Goal: Navigation & Orientation: Find specific page/section

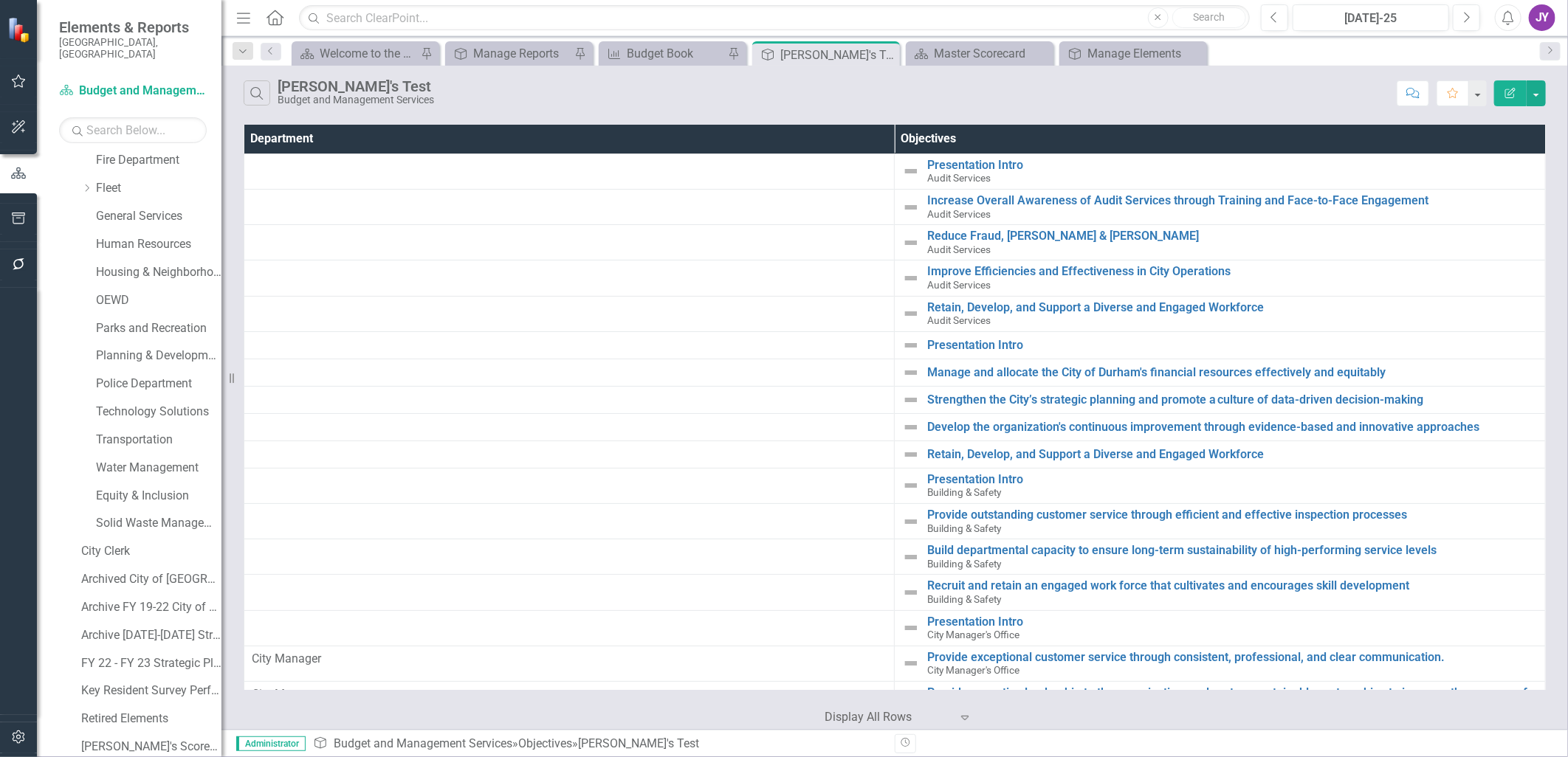
scroll to position [315, 0]
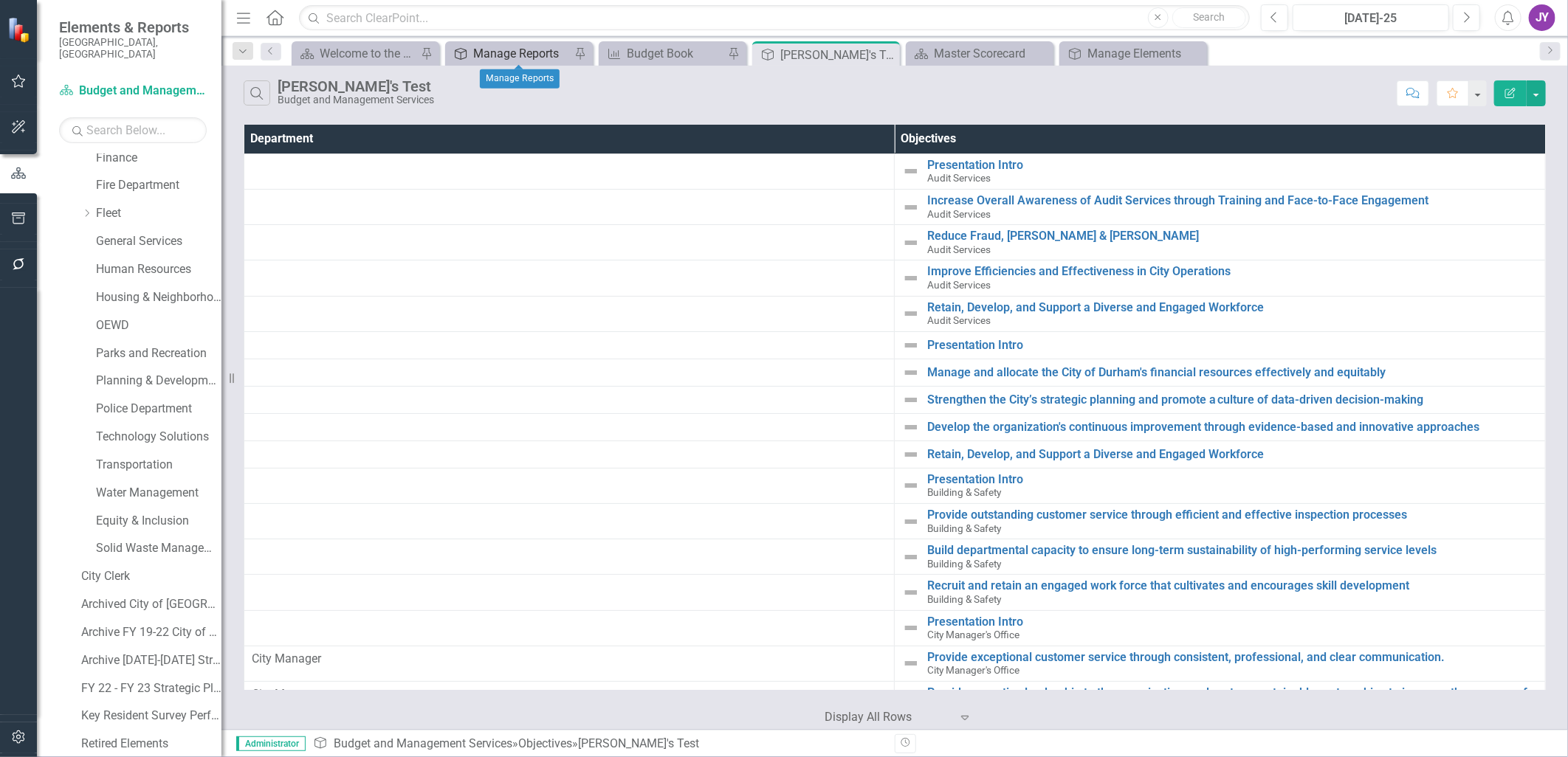
click at [503, 52] on div "Manage Reports" at bounding box center [522, 53] width 98 height 19
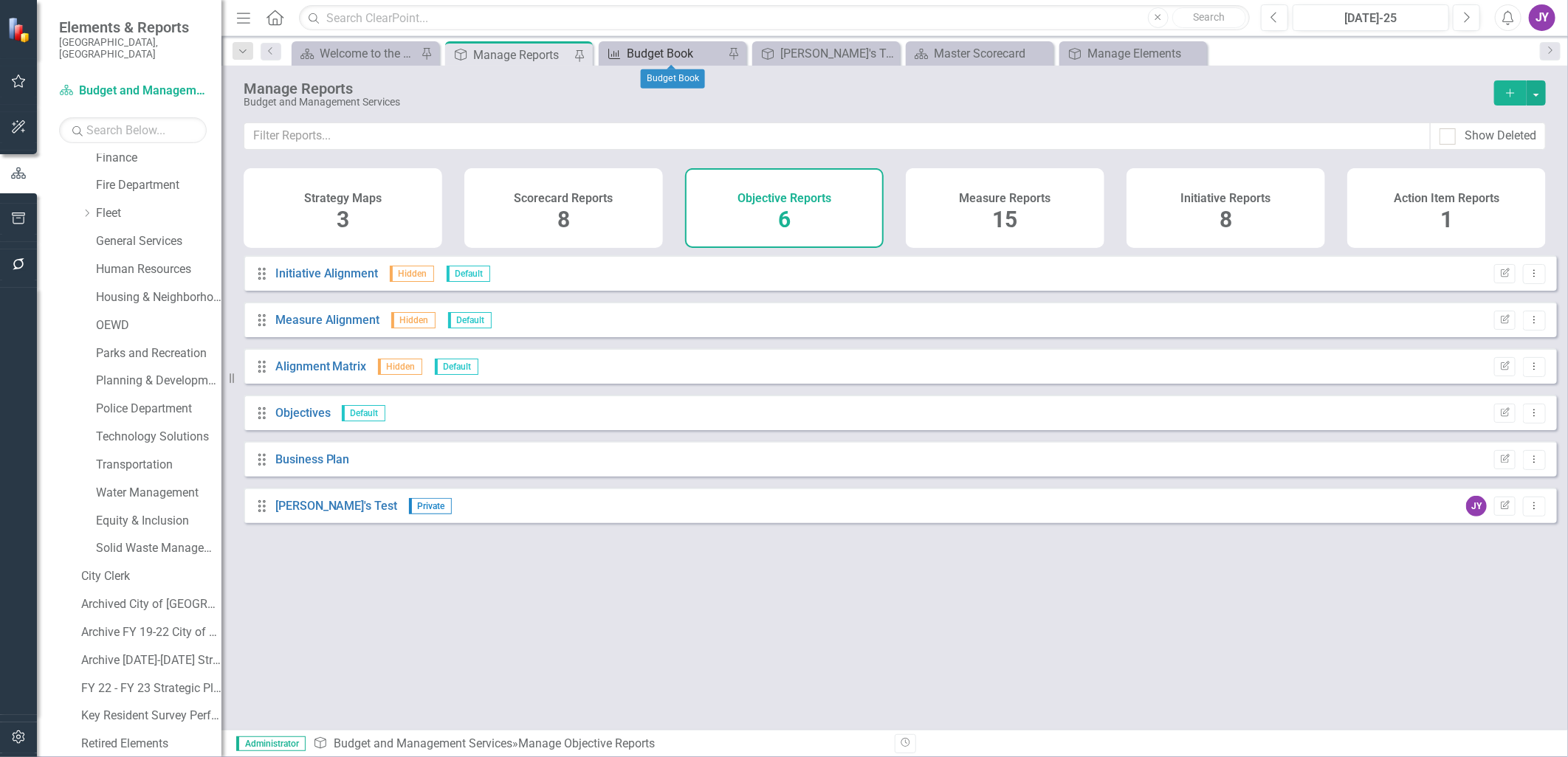
click at [646, 50] on div "Budget Book" at bounding box center [676, 53] width 98 height 19
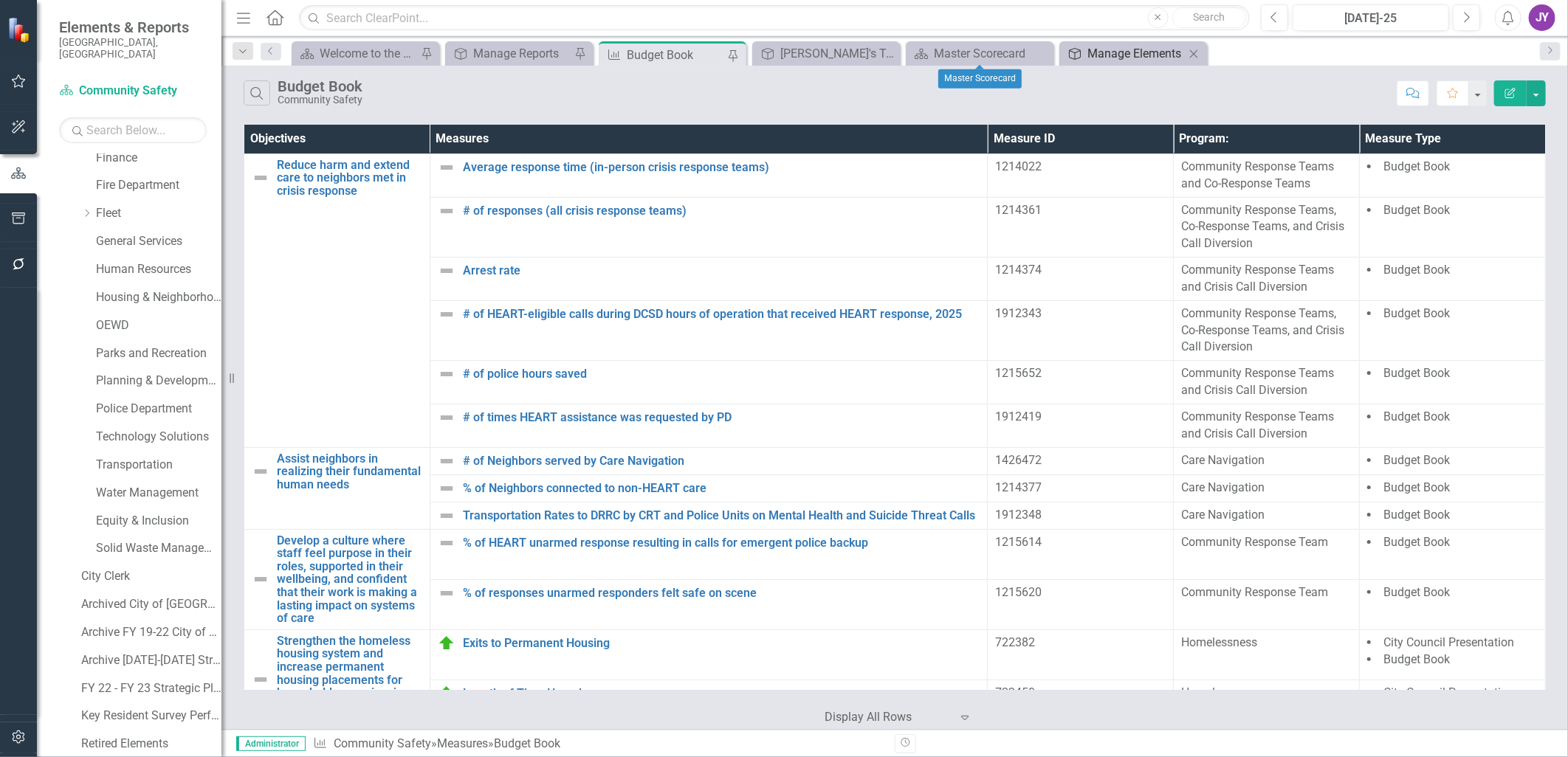
click at [1116, 60] on div "Manage Elements" at bounding box center [1136, 53] width 98 height 19
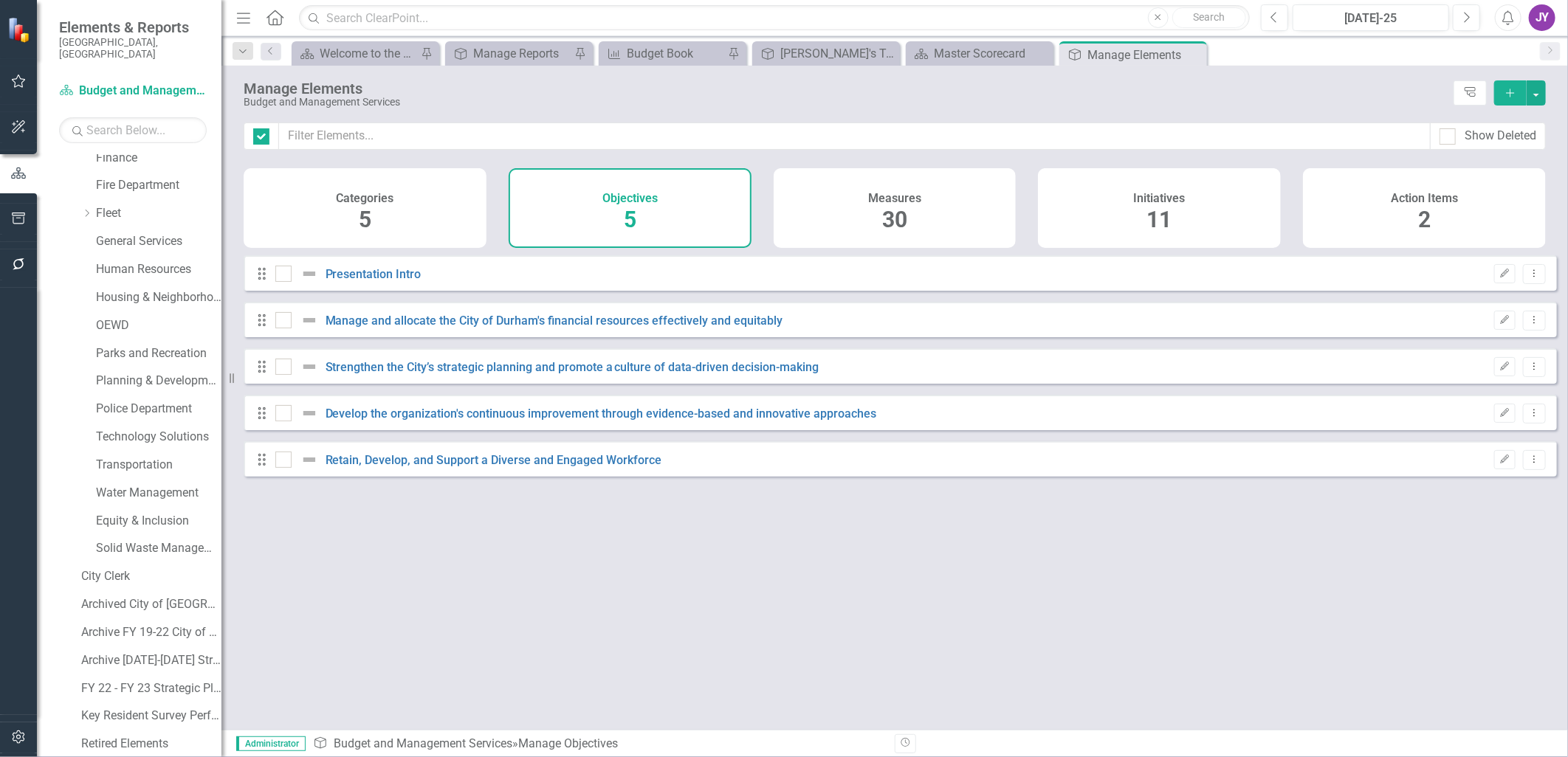
checkbox input "false"
click at [1174, 55] on icon at bounding box center [1176, 54] width 12 height 9
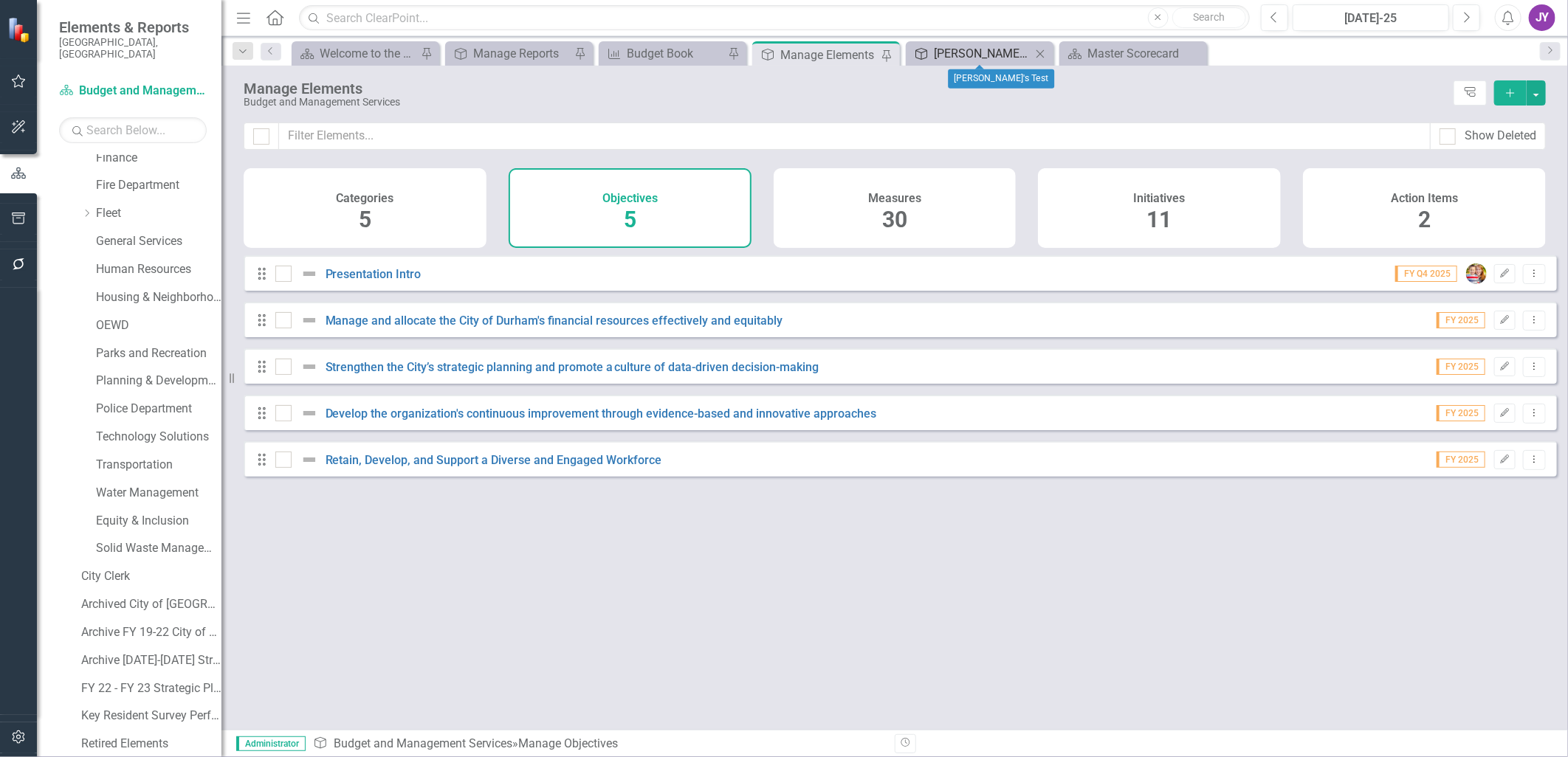
click at [1015, 54] on div "[PERSON_NAME]'s Test" at bounding box center [982, 53] width 98 height 19
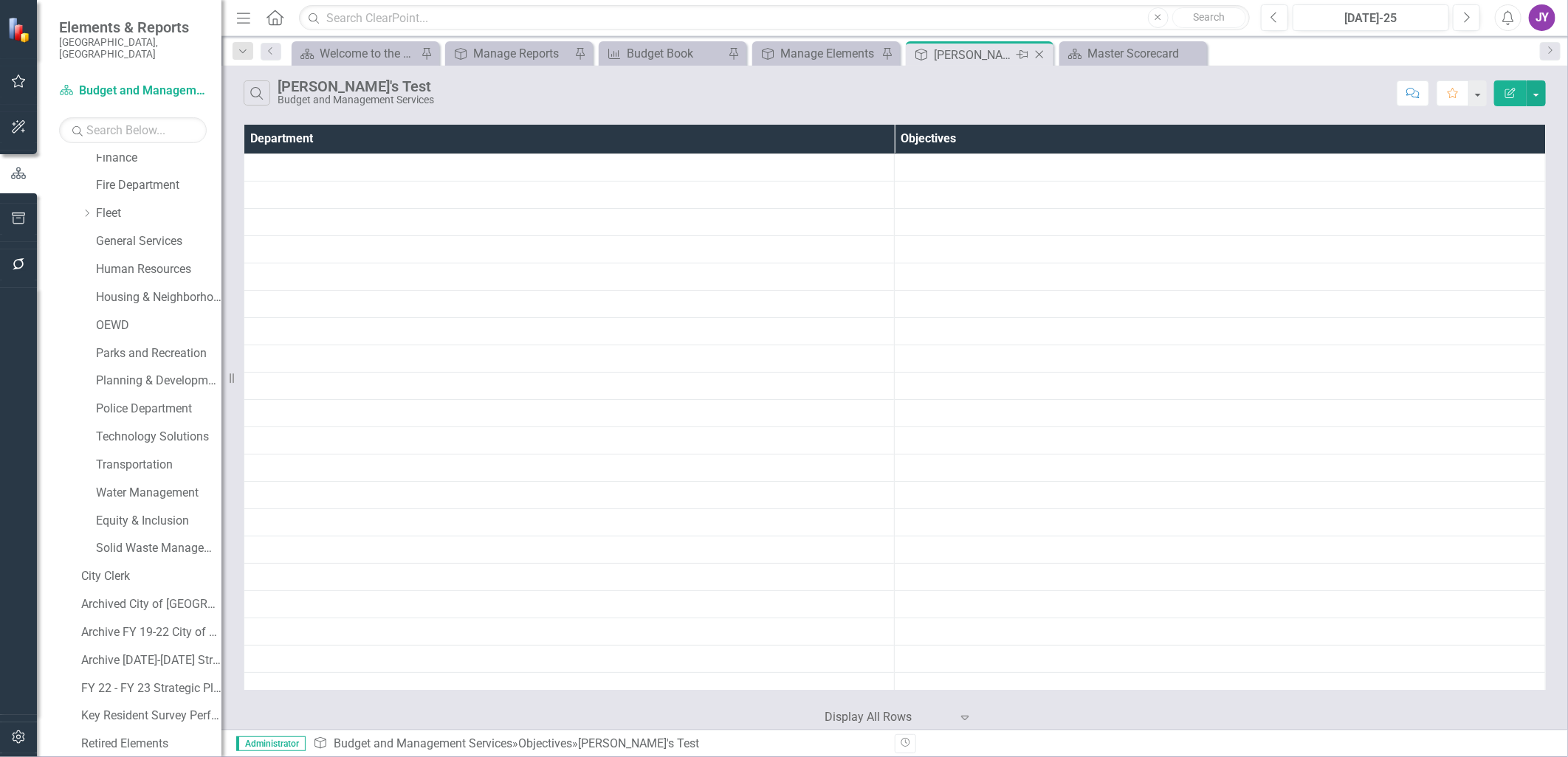
click at [1026, 56] on icon at bounding box center [1022, 54] width 12 height 9
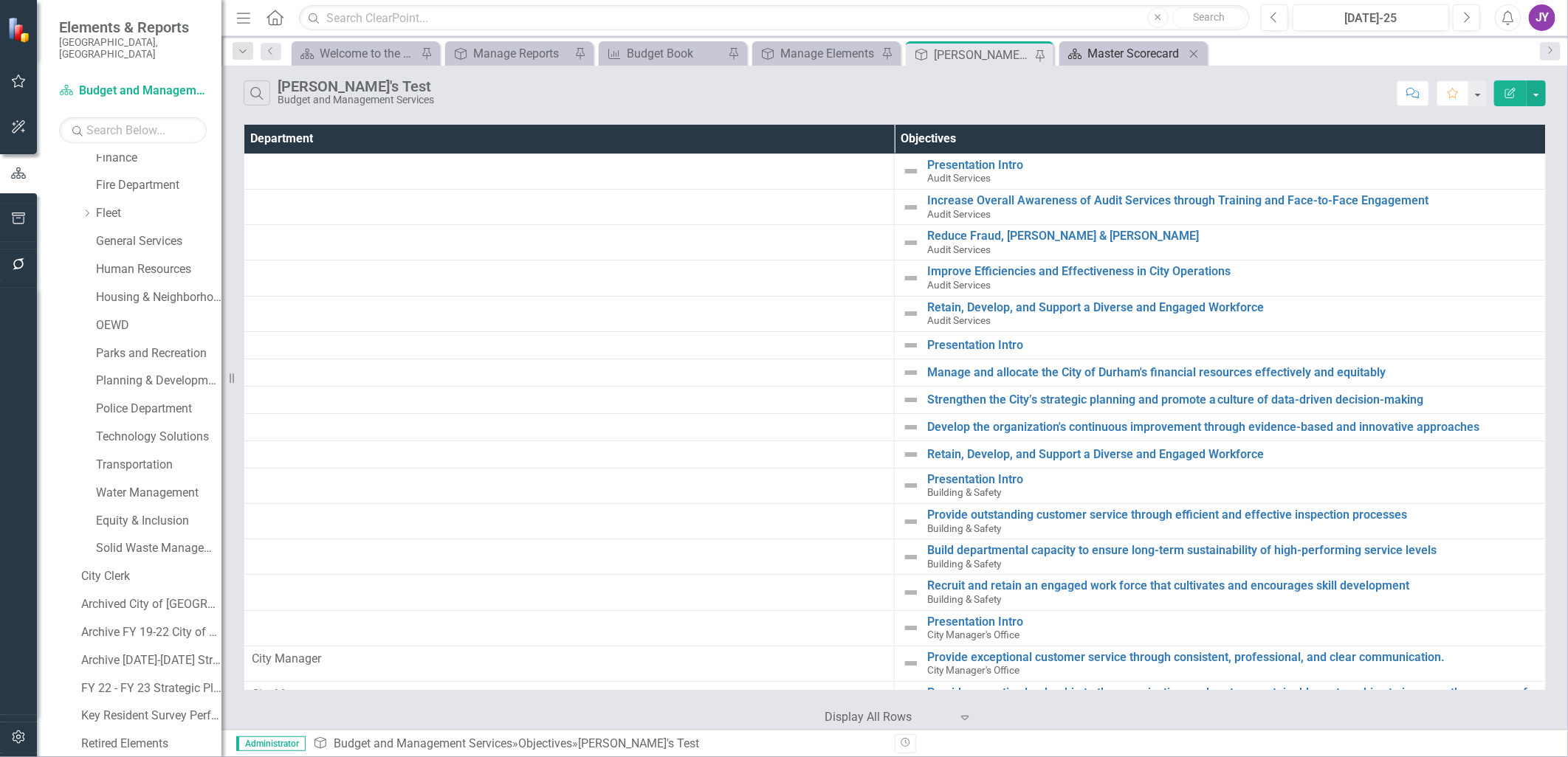
click at [1091, 54] on div "Master Scorecard" at bounding box center [1136, 53] width 98 height 19
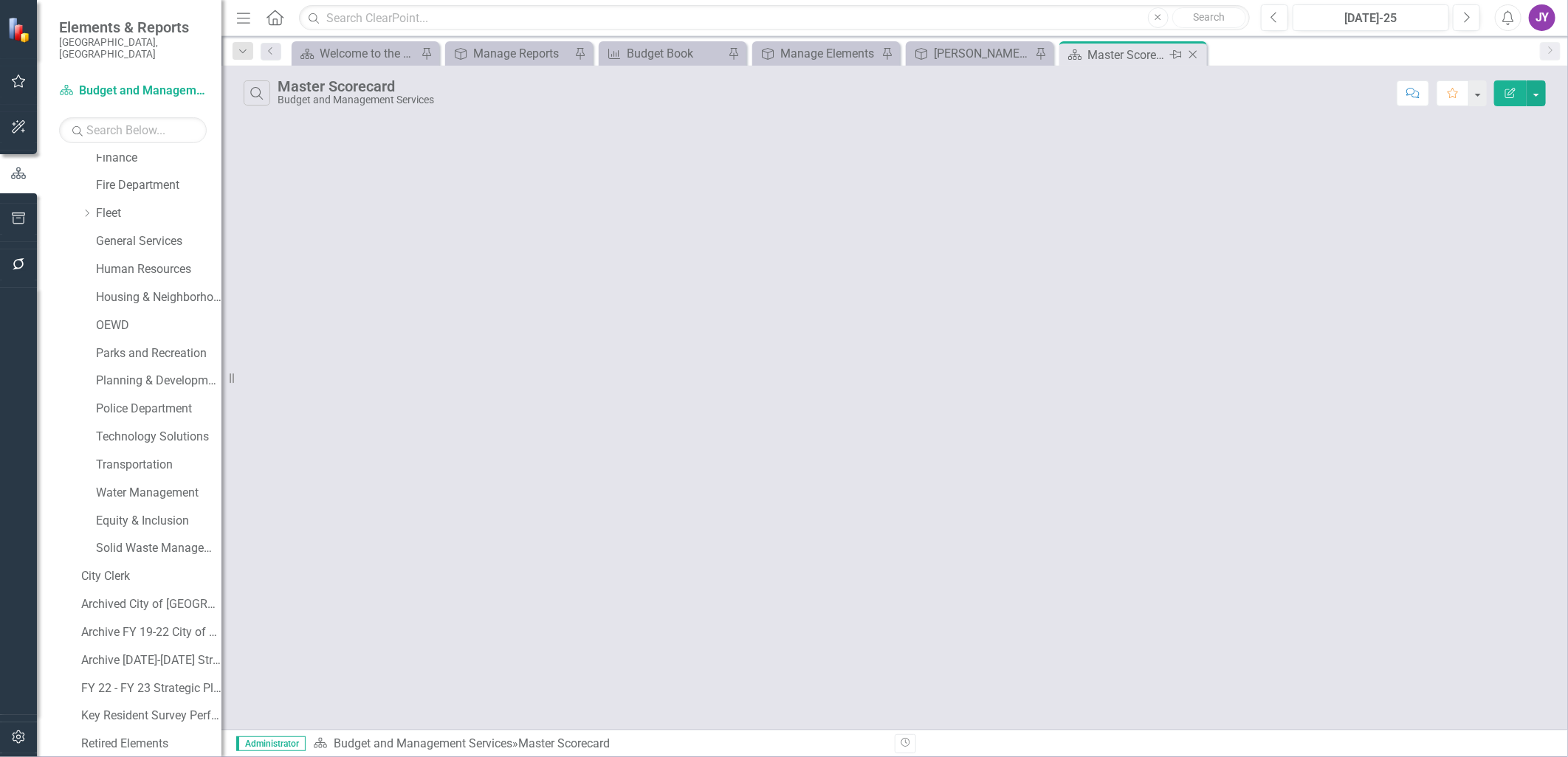
click at [1172, 53] on icon "Pin" at bounding box center [1176, 54] width 12 height 15
click at [651, 53] on div "Budget Book" at bounding box center [676, 53] width 98 height 19
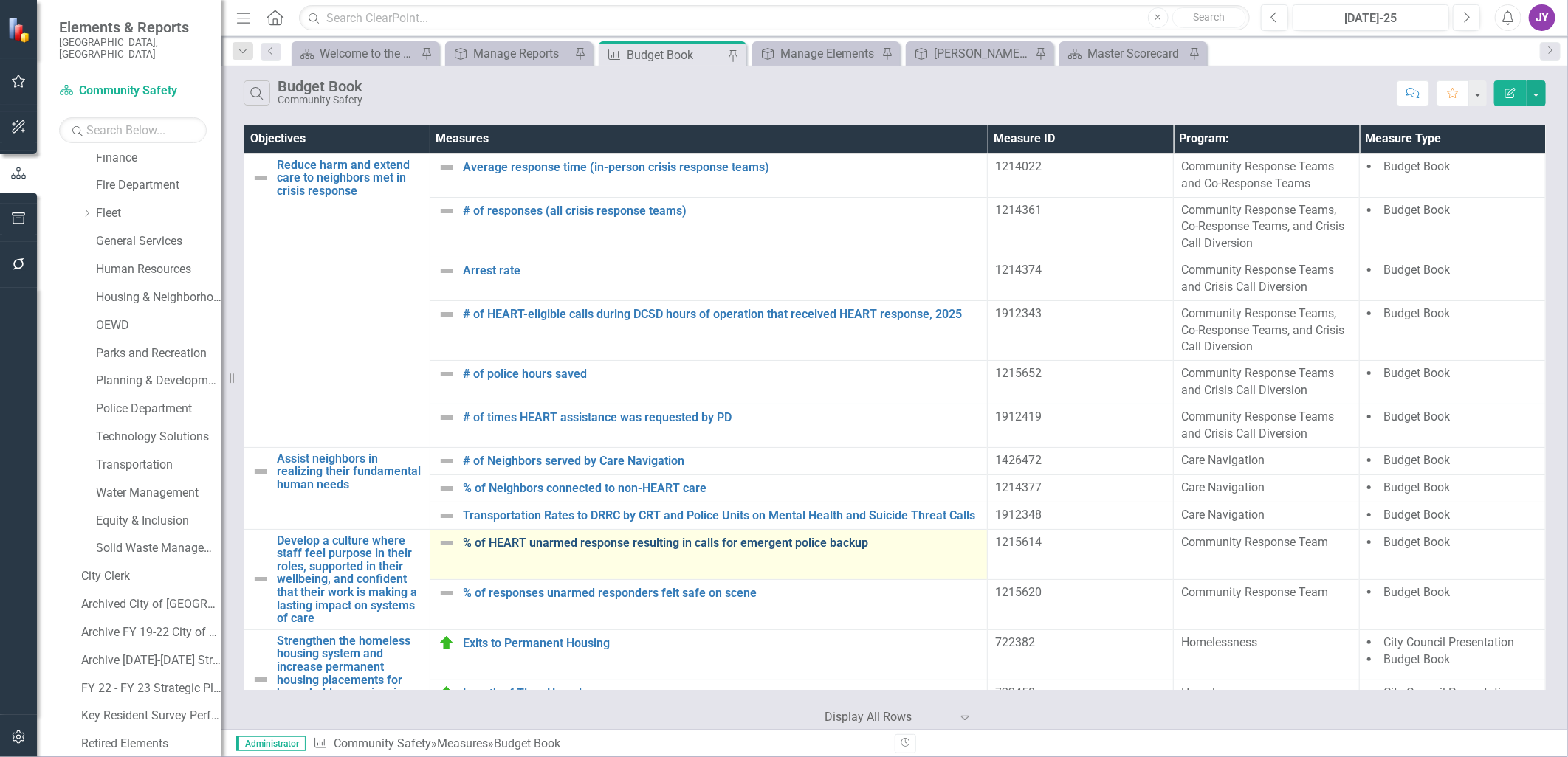
click at [647, 541] on link "% of HEART unarmed response resulting in calls for emergent police backup" at bounding box center [721, 543] width 517 height 13
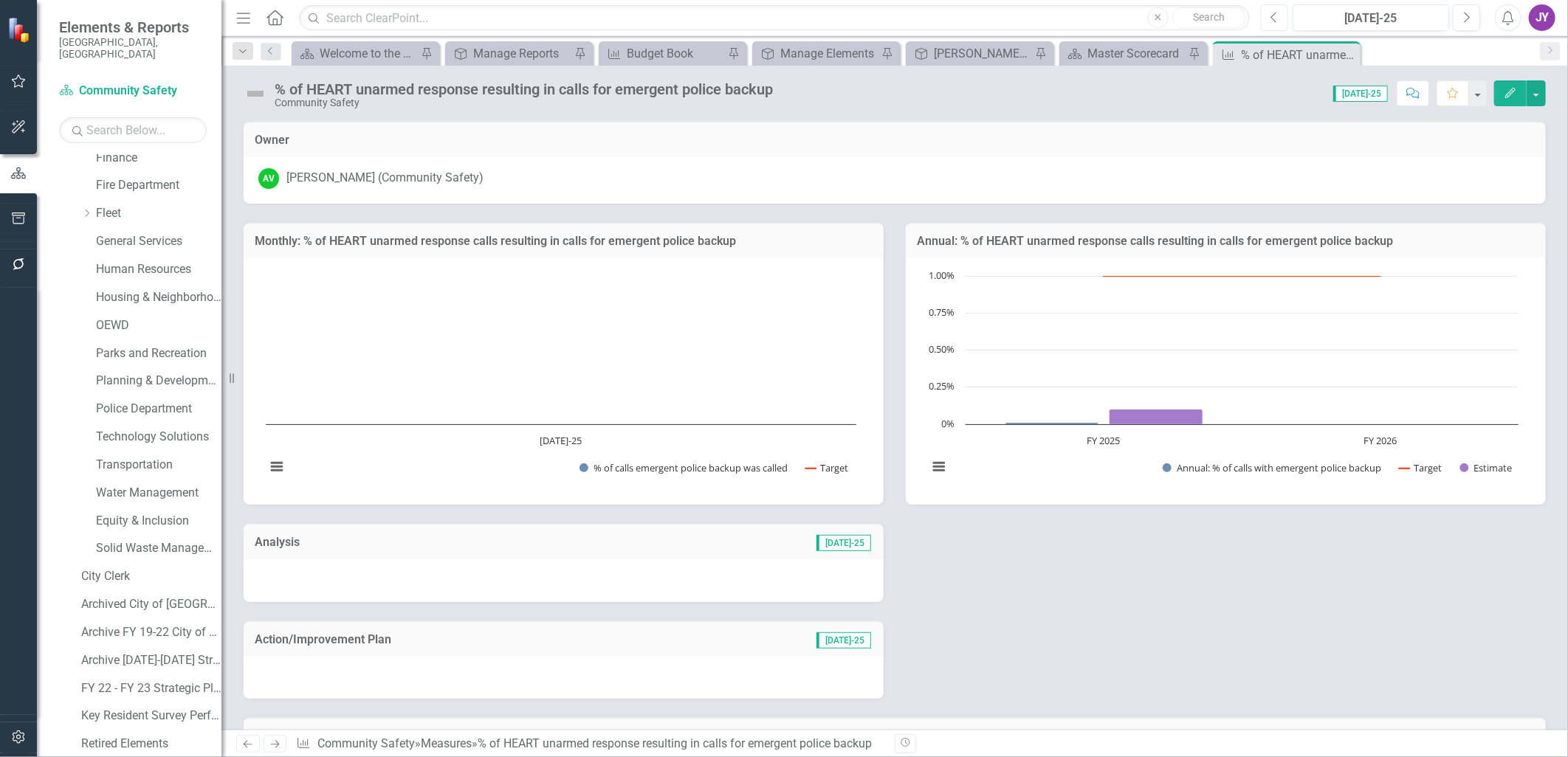
click at [1271, 20] on icon "Previous" at bounding box center [1274, 18] width 8 height 13
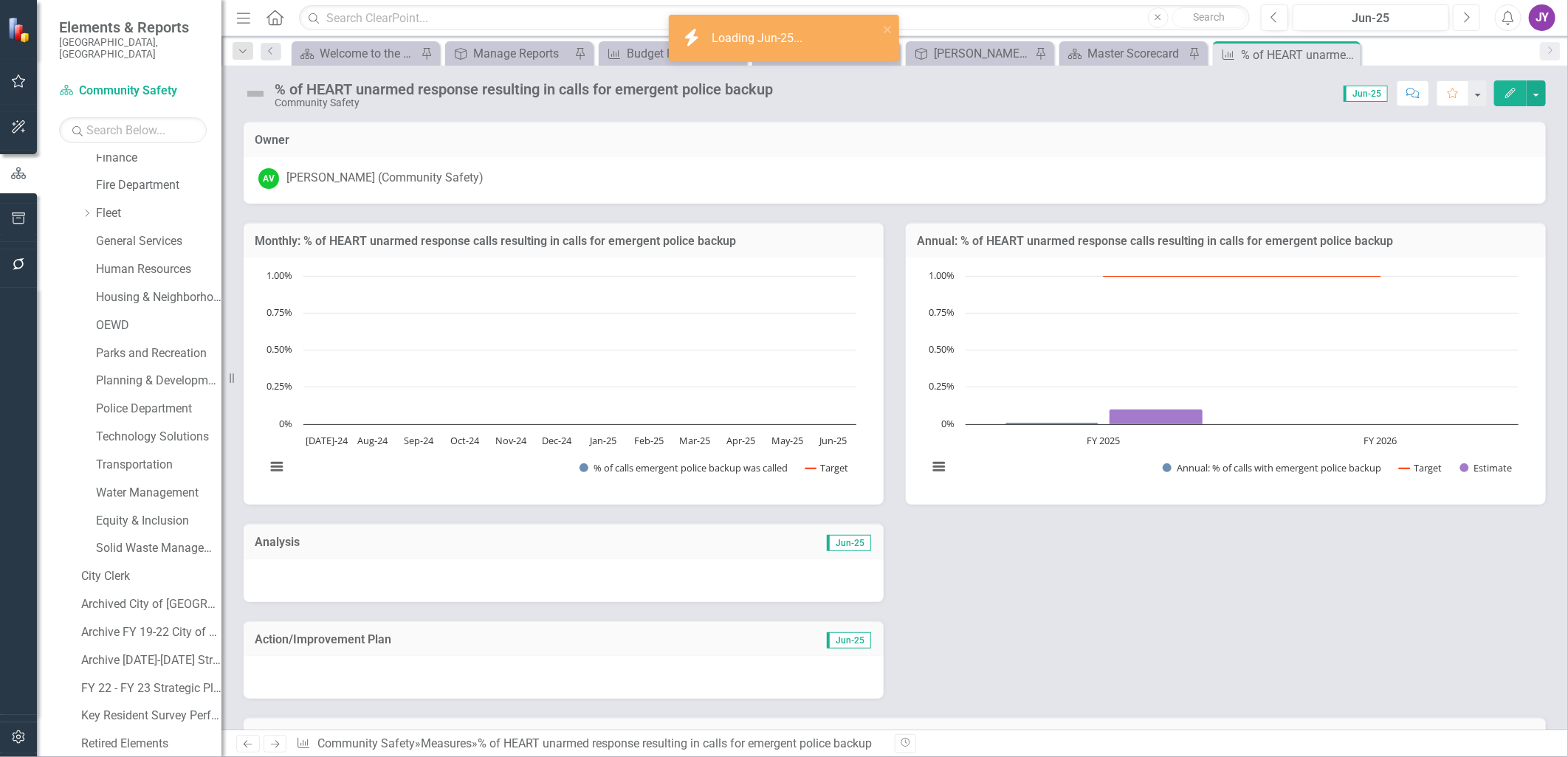
click at [1467, 20] on icon "Next" at bounding box center [1466, 18] width 8 height 13
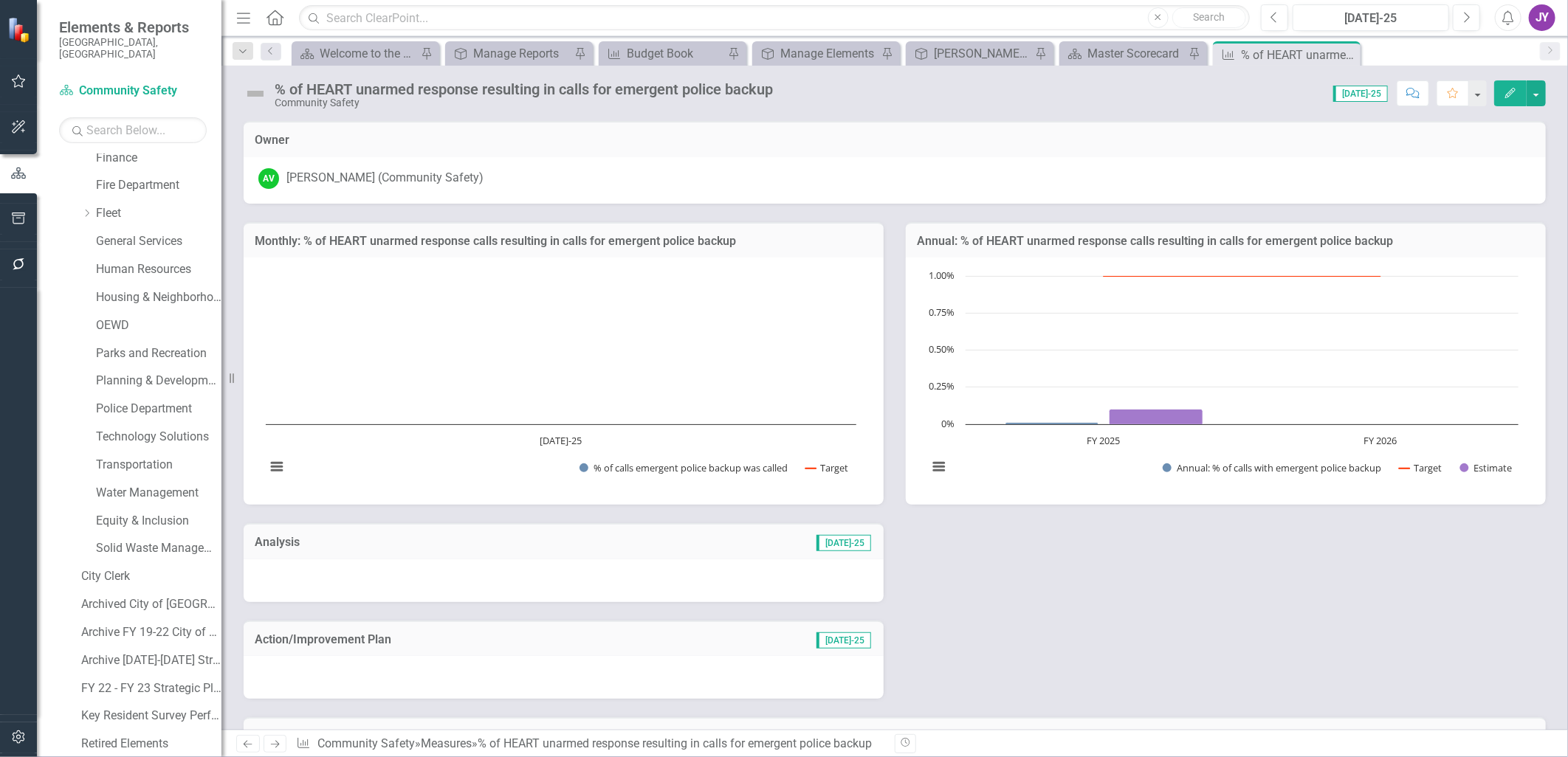
click at [1498, 91] on button "Edit" at bounding box center [1510, 94] width 33 height 26
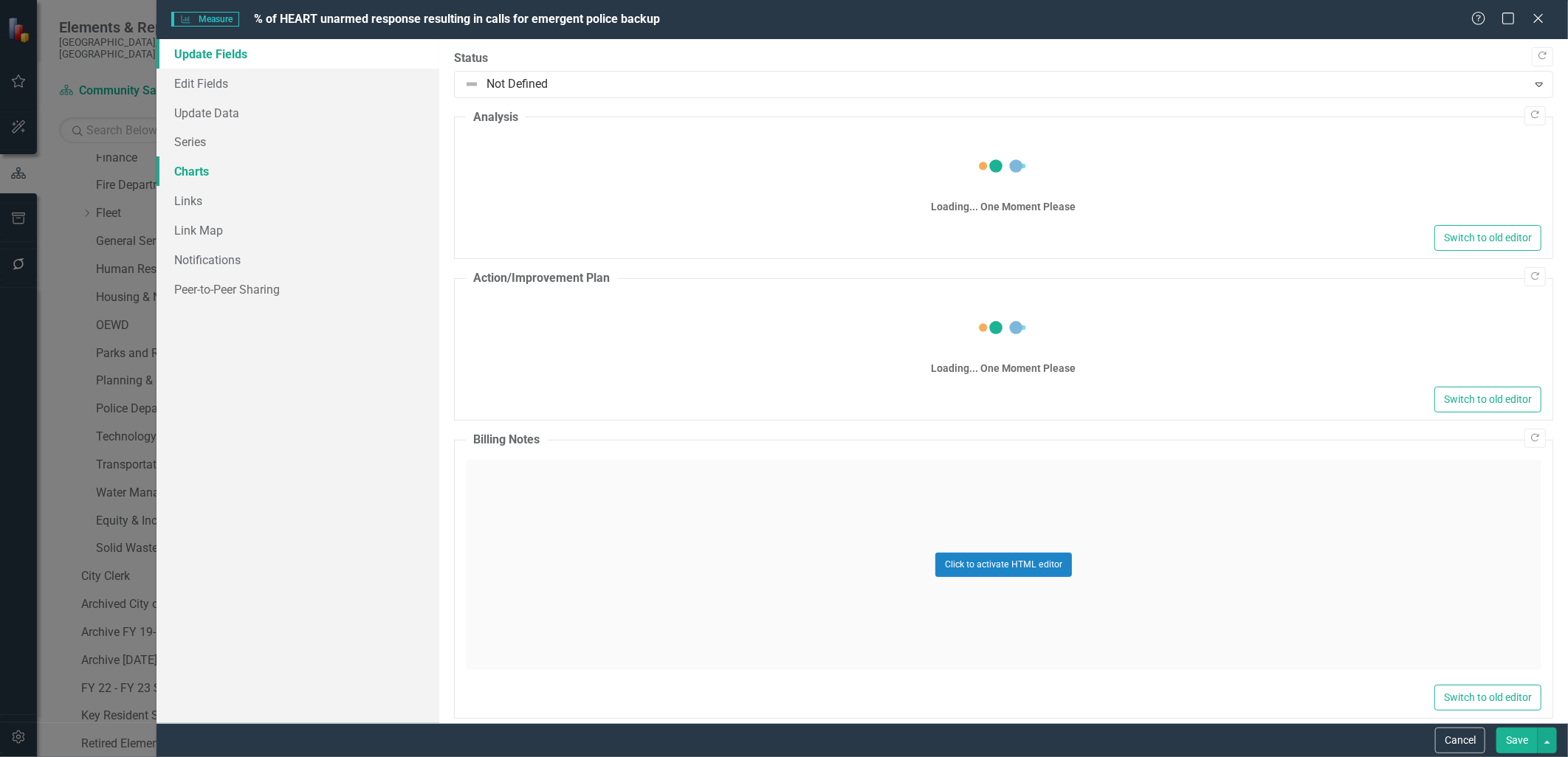
click at [197, 168] on link "Charts" at bounding box center [297, 171] width 282 height 29
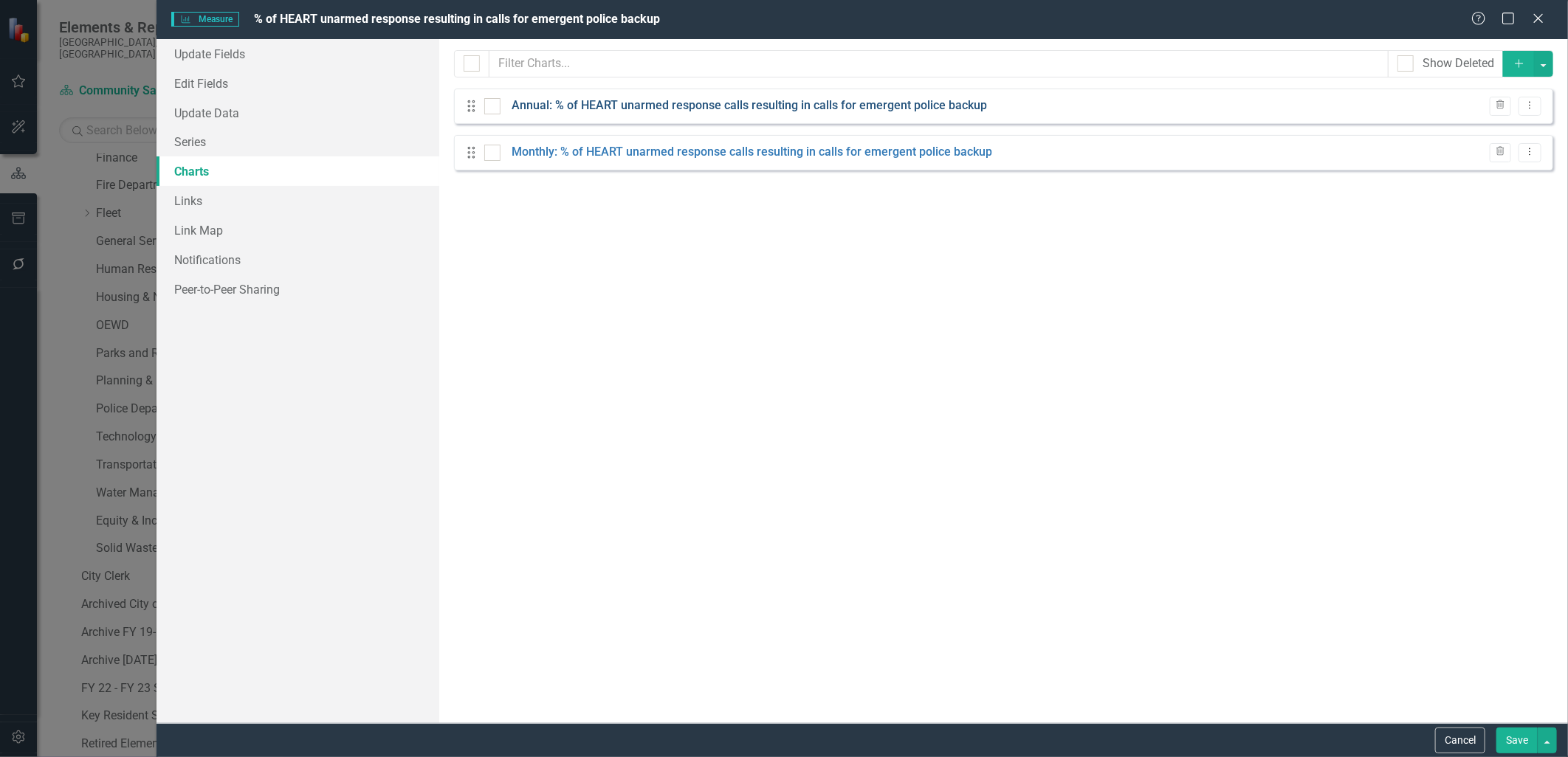
click at [601, 111] on link "Annual: % of HEART unarmed response calls resulting in calls for emergent polic…" at bounding box center [749, 106] width 475 height 17
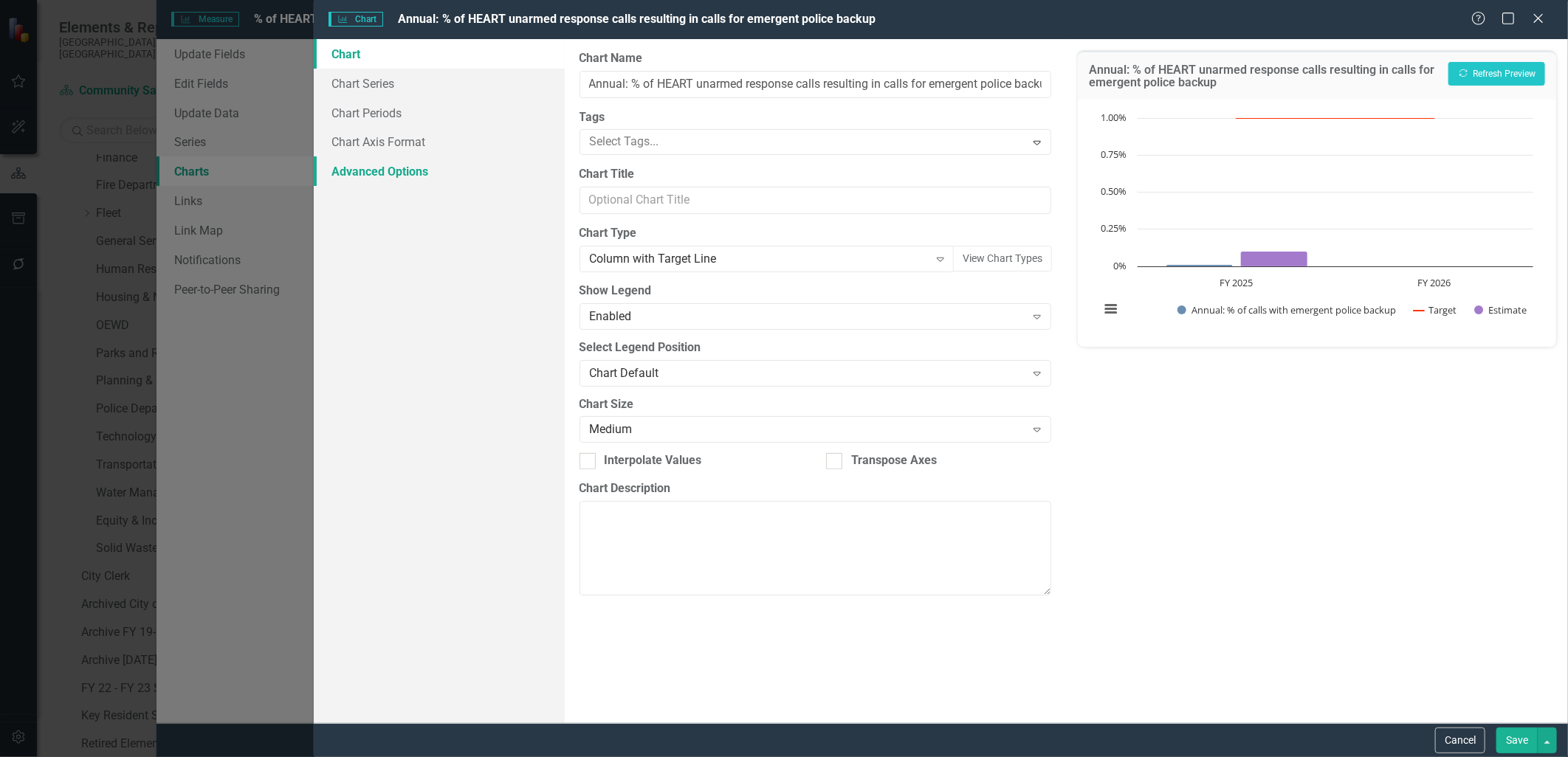
click at [395, 172] on link "Advanced Options" at bounding box center [439, 171] width 251 height 29
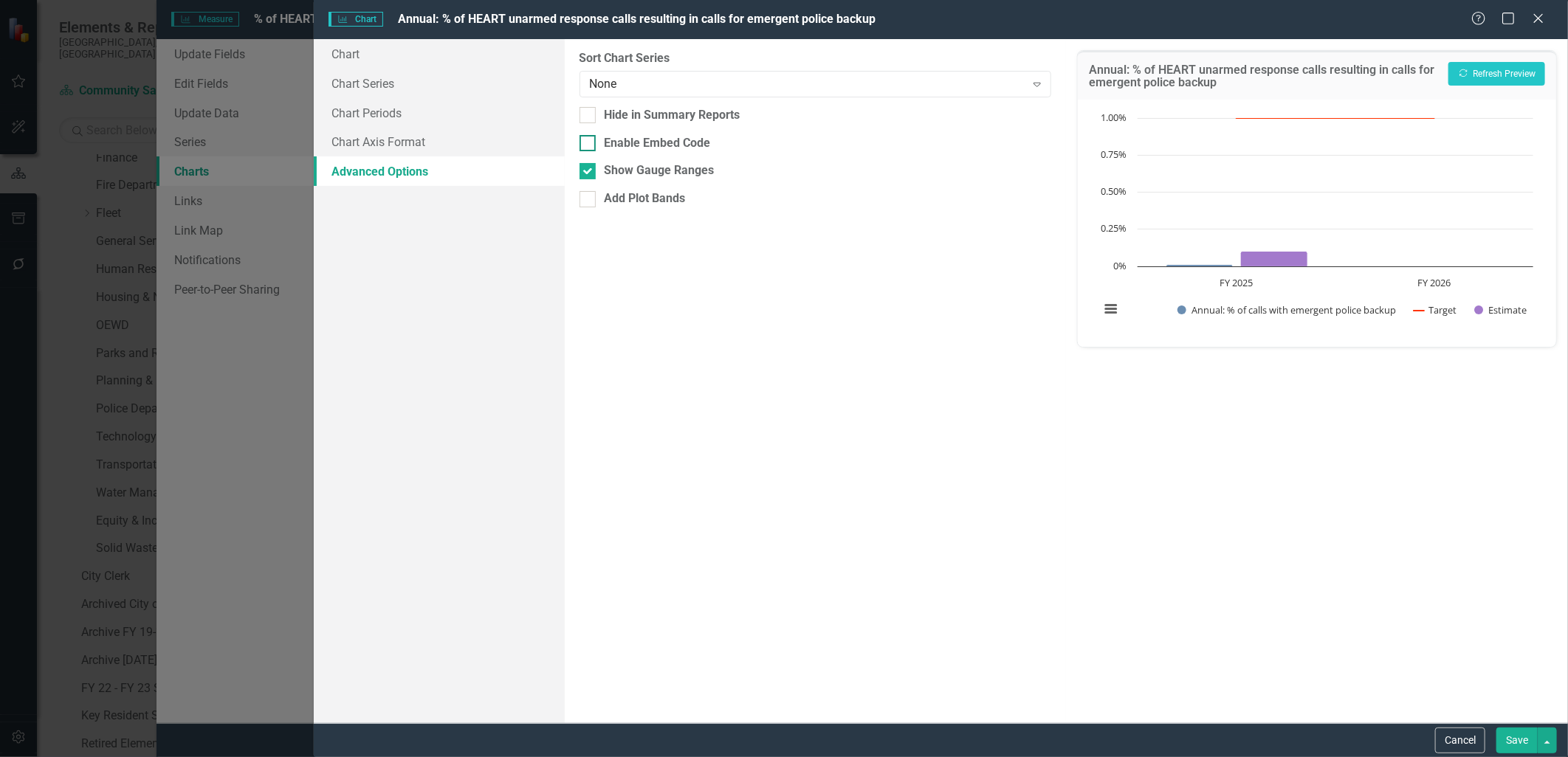
click at [586, 148] on div at bounding box center [587, 143] width 16 height 16
click at [586, 145] on input "Enable Embed Code" at bounding box center [584, 140] width 10 height 10
checkbox input "true"
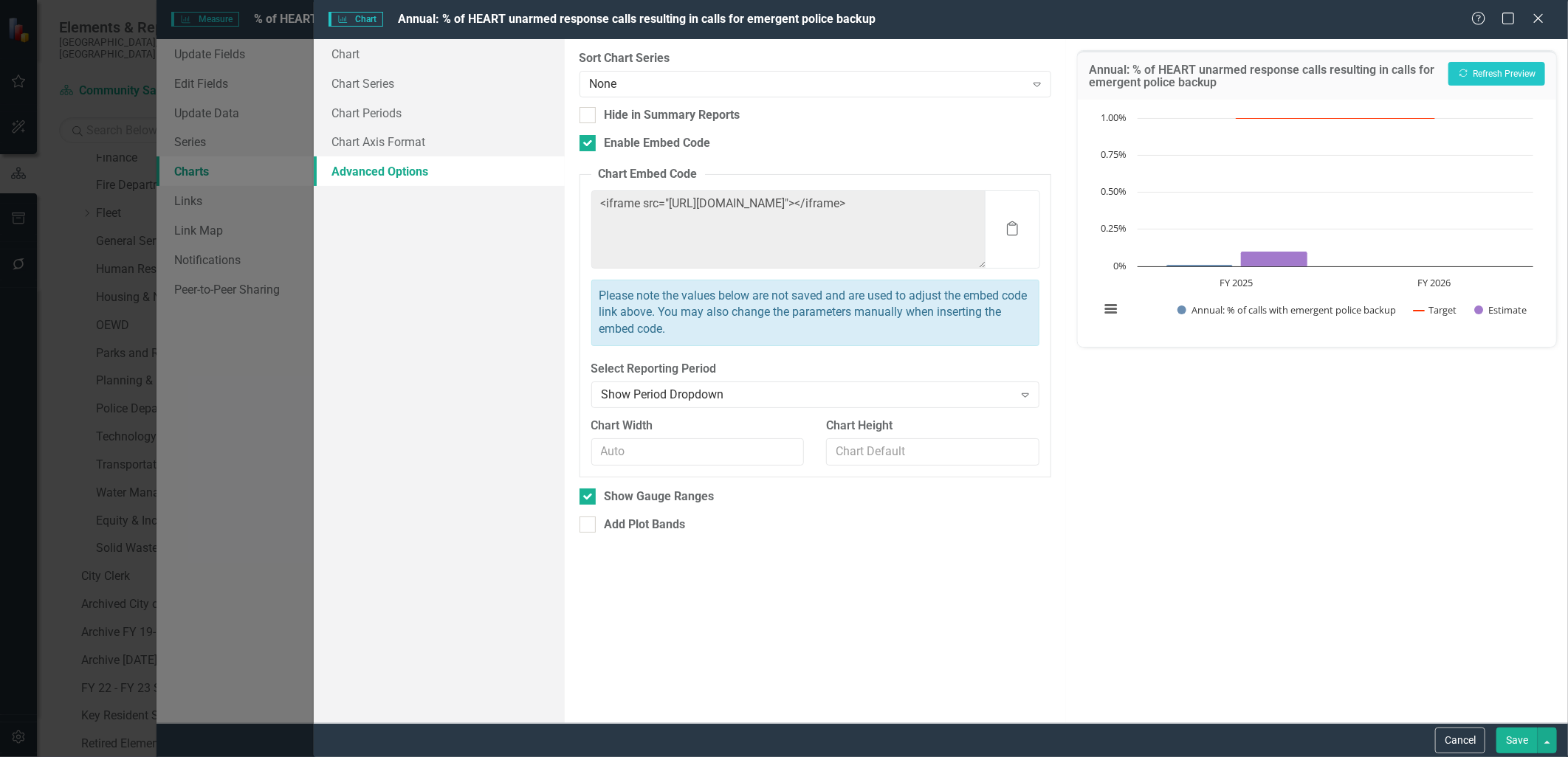
click at [1553, 18] on div "Help Maximize Close" at bounding box center [1512, 20] width 82 height 17
click at [1550, 22] on div "Help Maximize Close" at bounding box center [1512, 20] width 82 height 17
click at [1537, 22] on icon "Close" at bounding box center [1538, 18] width 19 height 14
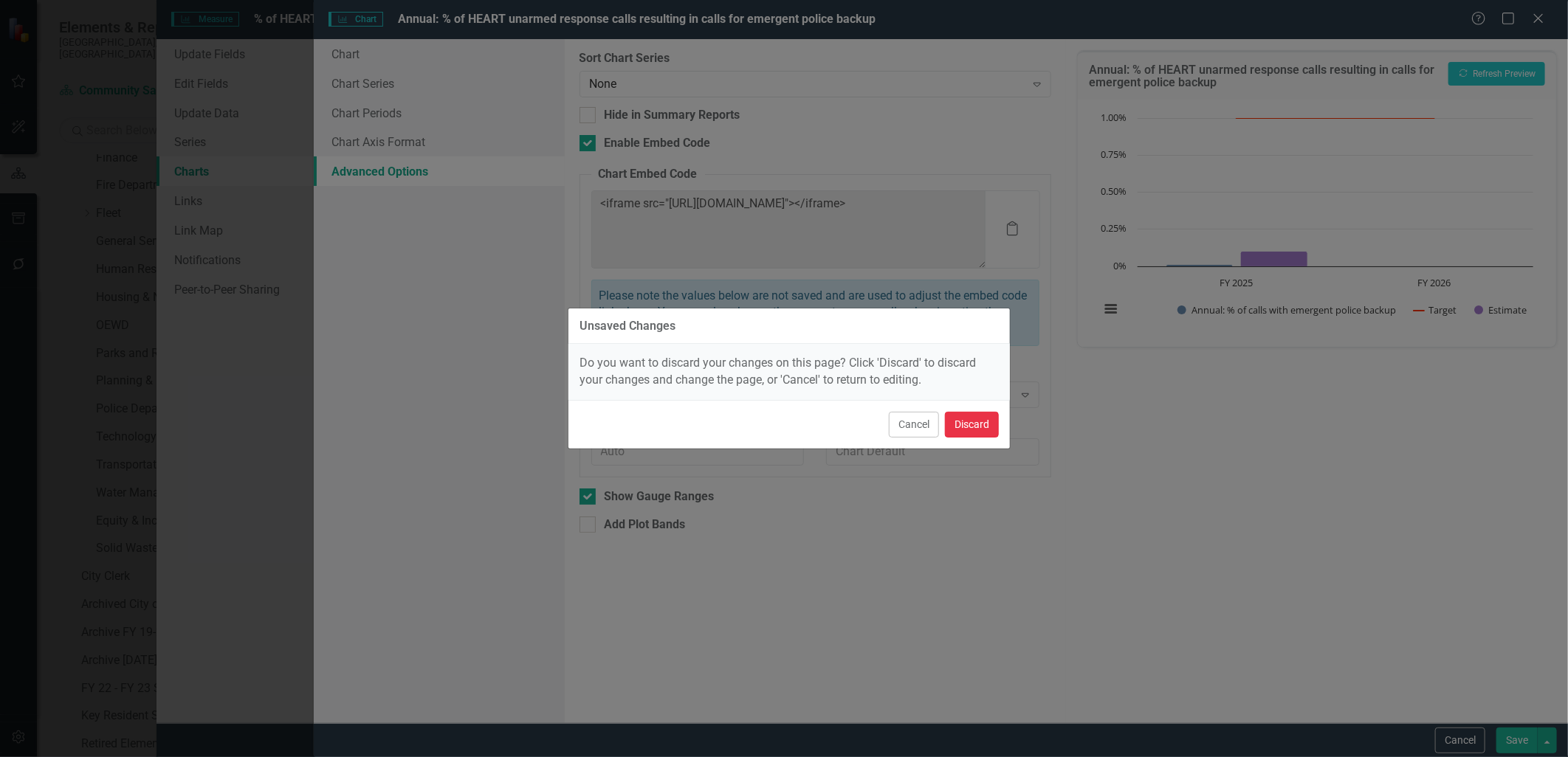
click at [982, 420] on button "Discard" at bounding box center [972, 424] width 54 height 26
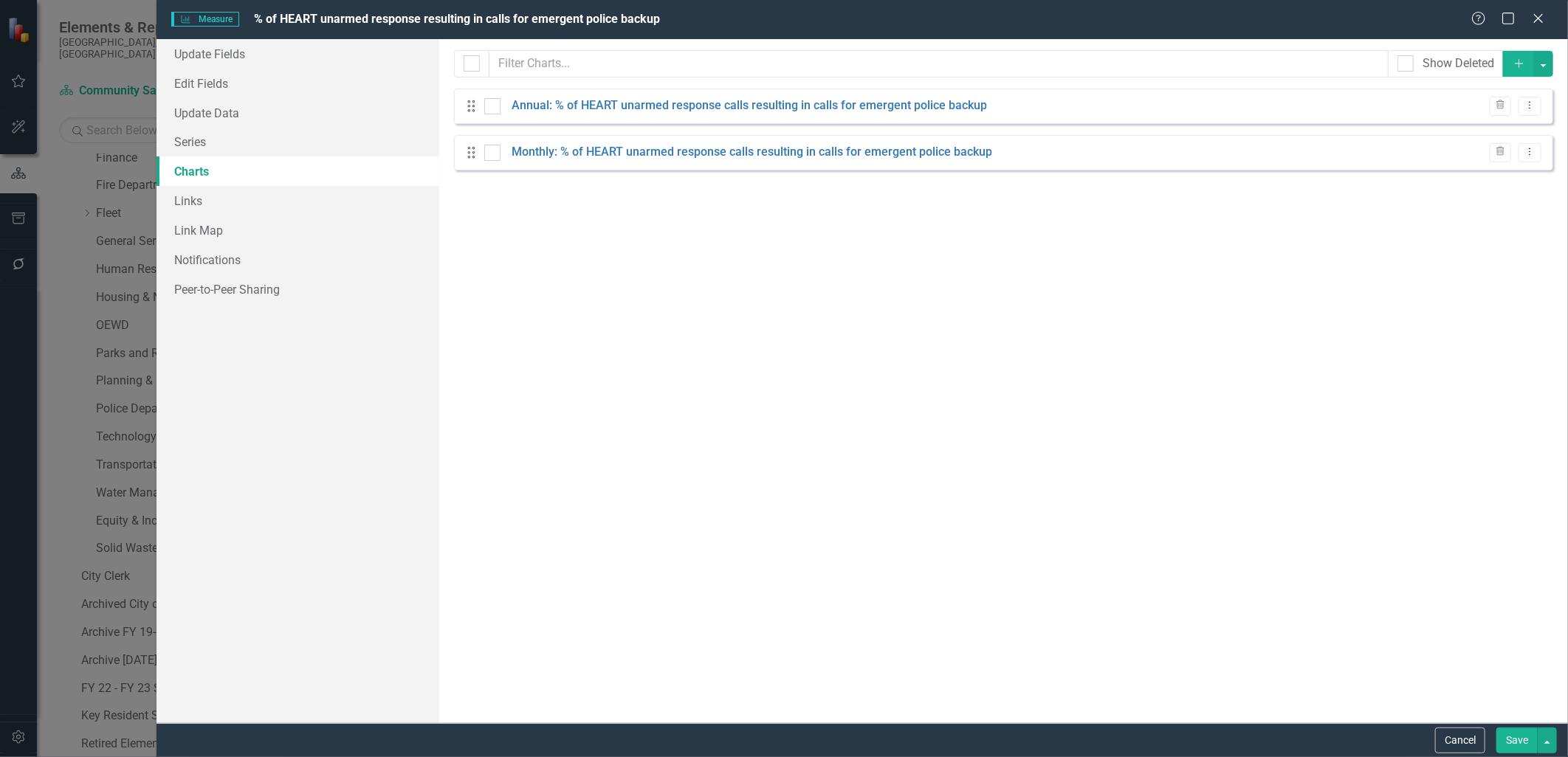
click at [1548, 17] on div "Help Maximize Close" at bounding box center [1512, 20] width 82 height 17
click at [1539, 15] on icon "Close" at bounding box center [1538, 18] width 19 height 14
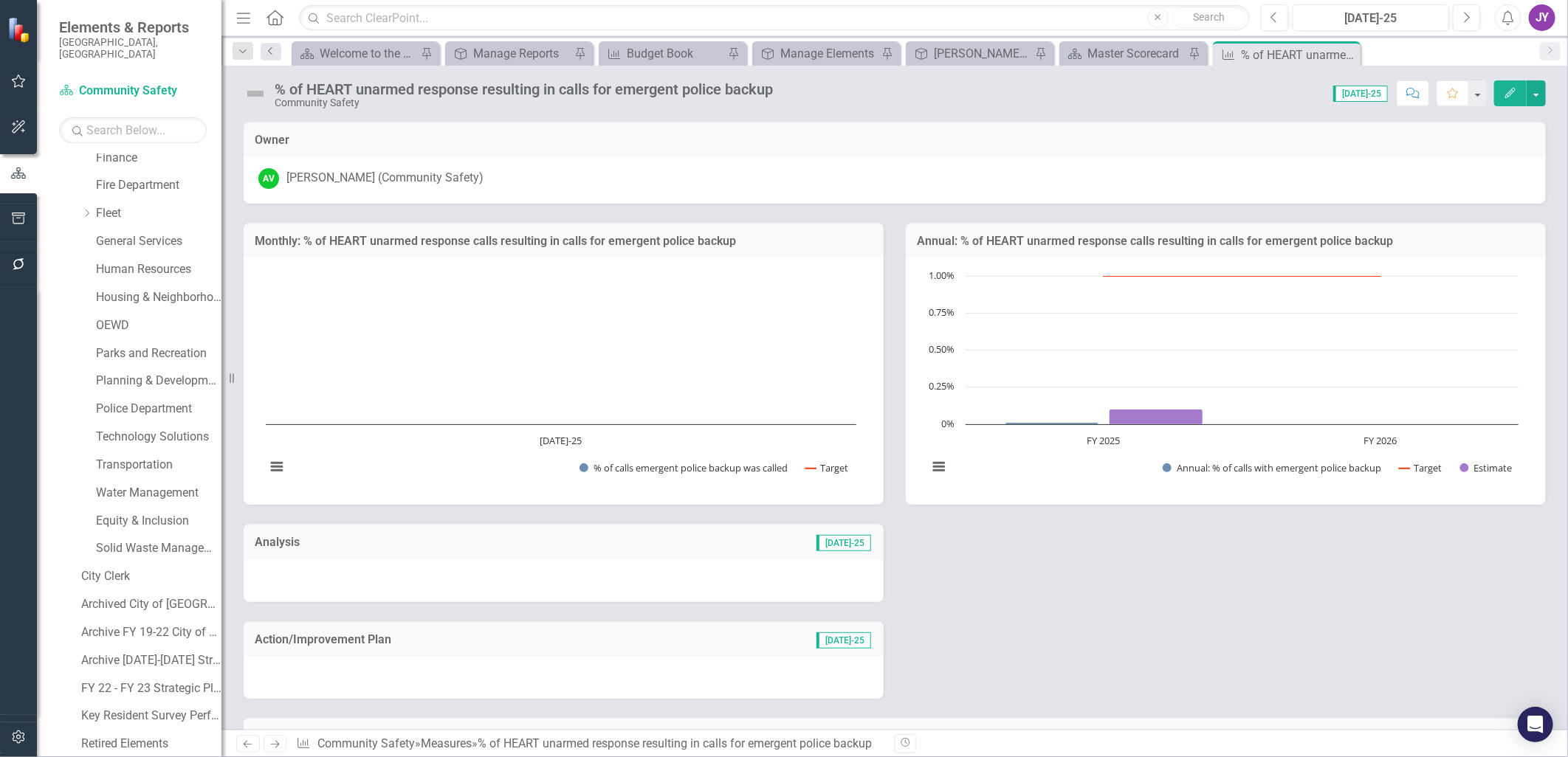
click at [274, 46] on link "Previous" at bounding box center [270, 52] width 20 height 18
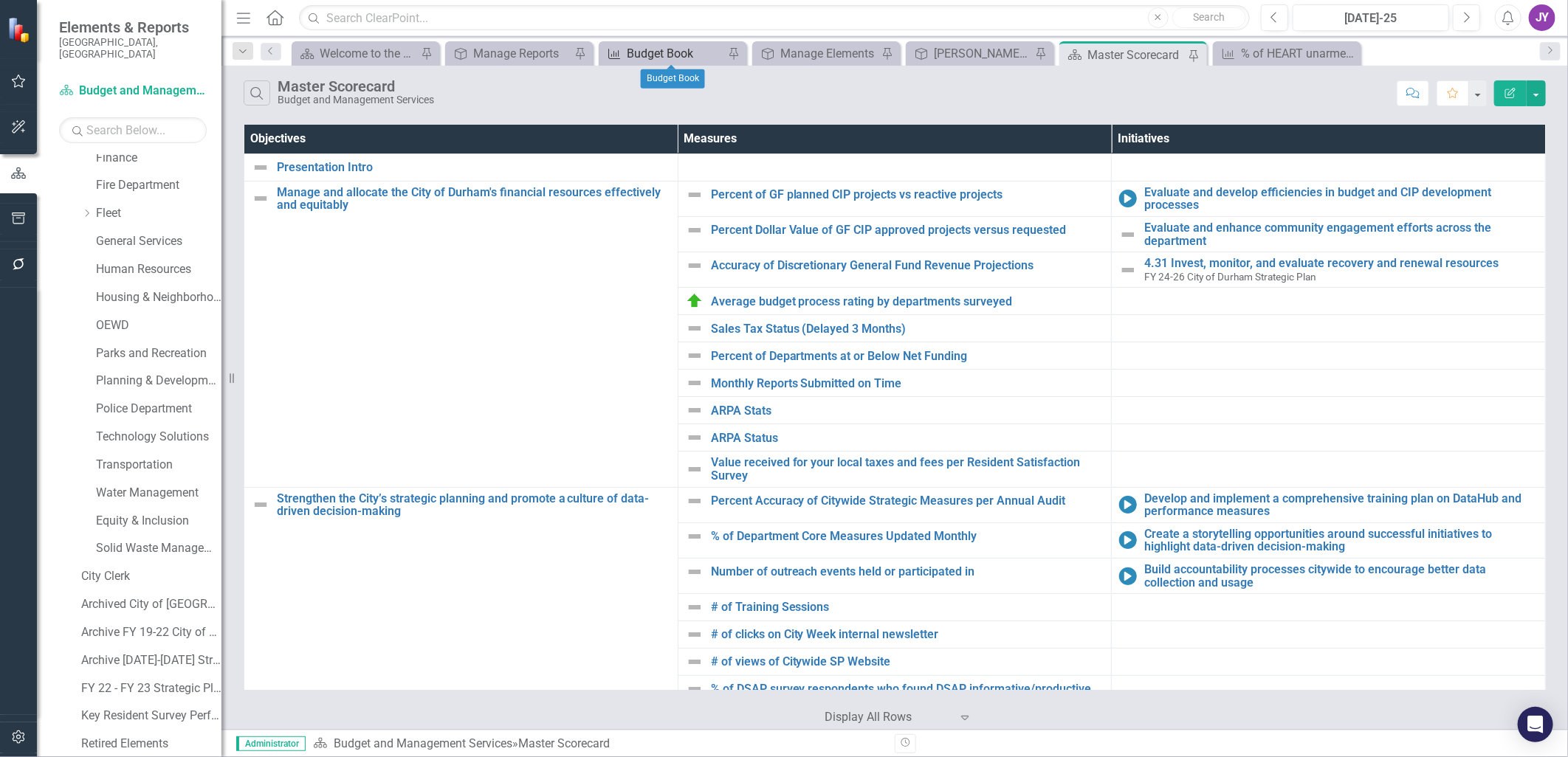
click at [643, 61] on div "Budget Book" at bounding box center [676, 53] width 98 height 19
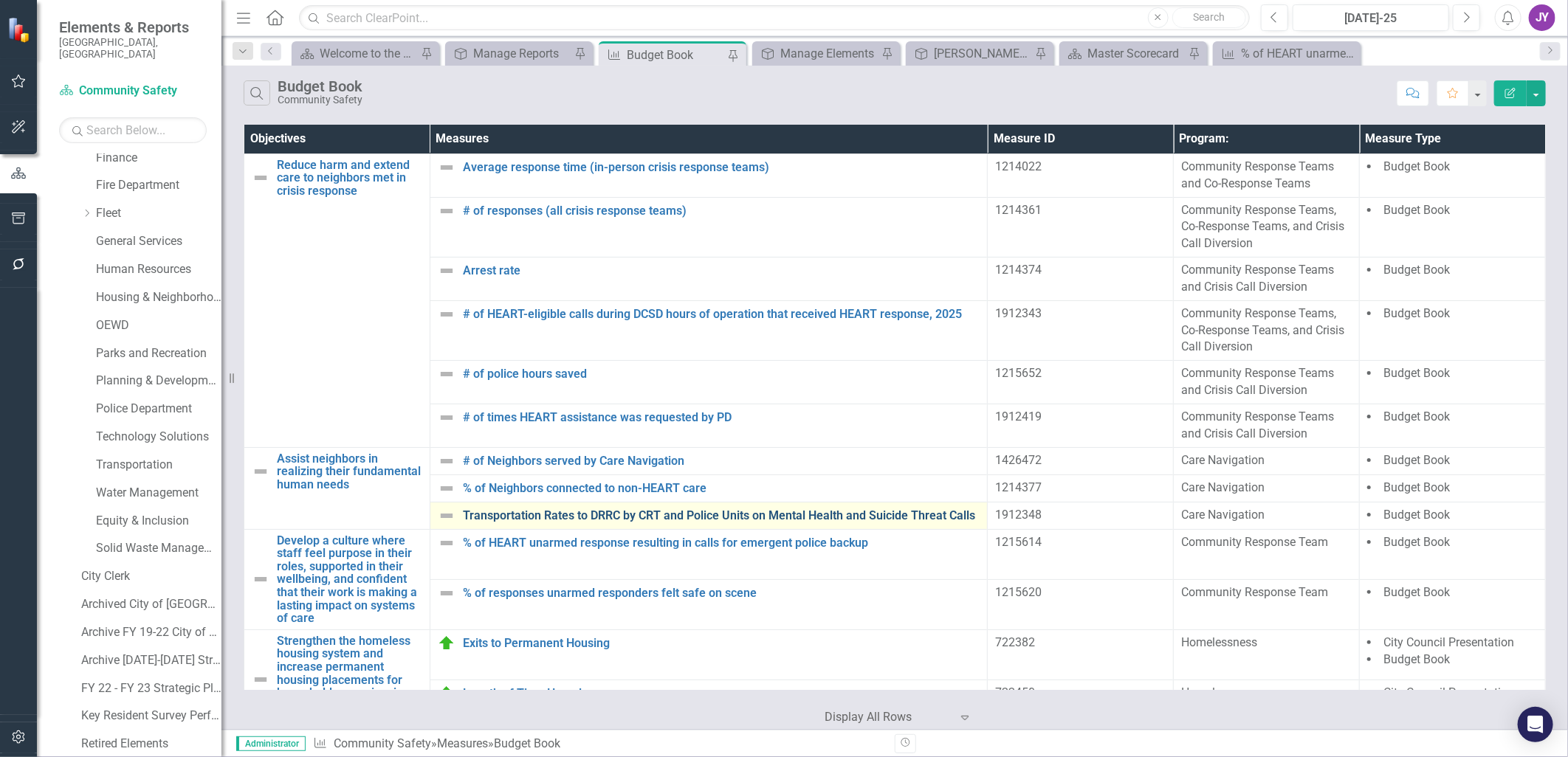
scroll to position [39, 0]
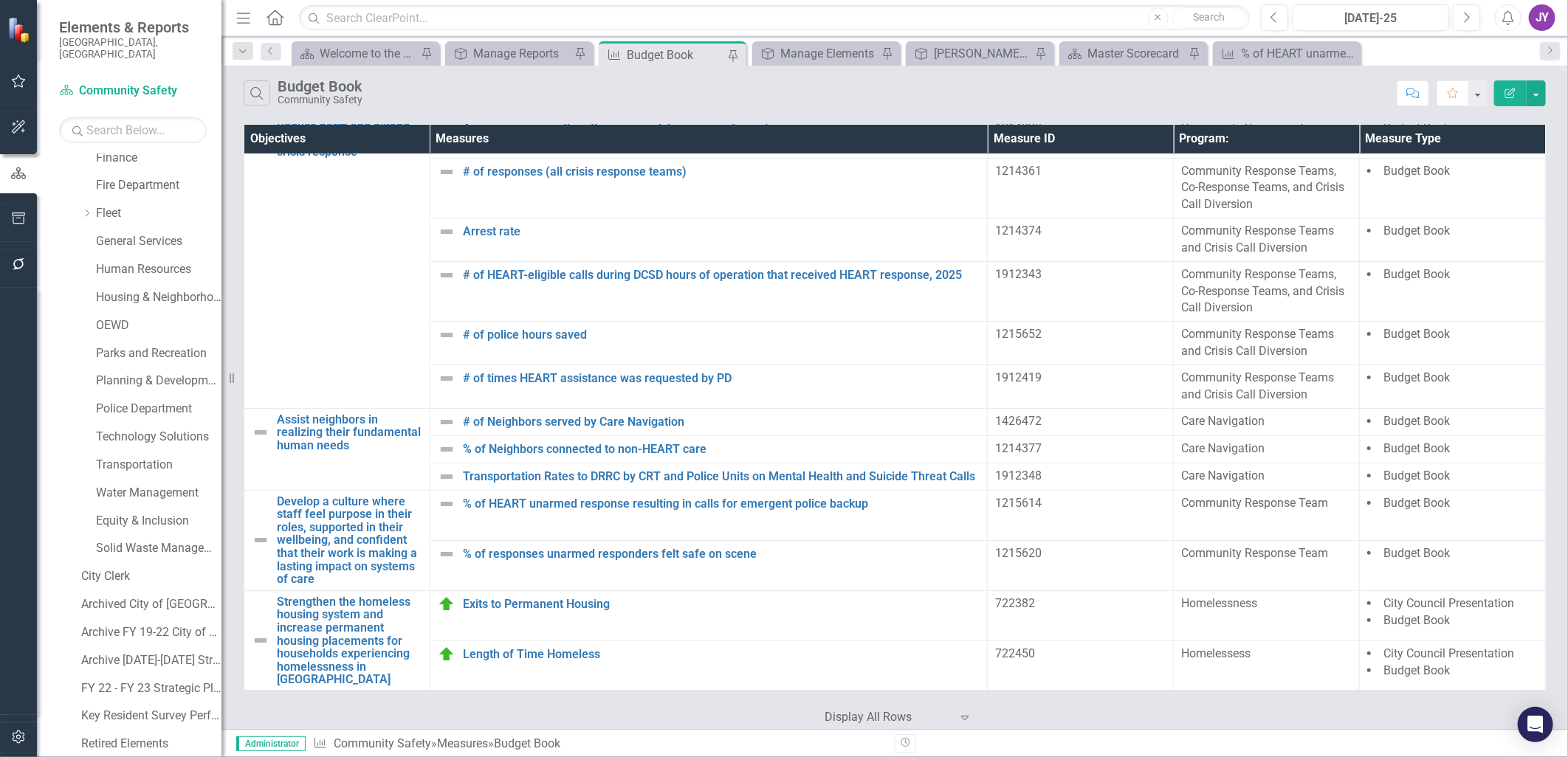
click at [1037, 524] on td "1215614" at bounding box center [1080, 516] width 186 height 50
click at [1039, 509] on div "1215614" at bounding box center [1080, 503] width 171 height 17
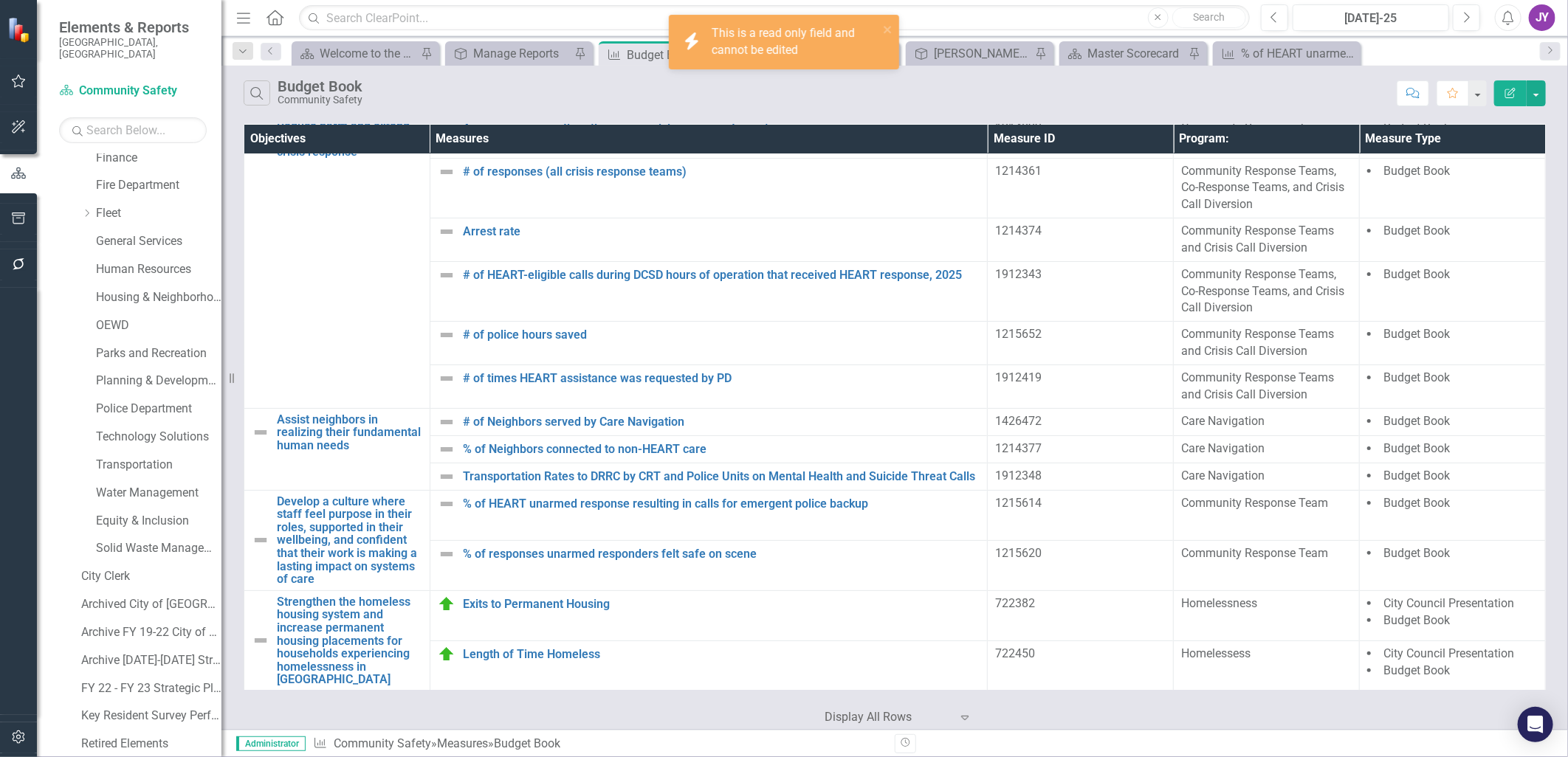
click at [1025, 502] on div "1215614" at bounding box center [1080, 503] width 171 height 17
click at [1026, 502] on div "1215614" at bounding box center [1080, 503] width 171 height 17
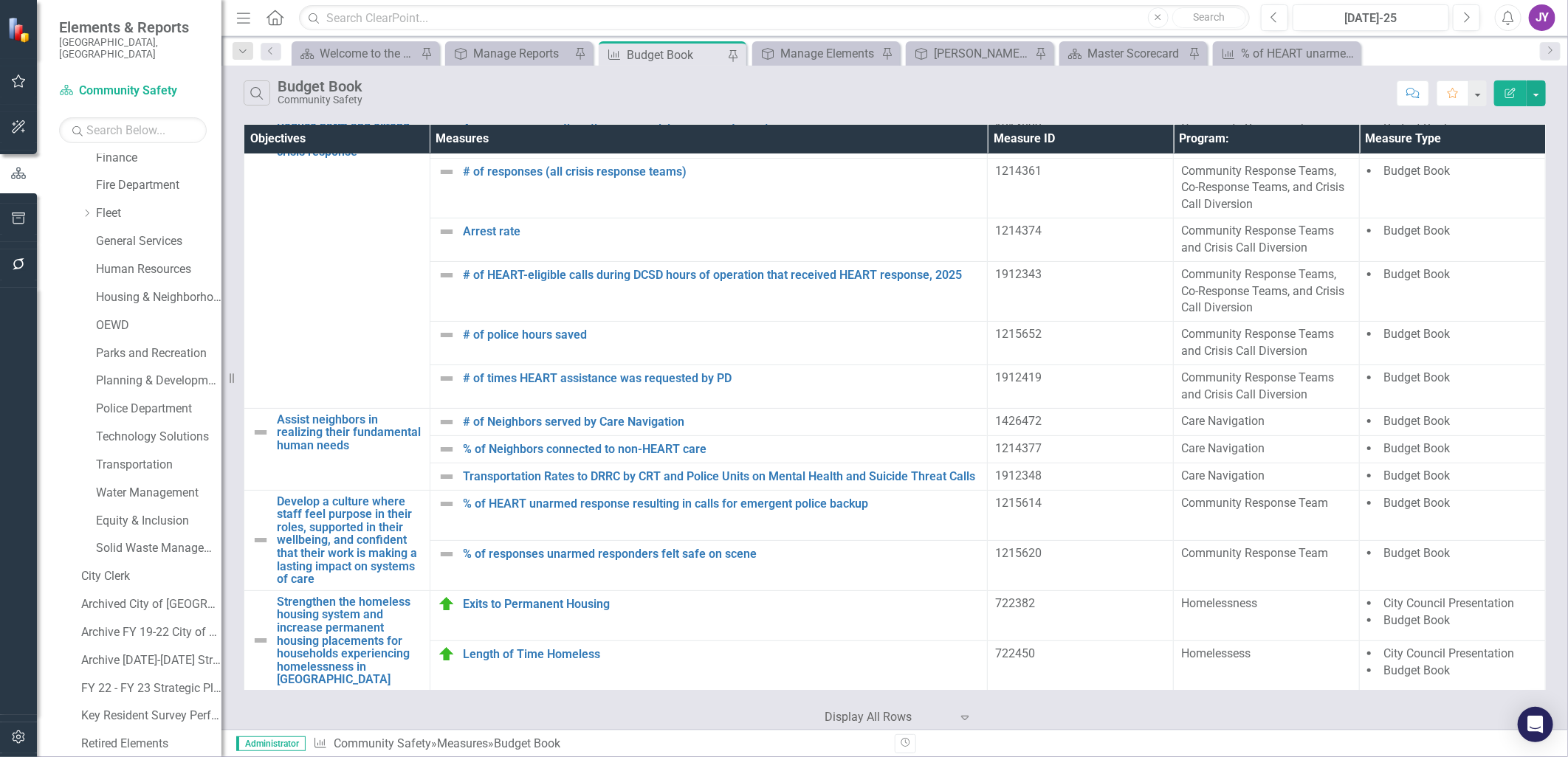
drag, startPoint x: 1026, startPoint y: 502, endPoint x: 1025, endPoint y: 554, distance: 52.0
click at [1025, 554] on div "1215620" at bounding box center [1080, 554] width 171 height 17
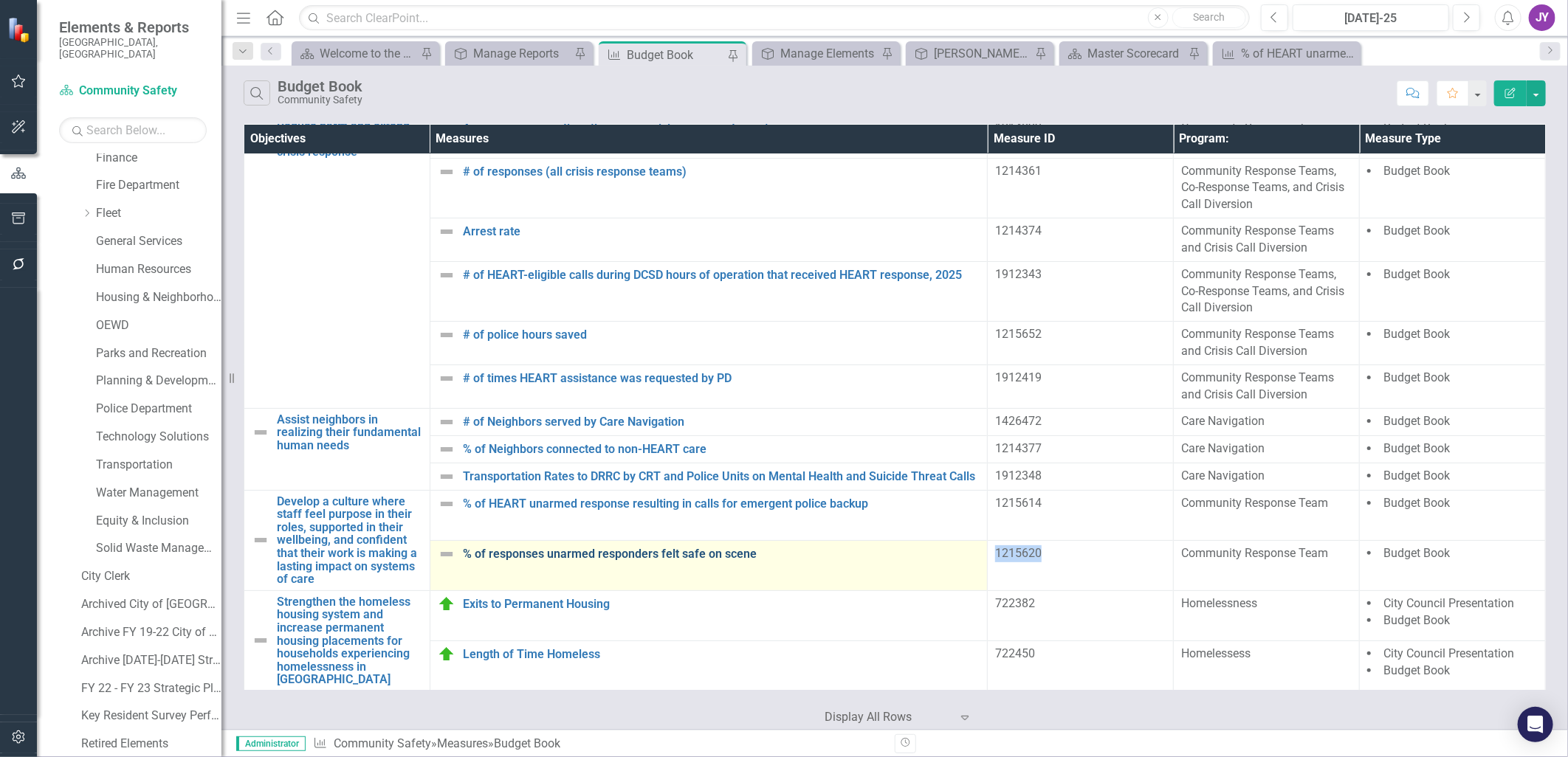
click at [711, 559] on link "% of responses unarmed responders felt safe on scene" at bounding box center [721, 554] width 517 height 13
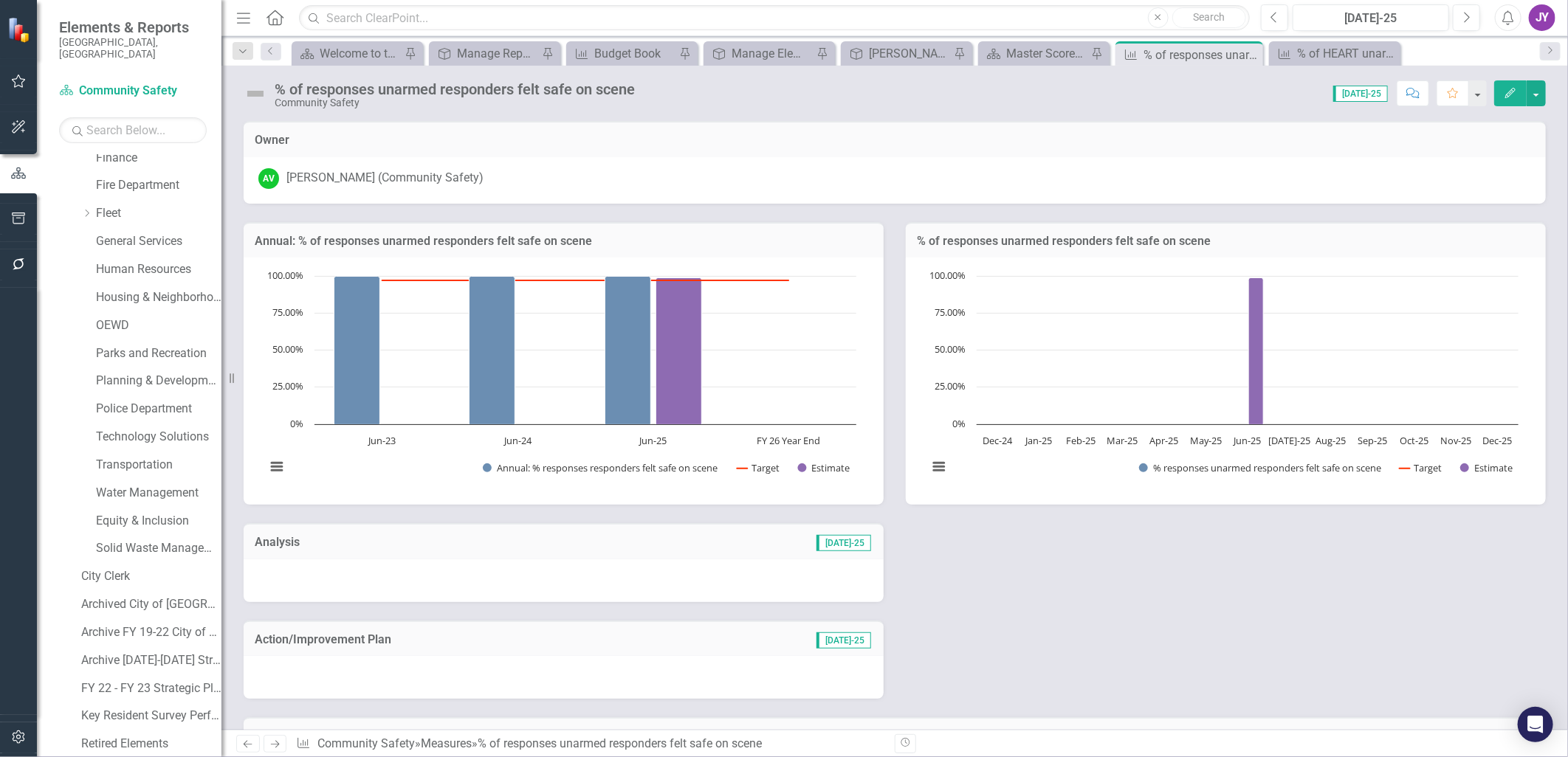
click at [1509, 93] on icon "button" at bounding box center [1510, 93] width 11 height 11
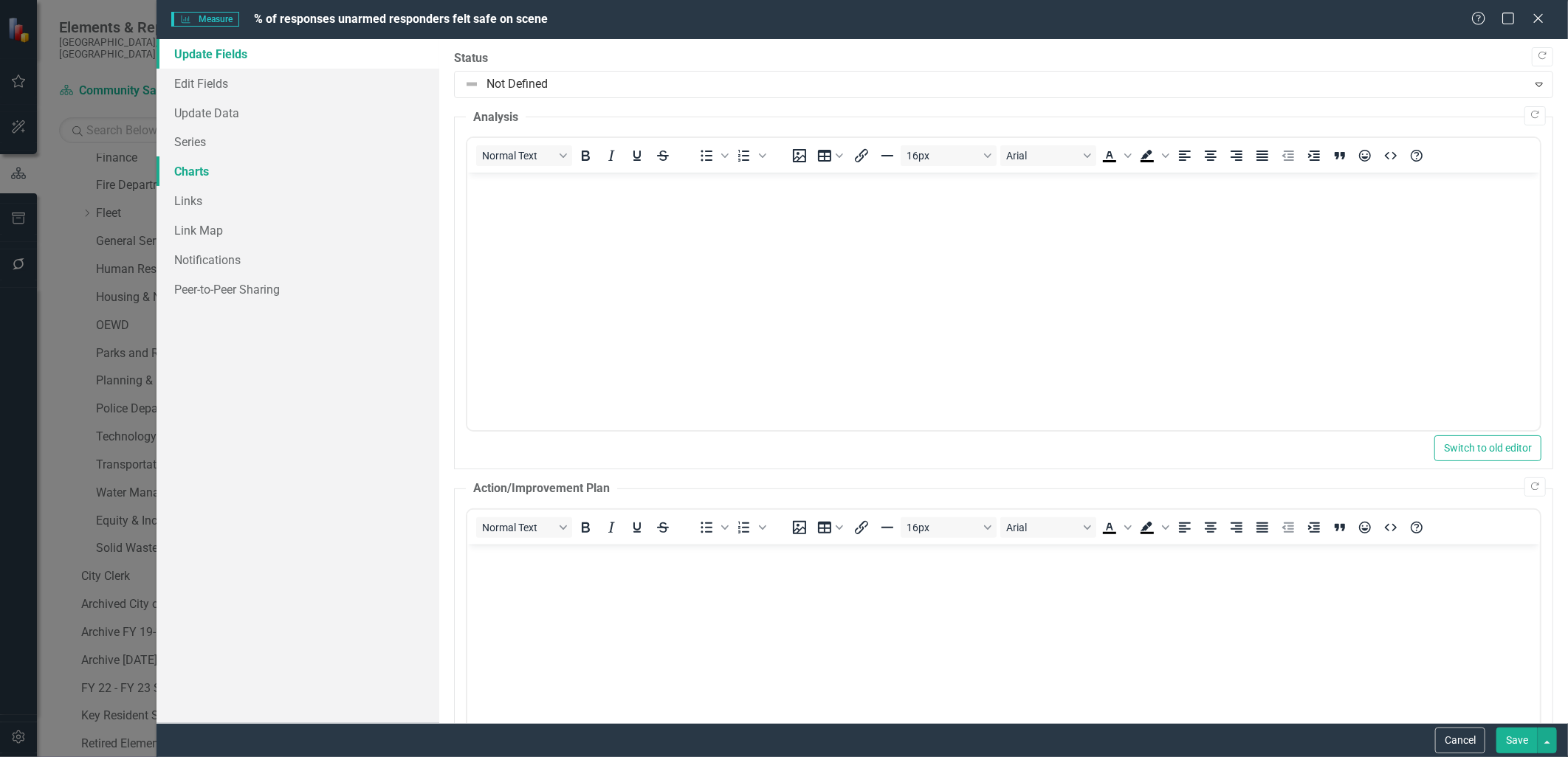
click at [211, 181] on link "Charts" at bounding box center [297, 171] width 282 height 29
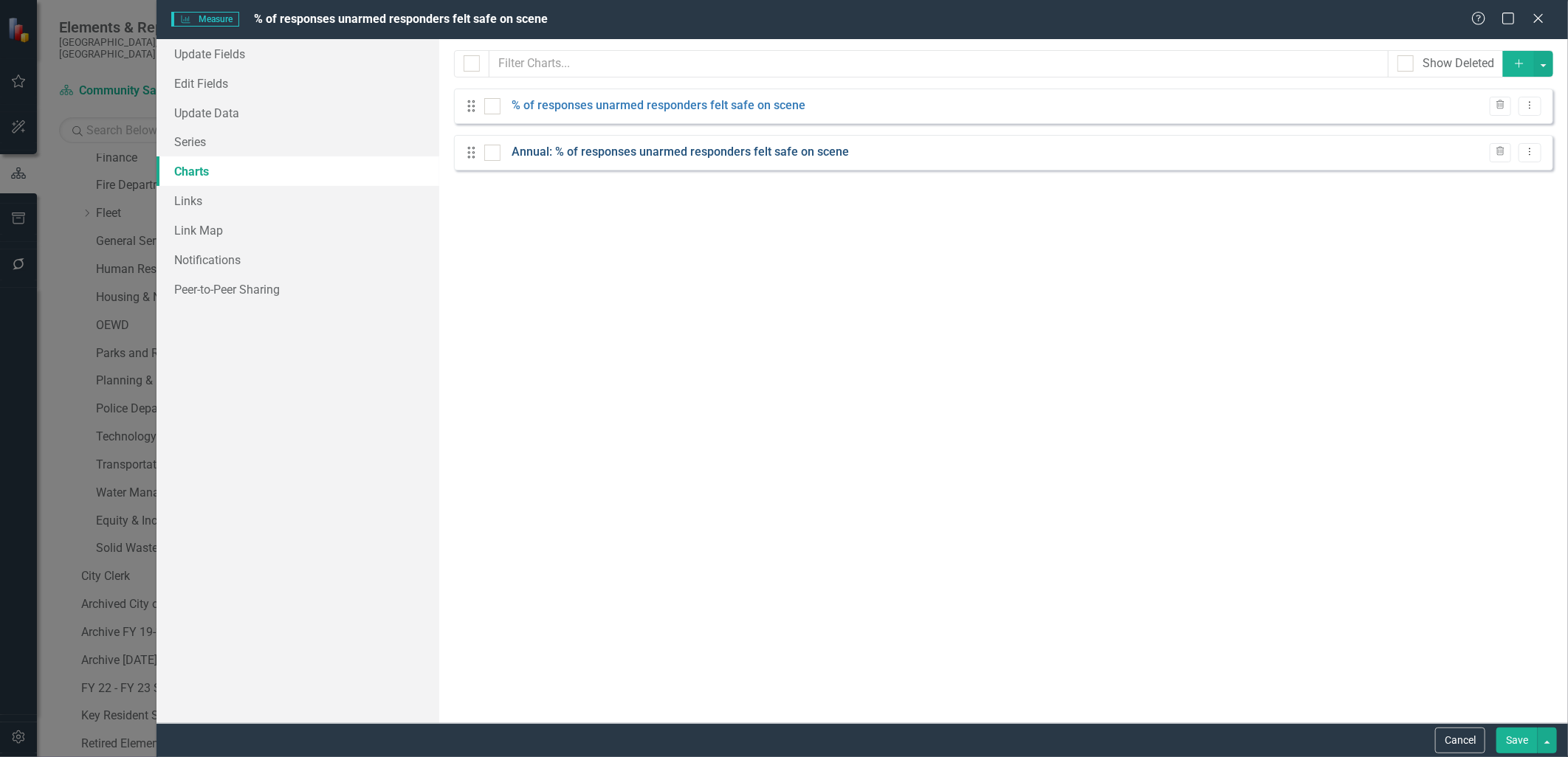
click at [598, 150] on link "Annual: % of responses unarmed responders felt safe on scene" at bounding box center [680, 152] width 338 height 17
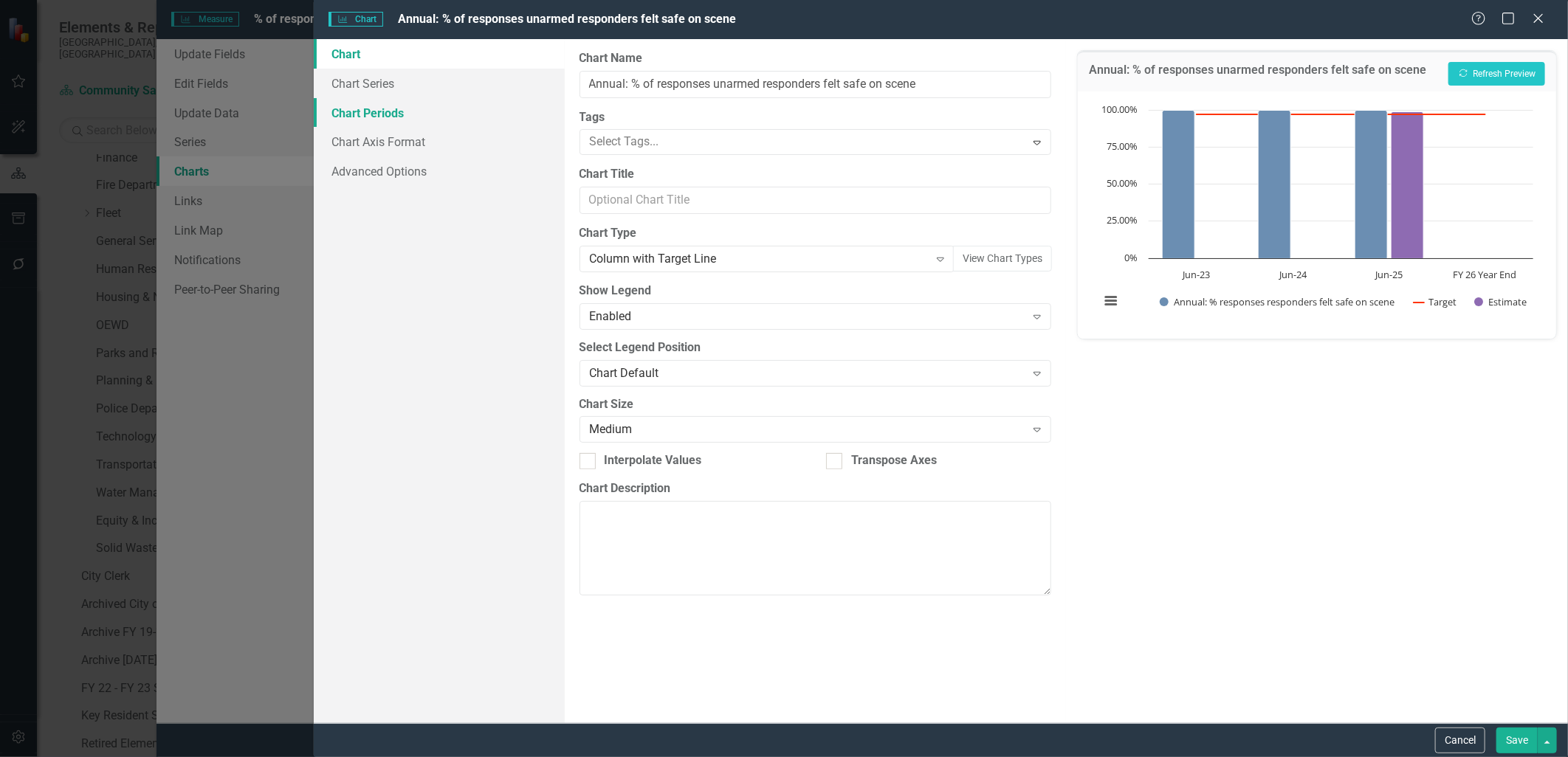
click at [381, 119] on link "Chart Periods" at bounding box center [439, 113] width 251 height 29
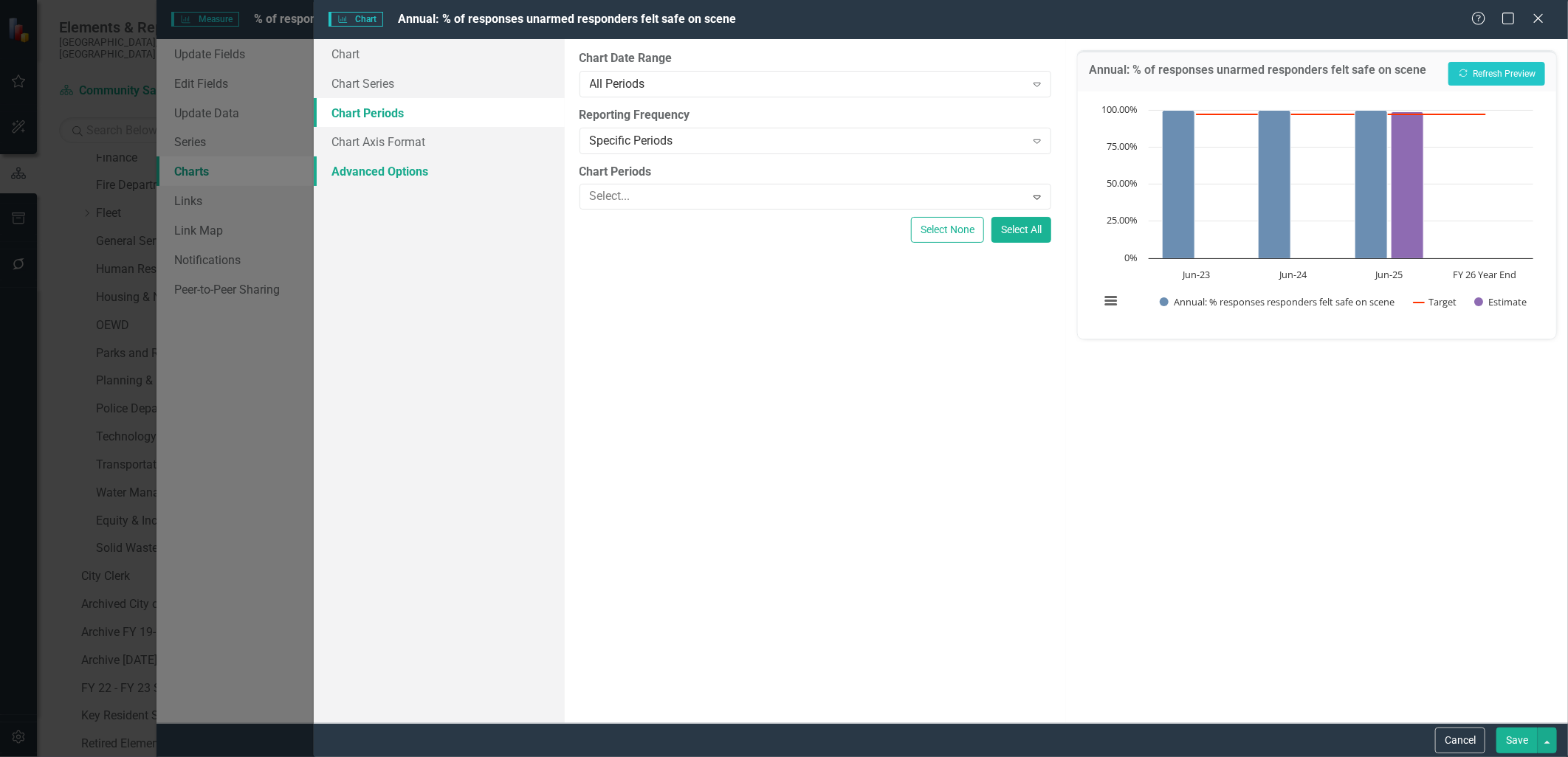
click at [395, 173] on link "Advanced Options" at bounding box center [439, 171] width 251 height 29
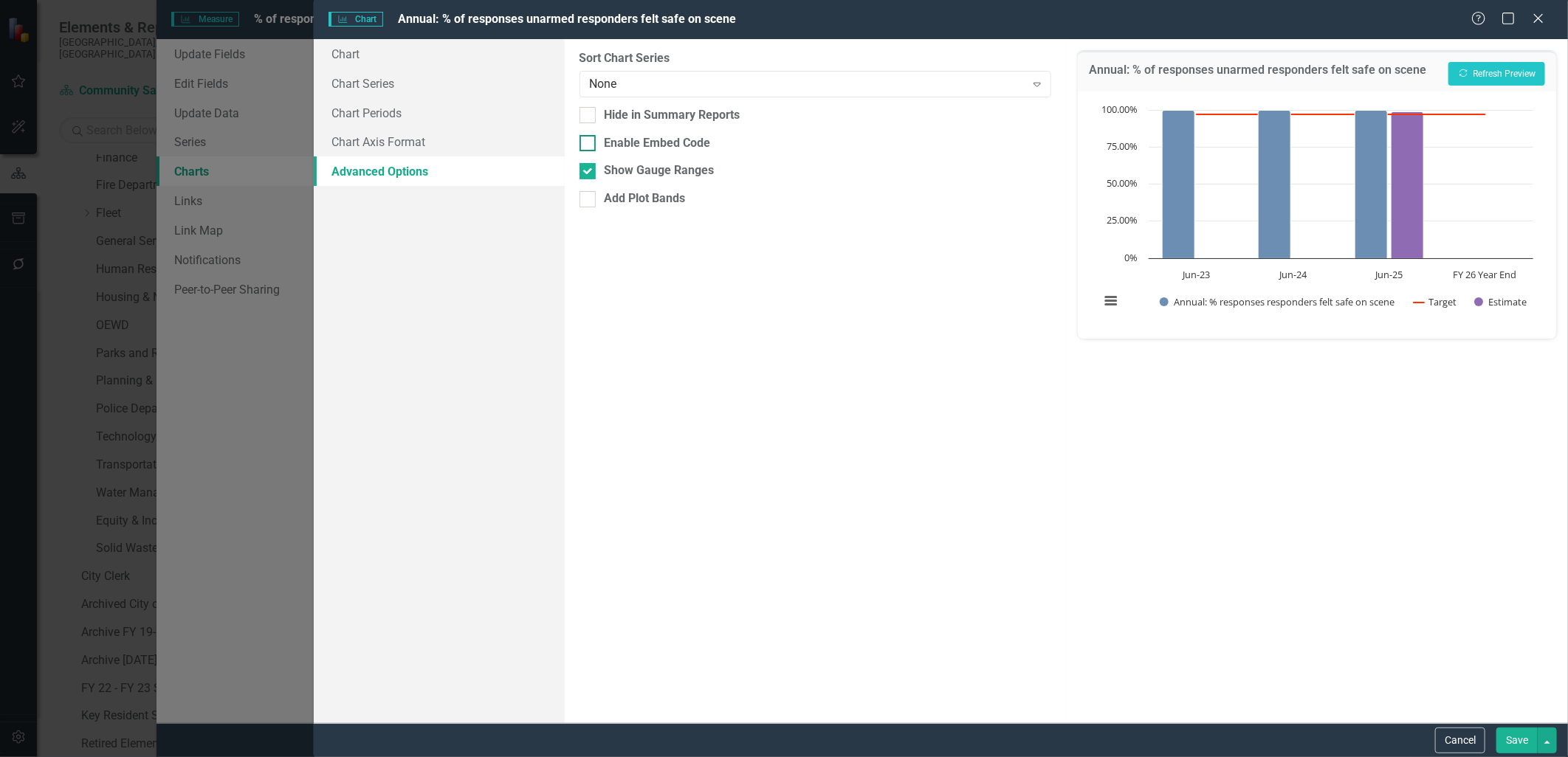
click at [590, 143] on div at bounding box center [587, 143] width 16 height 16
click at [589, 143] on input "Enable Embed Code" at bounding box center [584, 140] width 10 height 10
checkbox input "true"
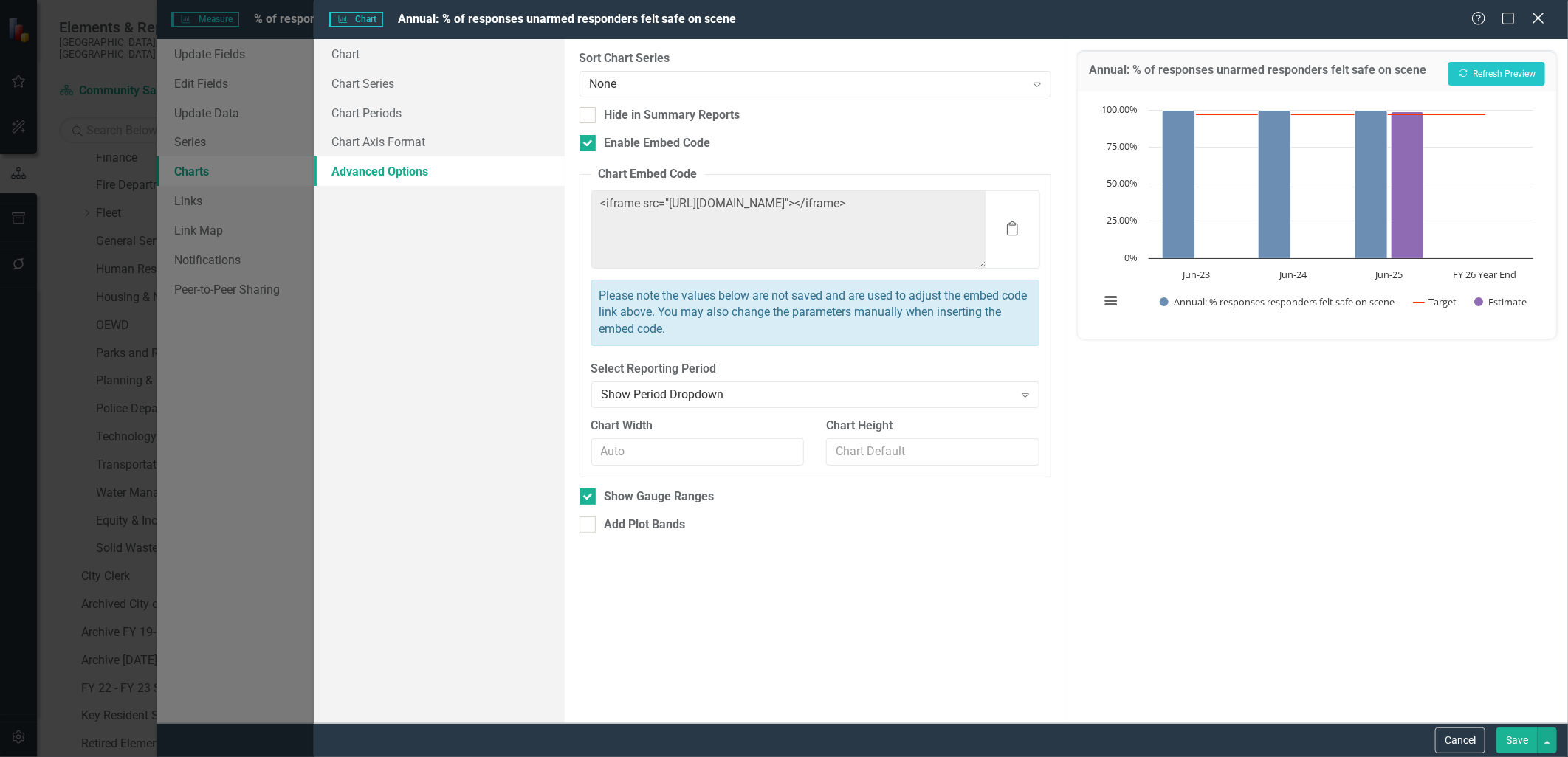
click at [1531, 13] on icon "Close" at bounding box center [1538, 18] width 19 height 14
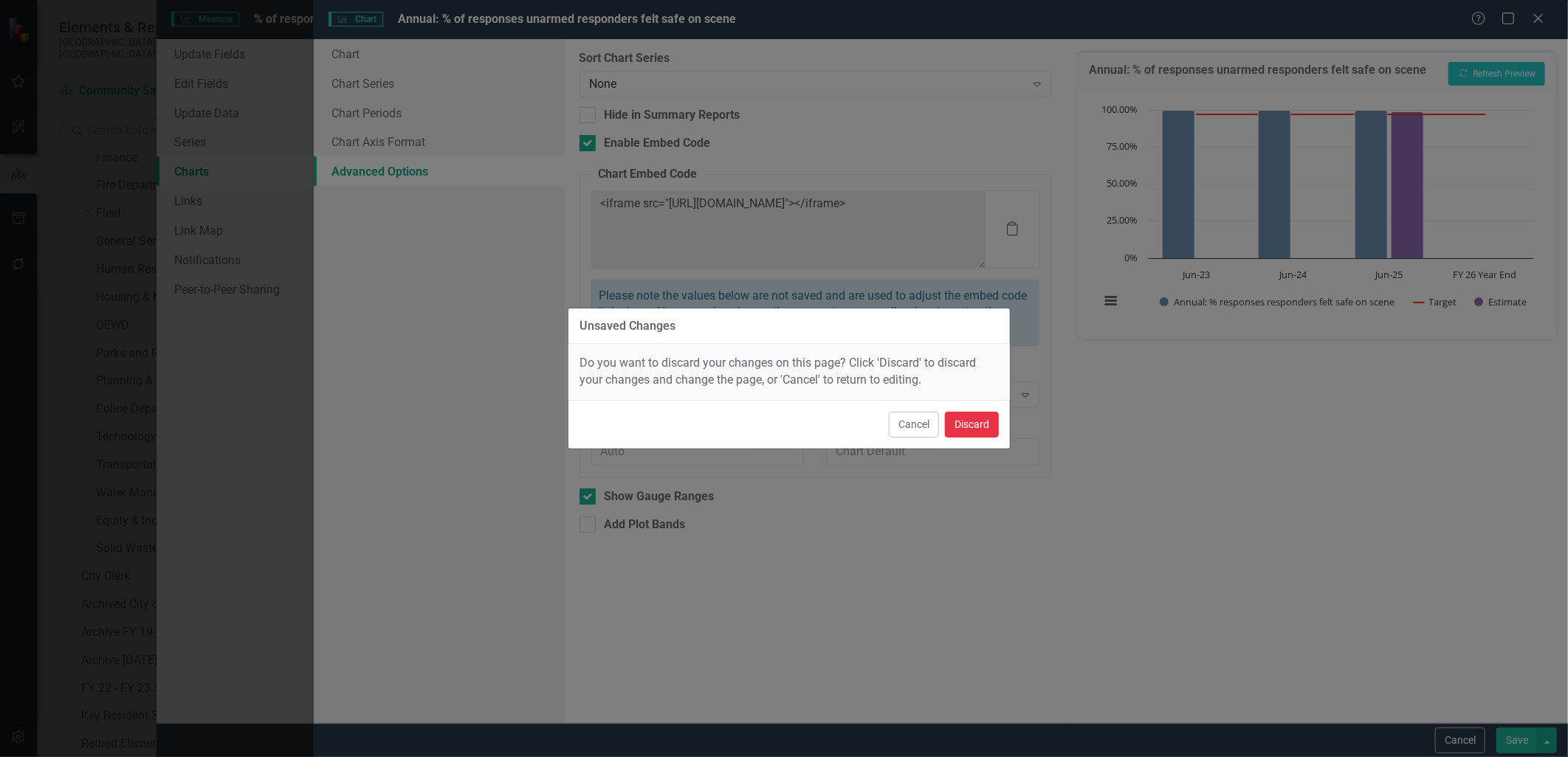
drag, startPoint x: 960, startPoint y: 433, endPoint x: 969, endPoint y: 433, distance: 9.0
click at [961, 433] on button "Discard" at bounding box center [972, 424] width 54 height 26
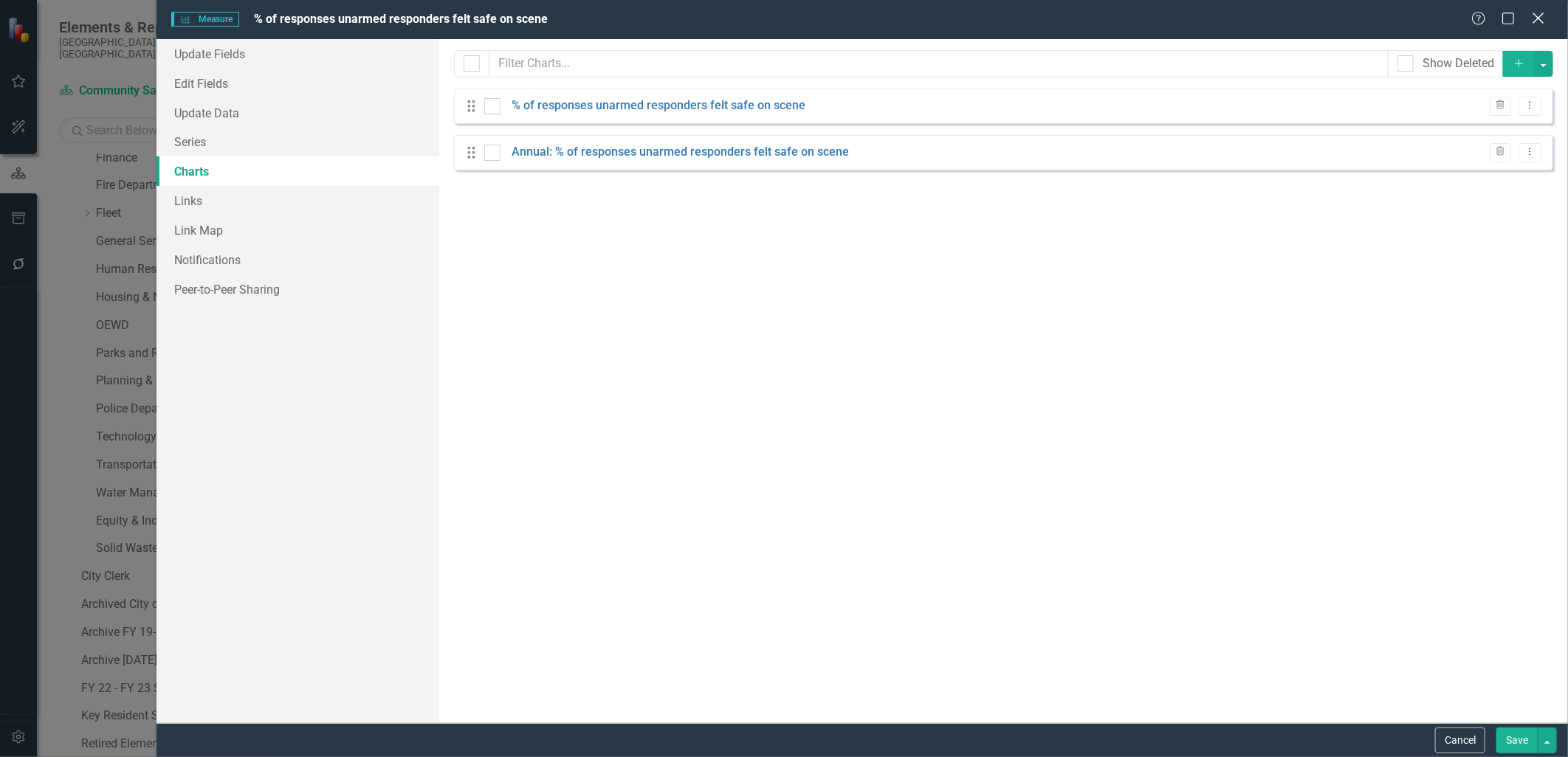
click at [1532, 15] on icon "Close" at bounding box center [1538, 18] width 19 height 14
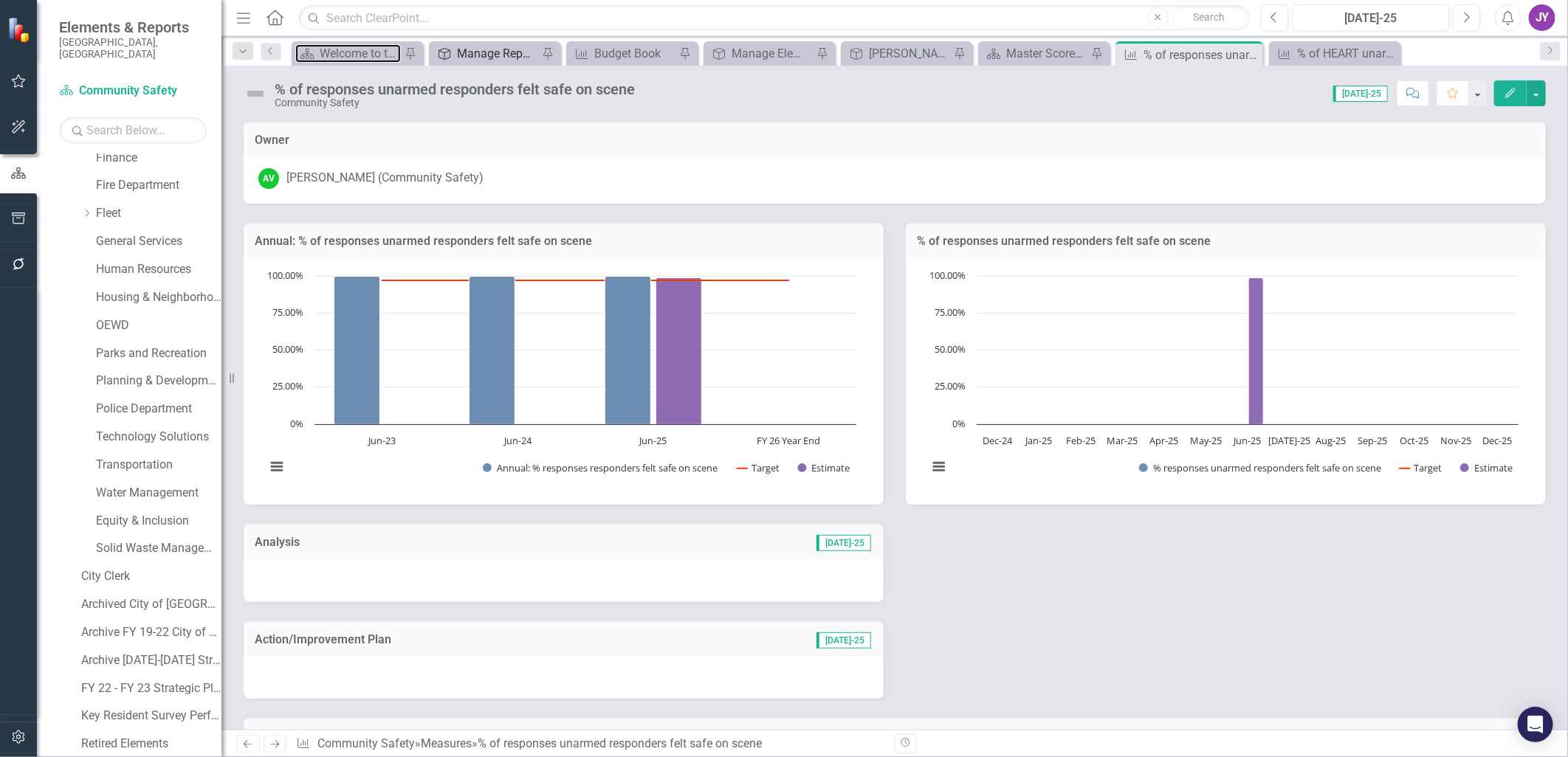
click at [329, 60] on div "Welcome to the FY [DATE]-[DATE] Strategic Plan Landing Page!" at bounding box center [360, 53] width 81 height 19
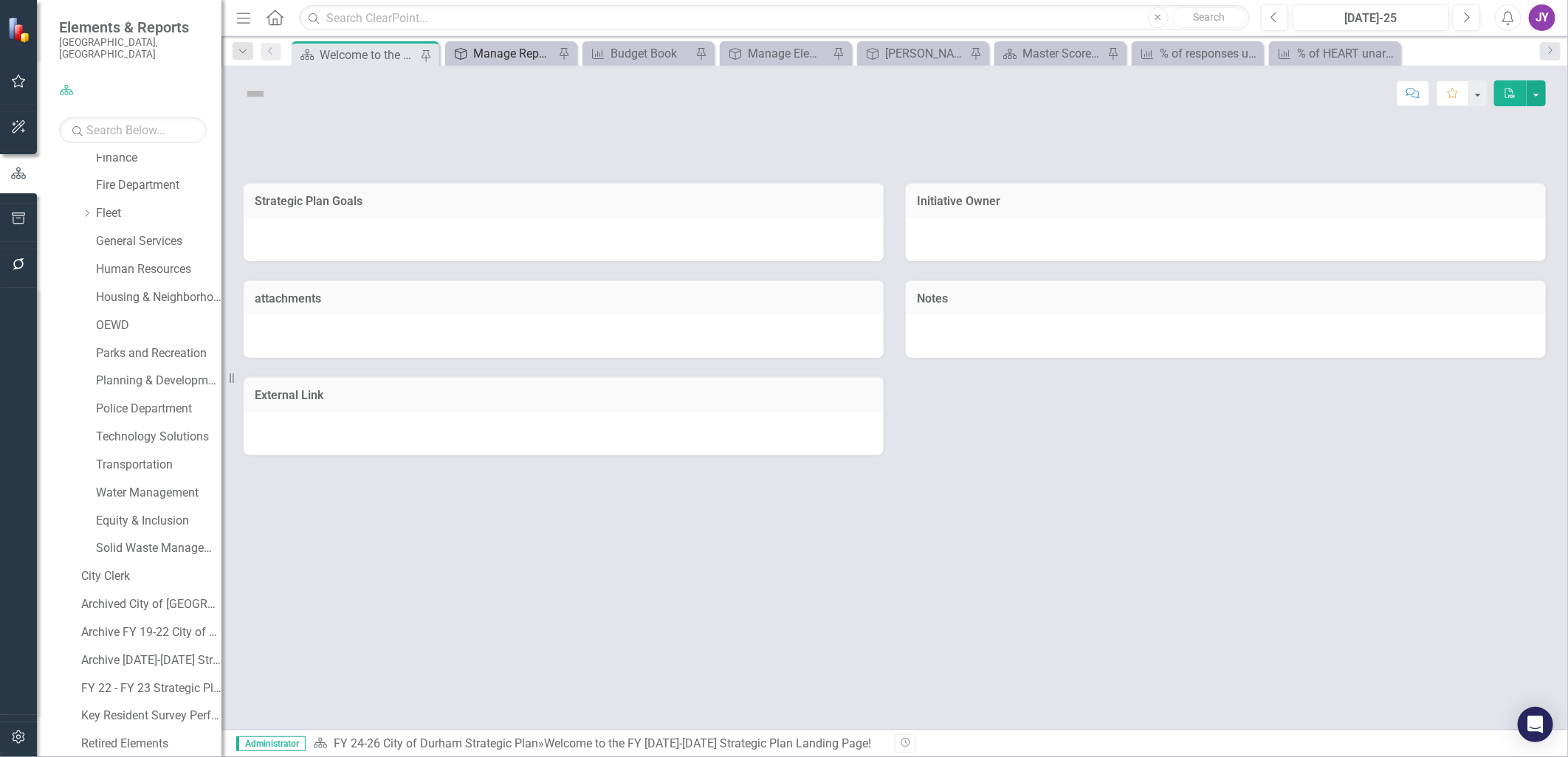
click at [490, 54] on div "Manage Reports" at bounding box center [514, 53] width 81 height 19
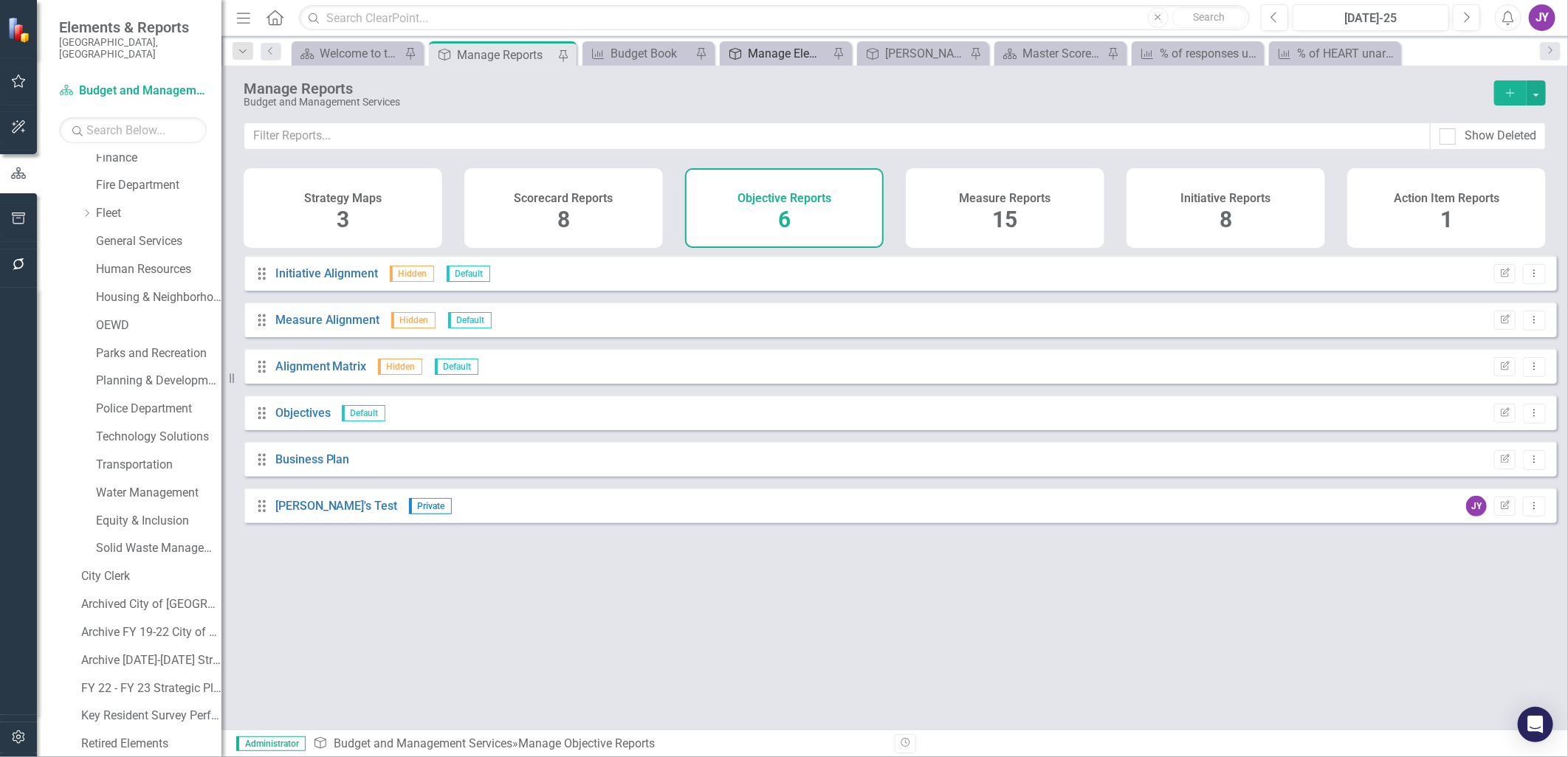
click at [778, 46] on div "Manage Elements" at bounding box center [788, 53] width 81 height 19
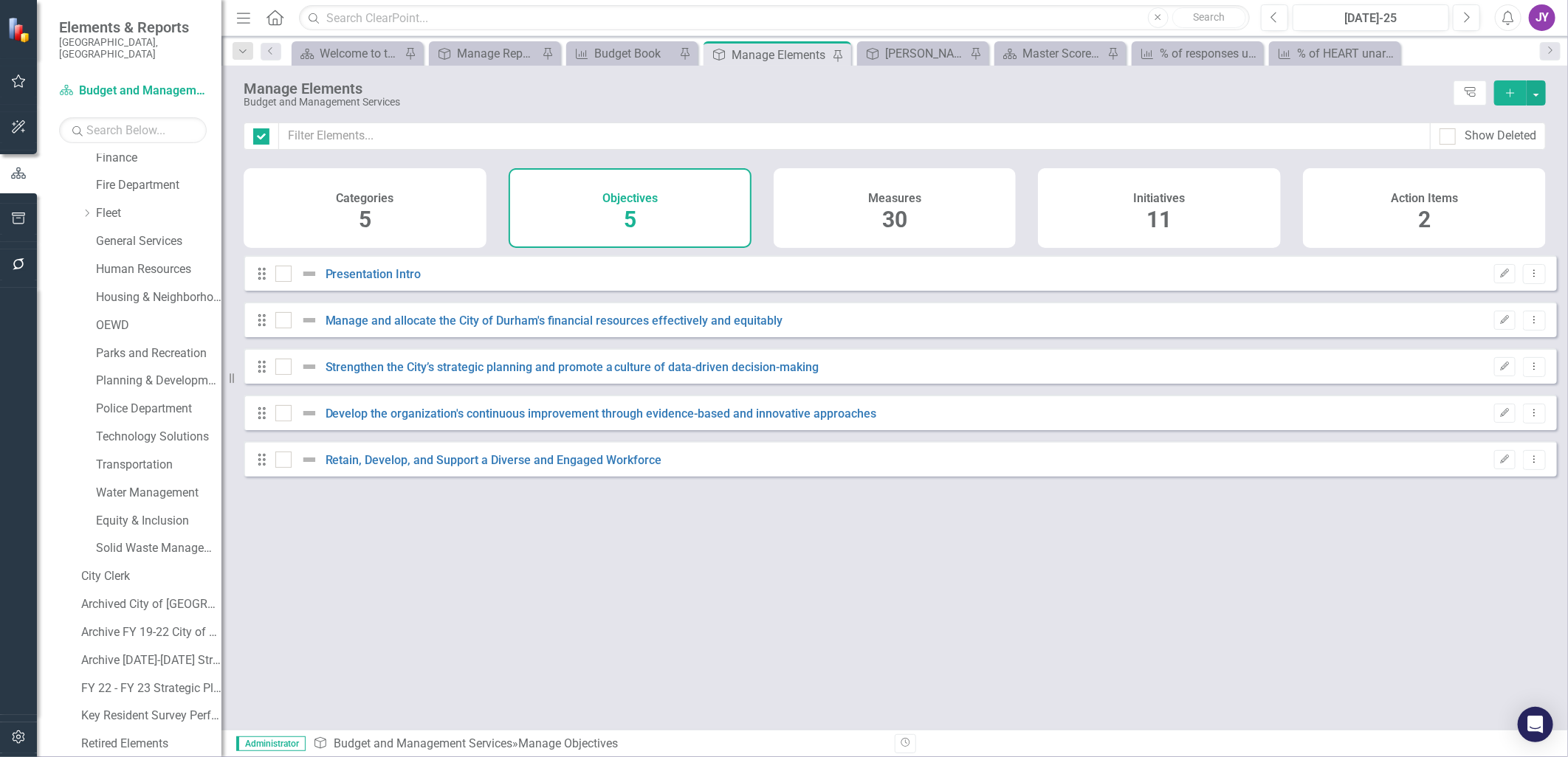
checkbox input "false"
click at [906, 58] on div "[PERSON_NAME]'s Test" at bounding box center [926, 53] width 81 height 19
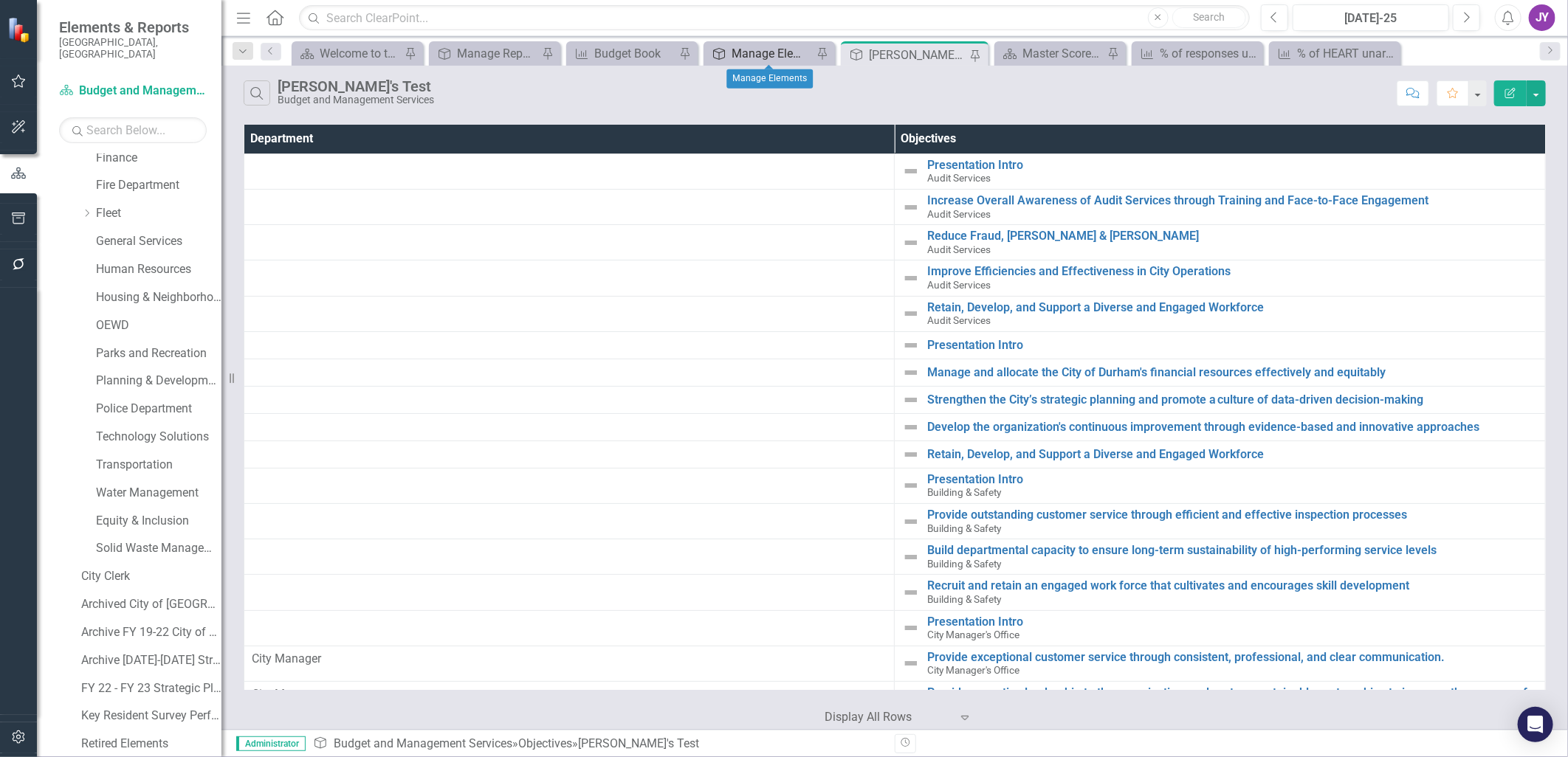
click at [760, 52] on div "Manage Elements" at bounding box center [772, 53] width 81 height 19
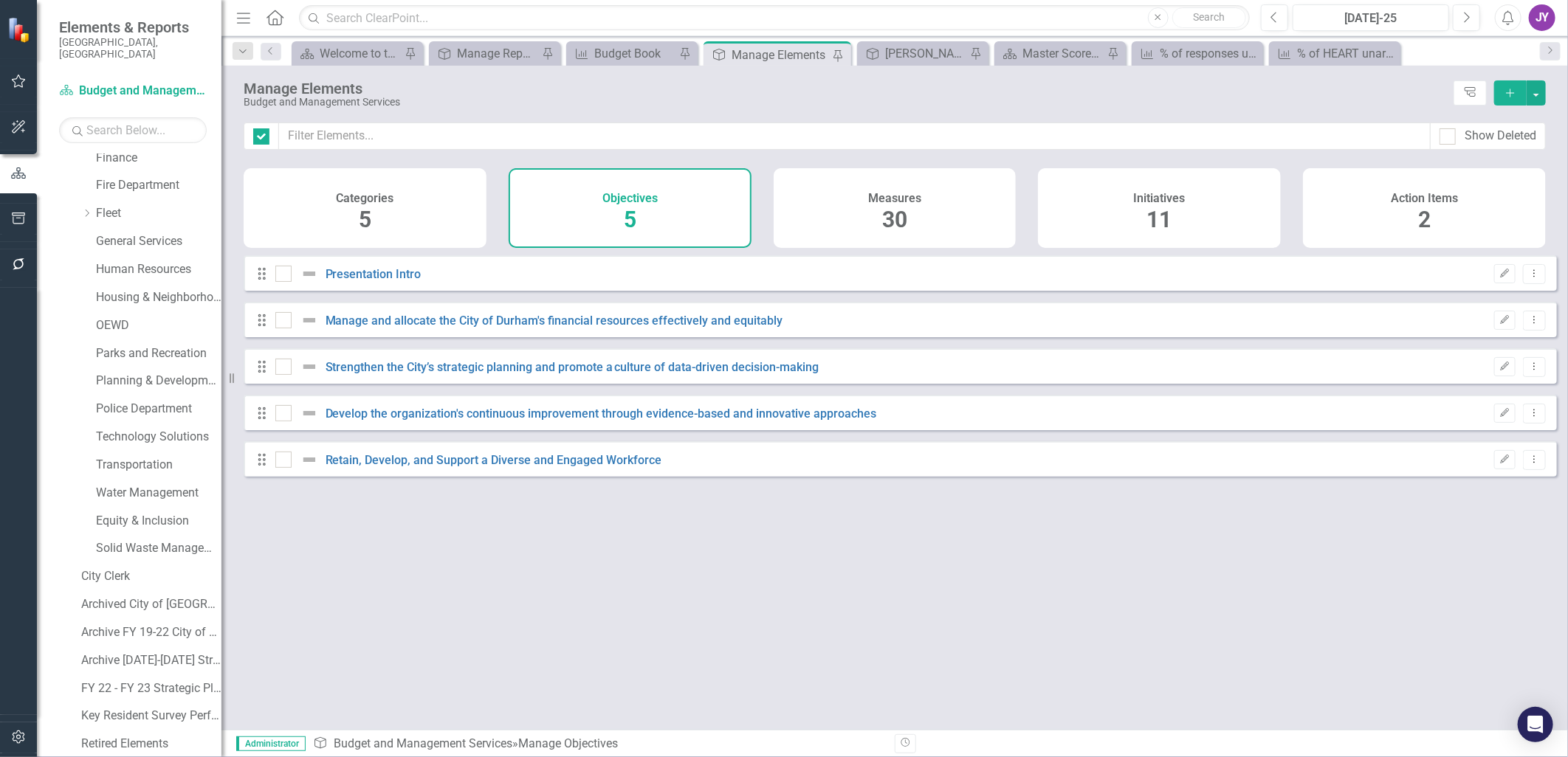
checkbox input "false"
click at [1108, 205] on div "Initiatives 11" at bounding box center [1159, 208] width 243 height 80
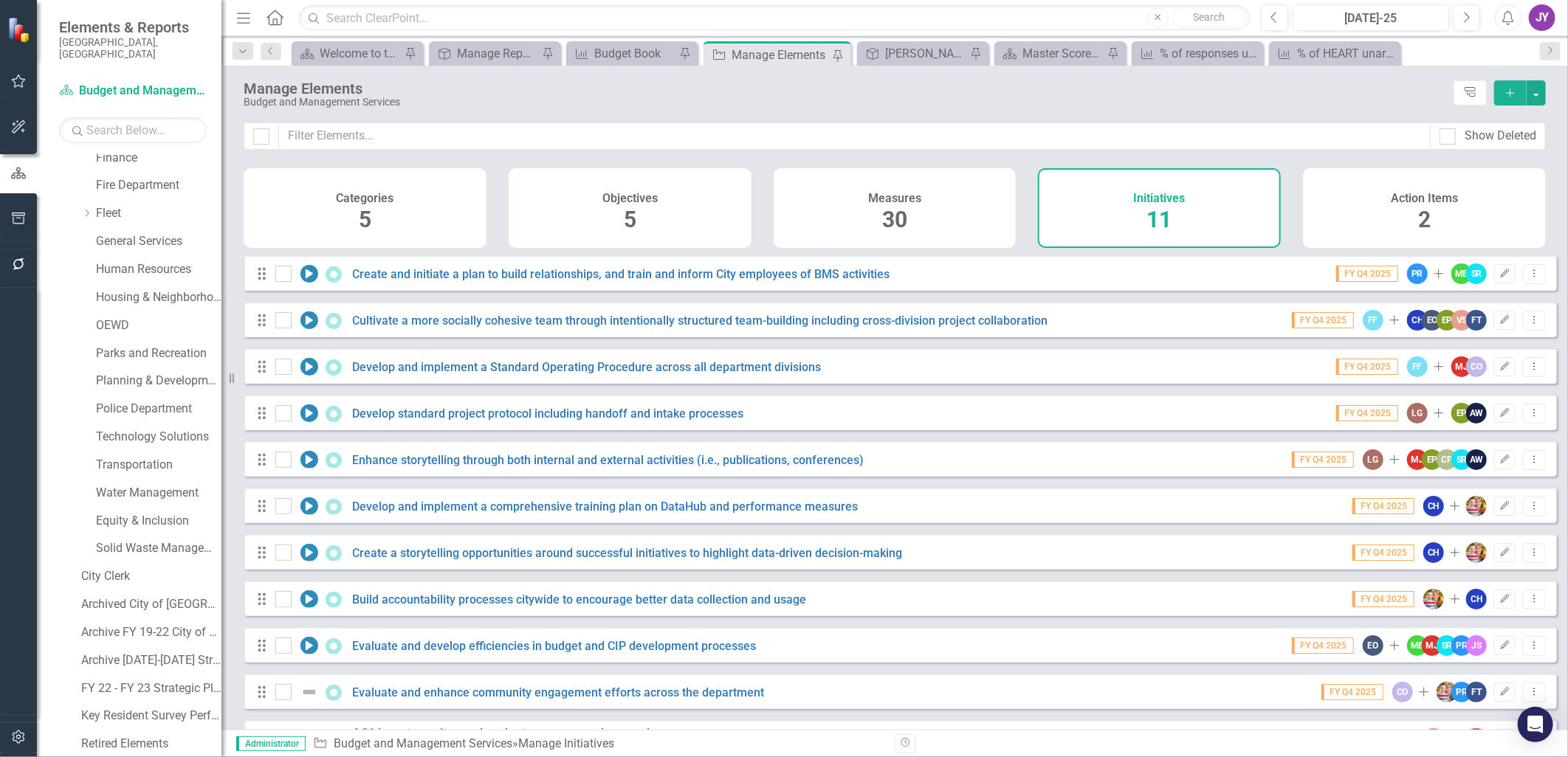
click at [926, 211] on div "Measures 30" at bounding box center [895, 208] width 243 height 80
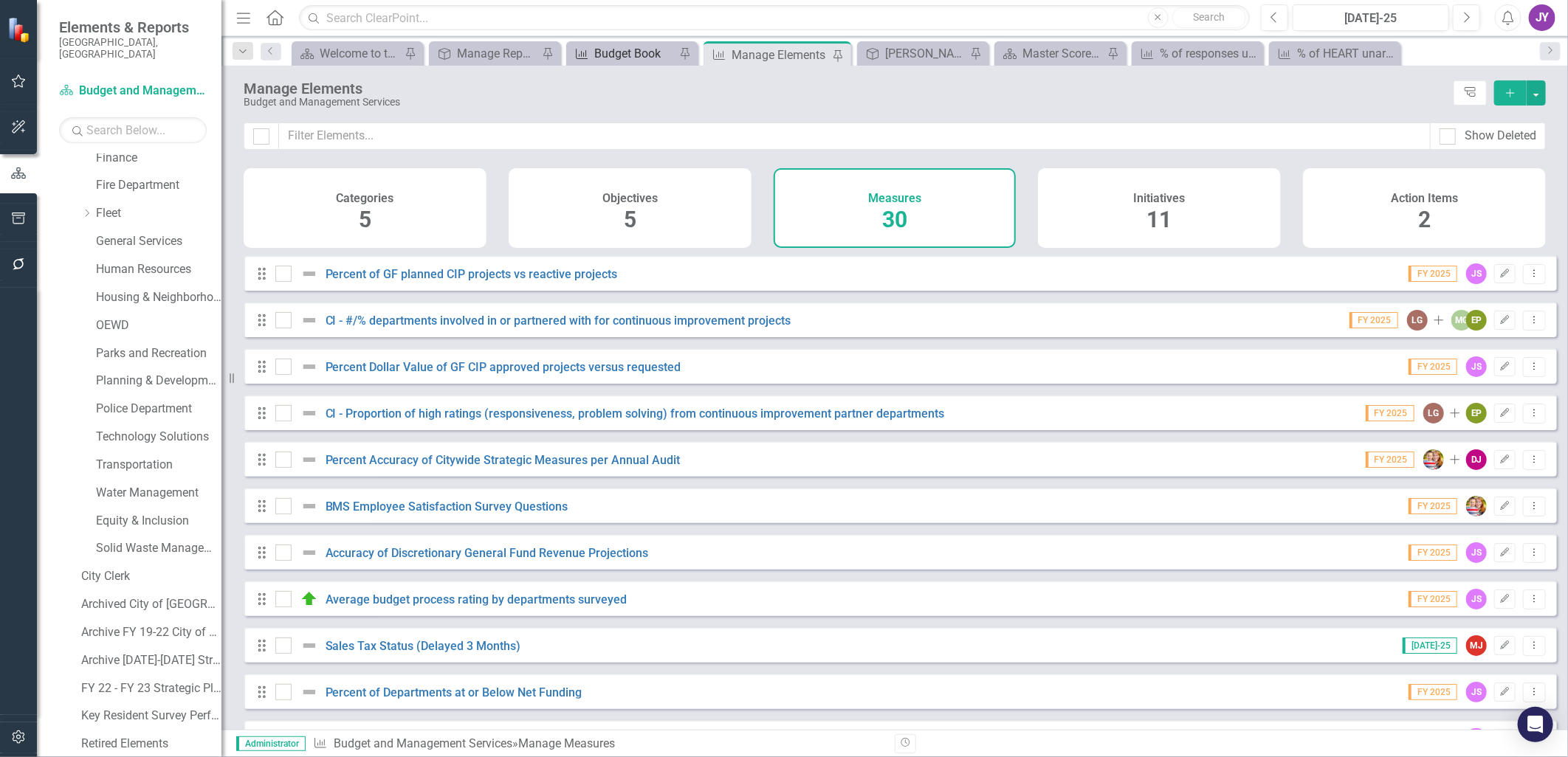
click at [621, 61] on div "Budget Book" at bounding box center [635, 53] width 81 height 19
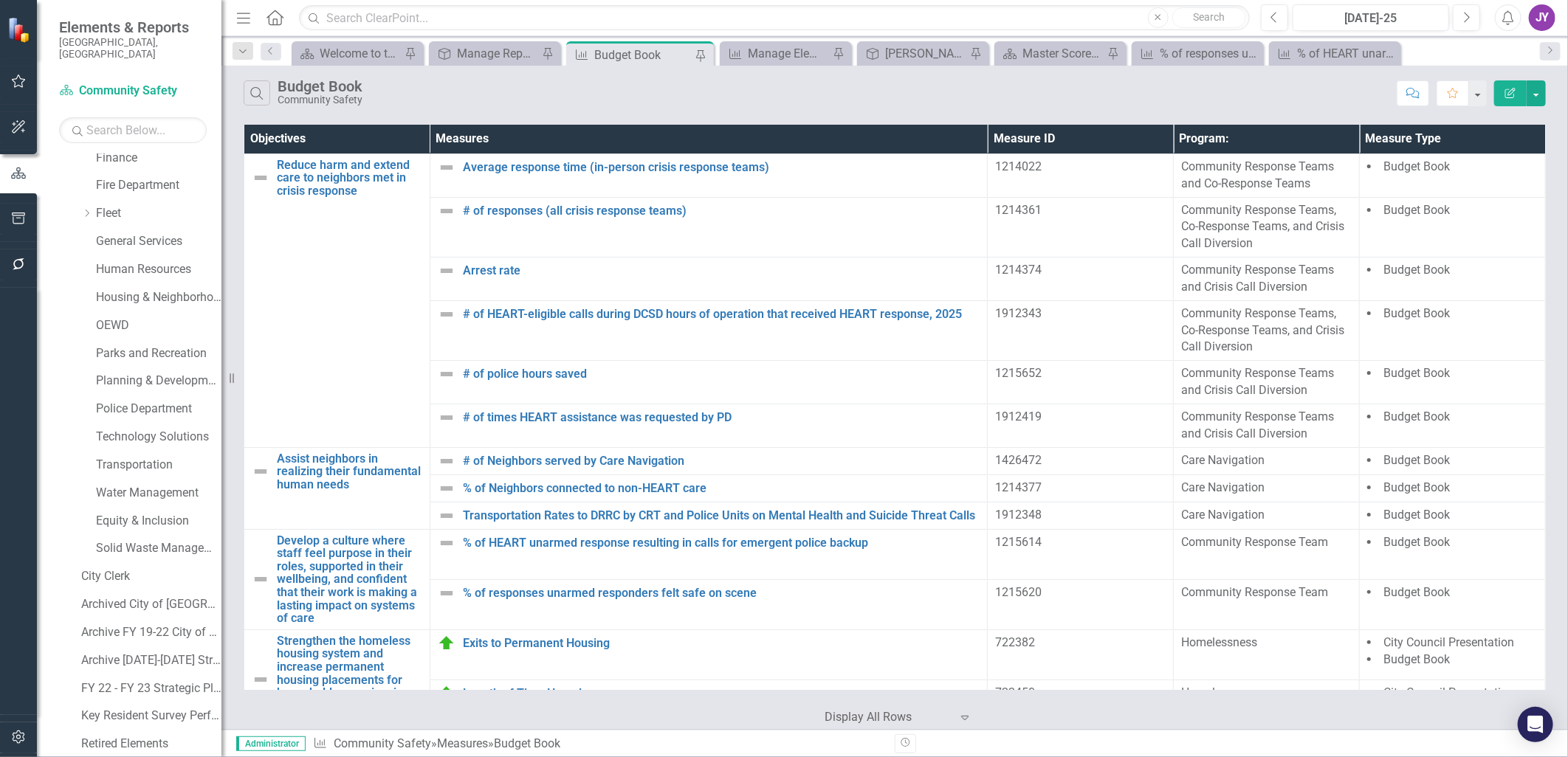
click at [469, 63] on div "Objective Manage Reports Pin" at bounding box center [494, 54] width 132 height 24
click at [487, 50] on div "Manage Reports" at bounding box center [498, 53] width 81 height 19
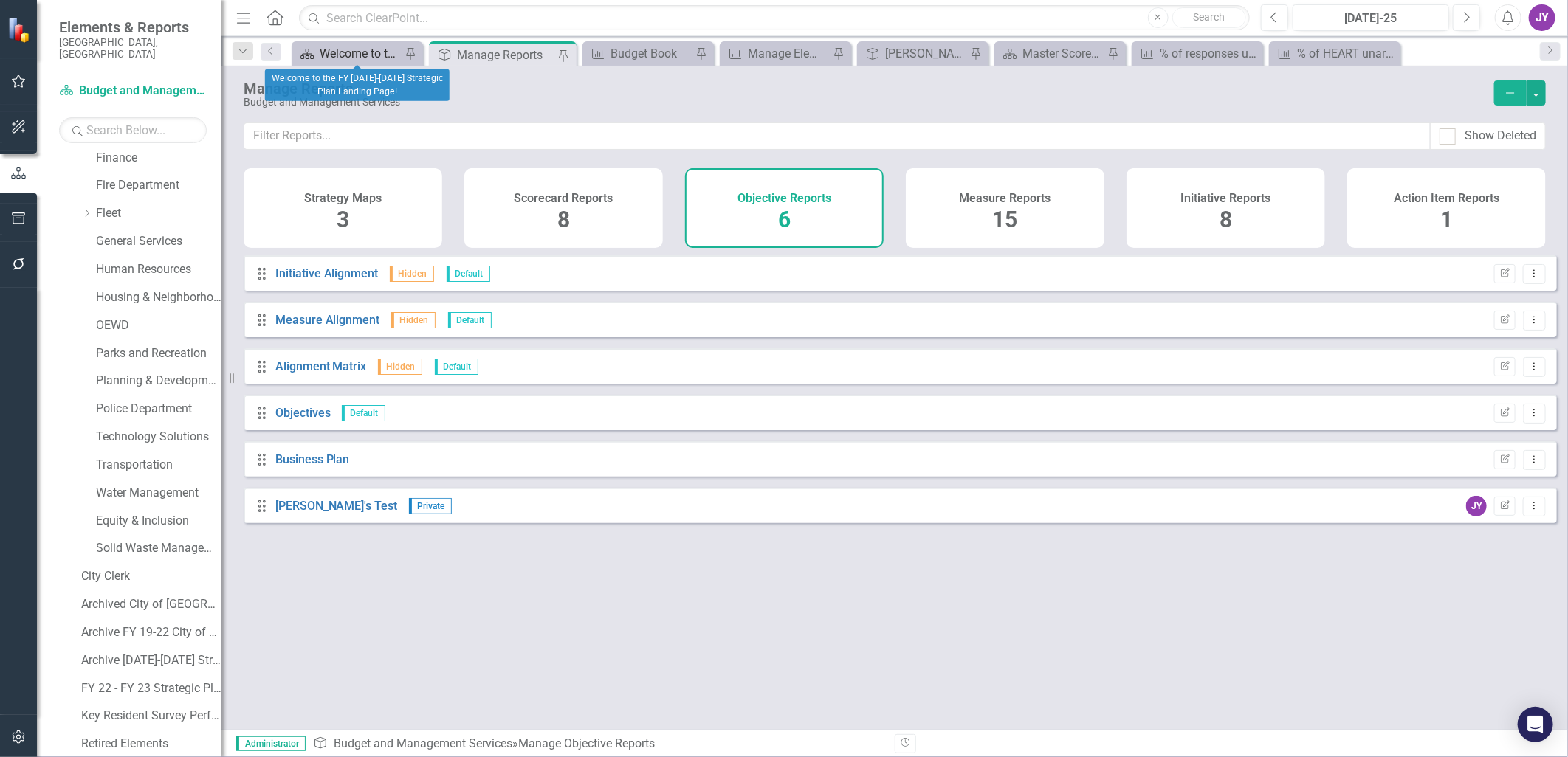
click at [359, 53] on div "Welcome to the FY [DATE]-[DATE] Strategic Plan Landing Page!" at bounding box center [360, 53] width 81 height 19
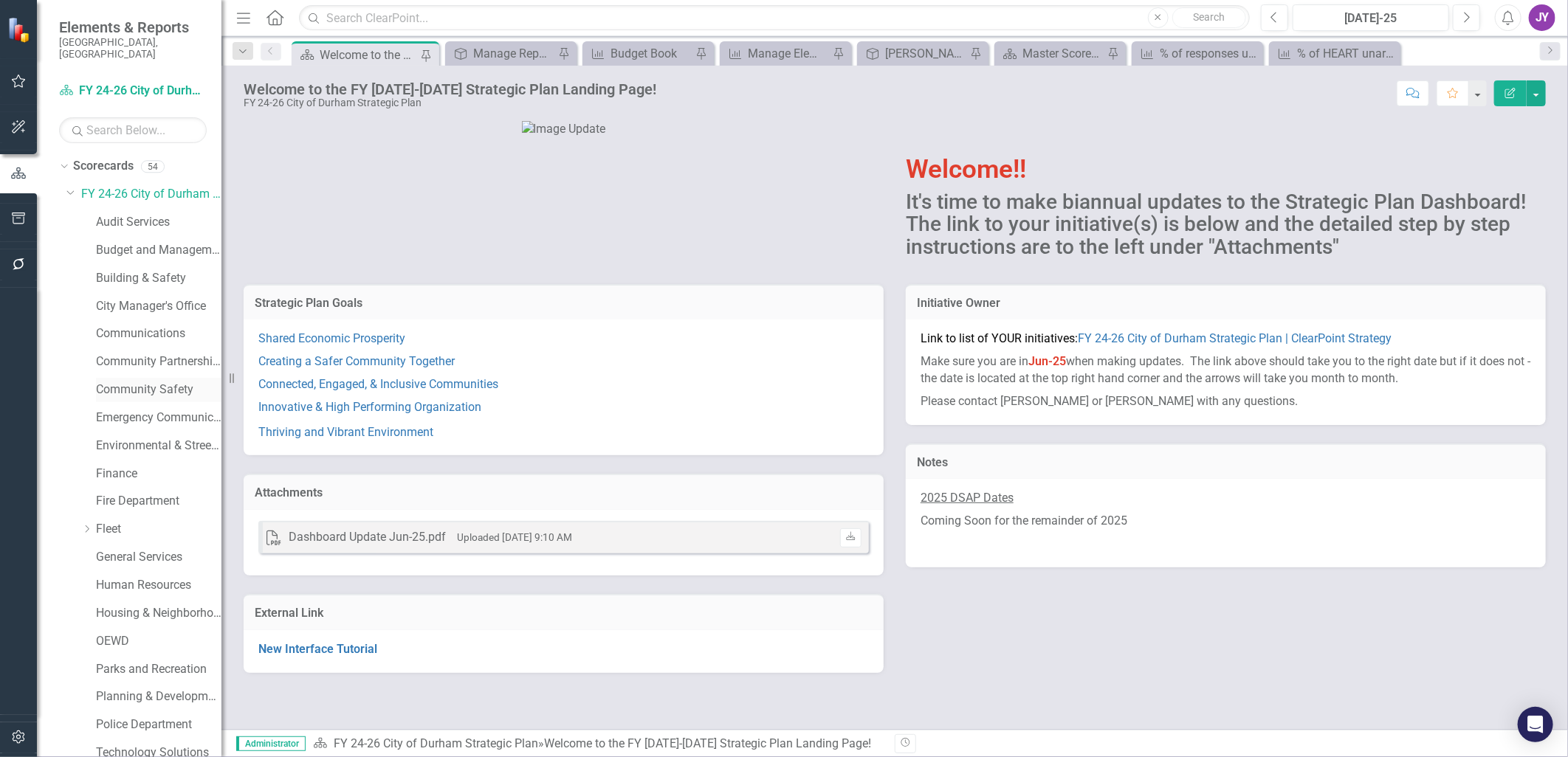
click at [125, 378] on div "Community Safety" at bounding box center [159, 390] width 125 height 24
click at [153, 381] on link "Community Safety" at bounding box center [159, 389] width 125 height 17
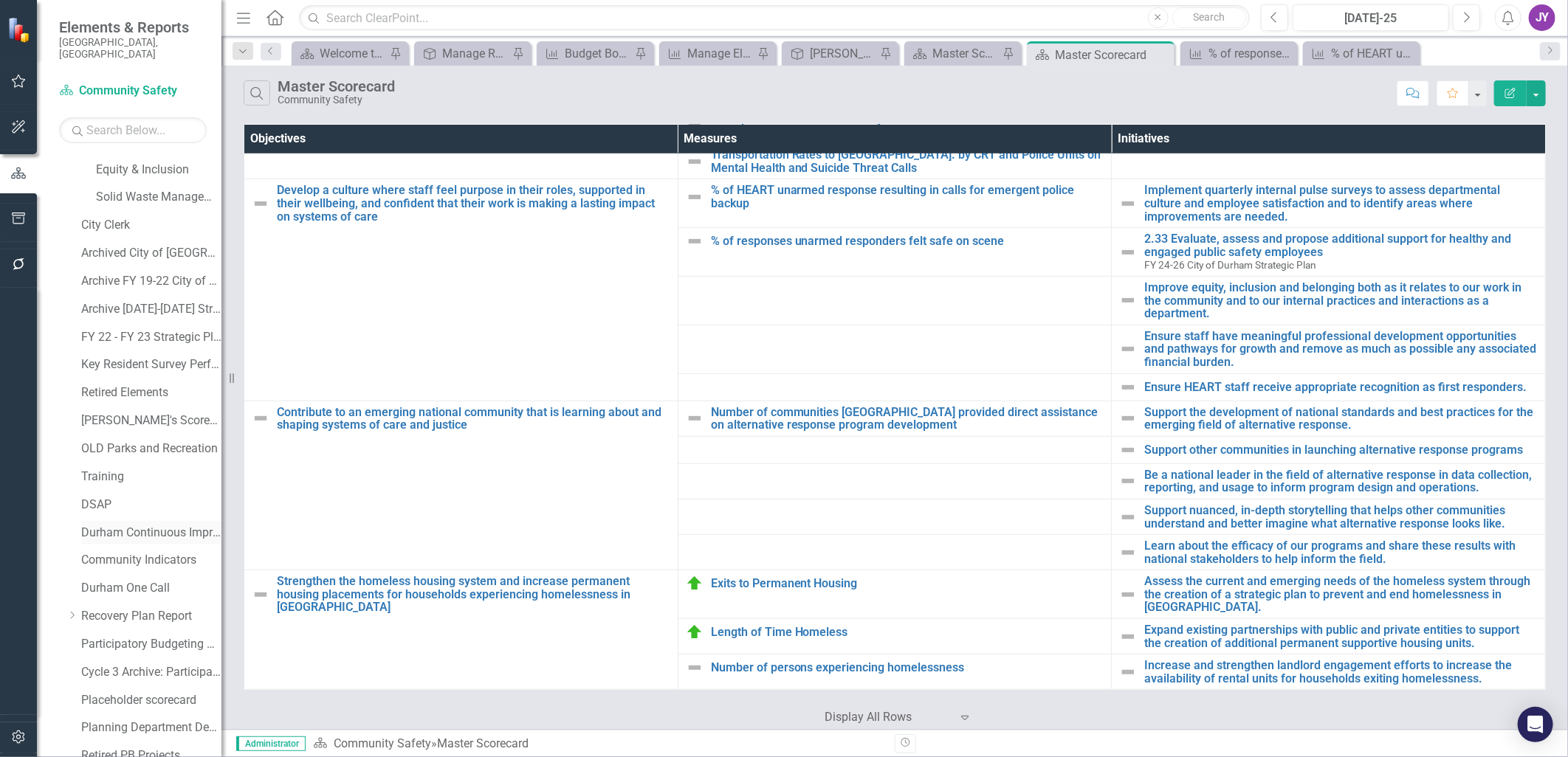
scroll to position [726, 0]
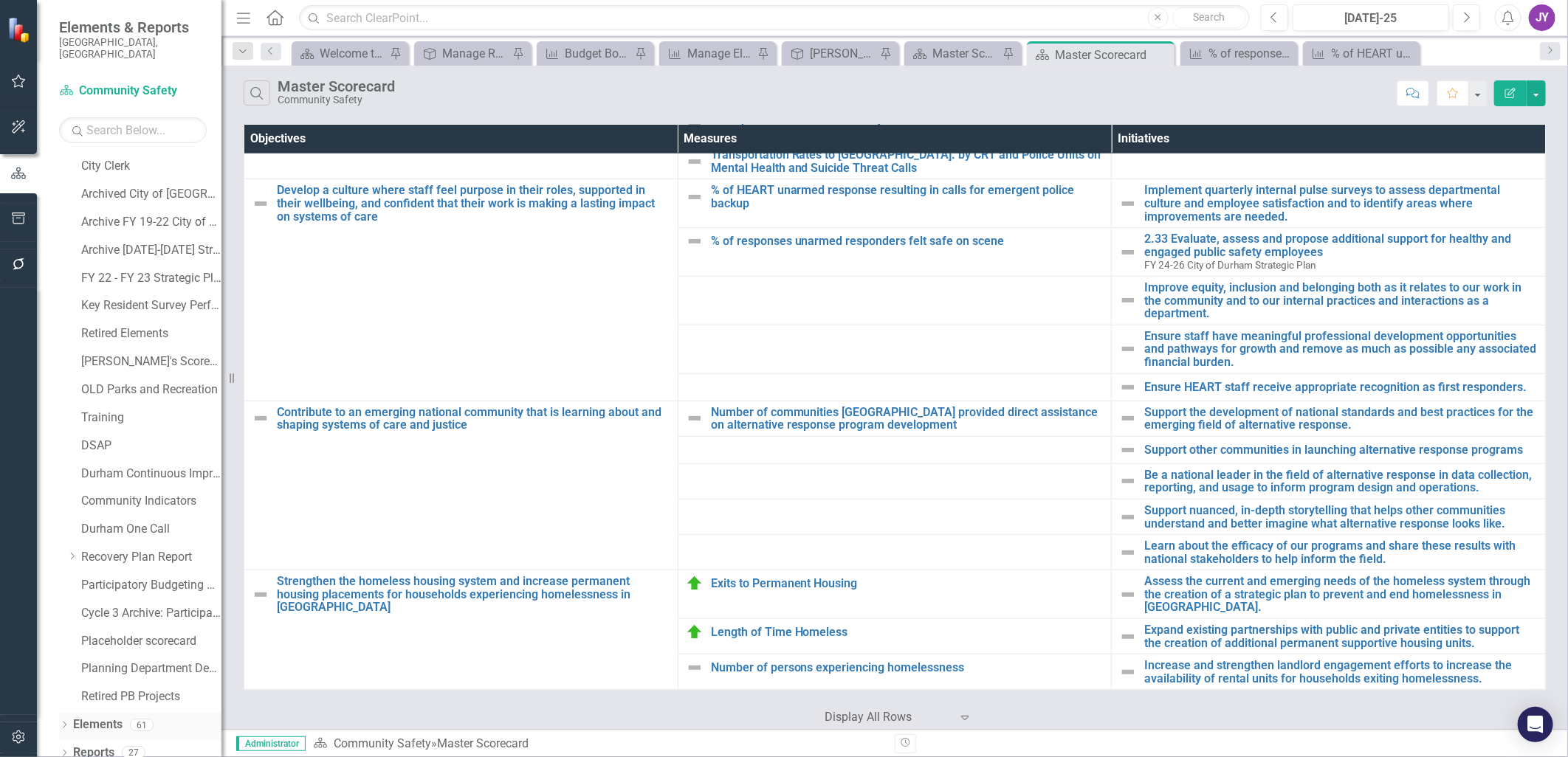
click at [108, 716] on link "Elements" at bounding box center [98, 724] width 50 height 17
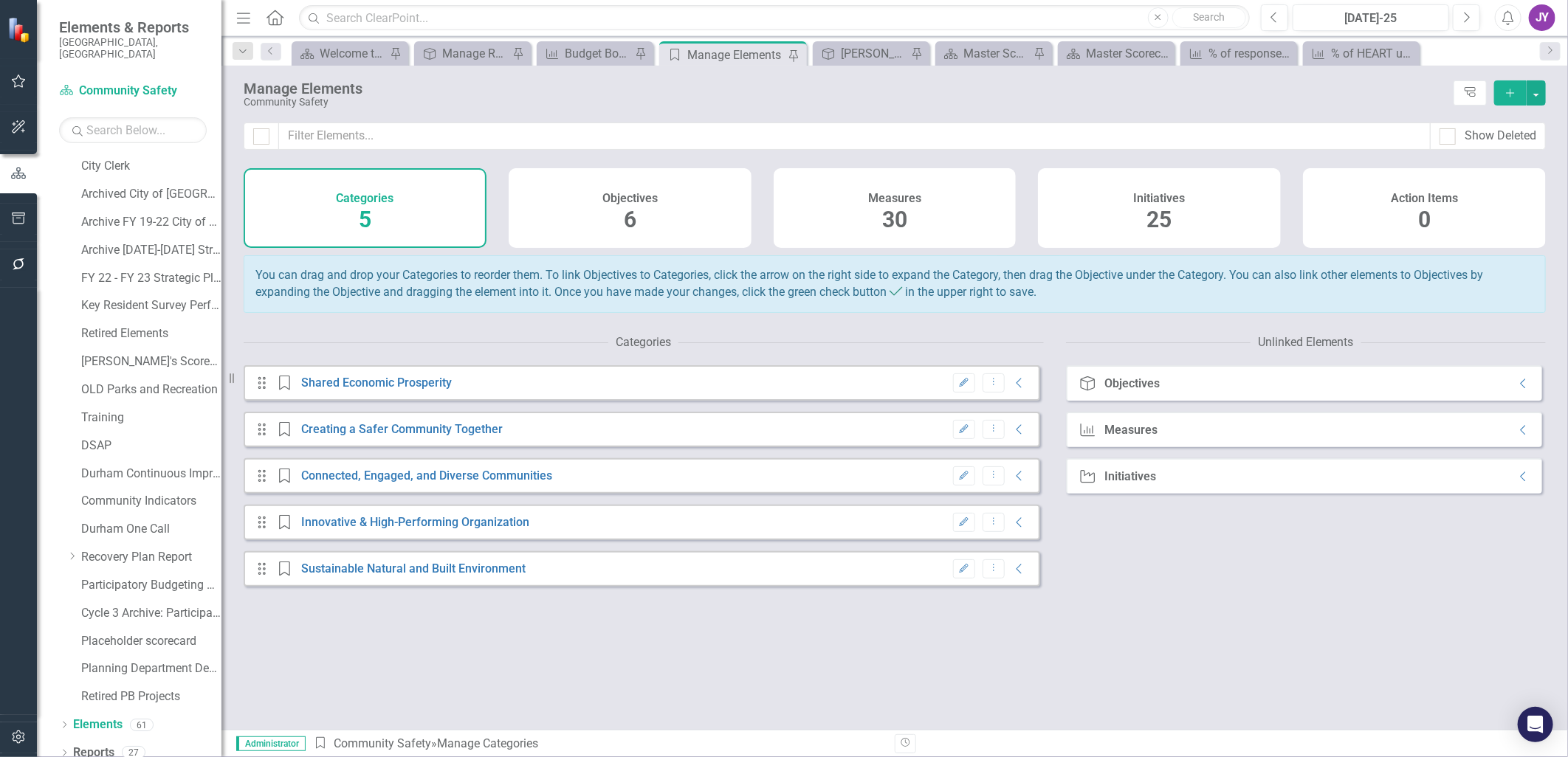
click at [1139, 226] on div "Initiatives 25" at bounding box center [1159, 208] width 243 height 80
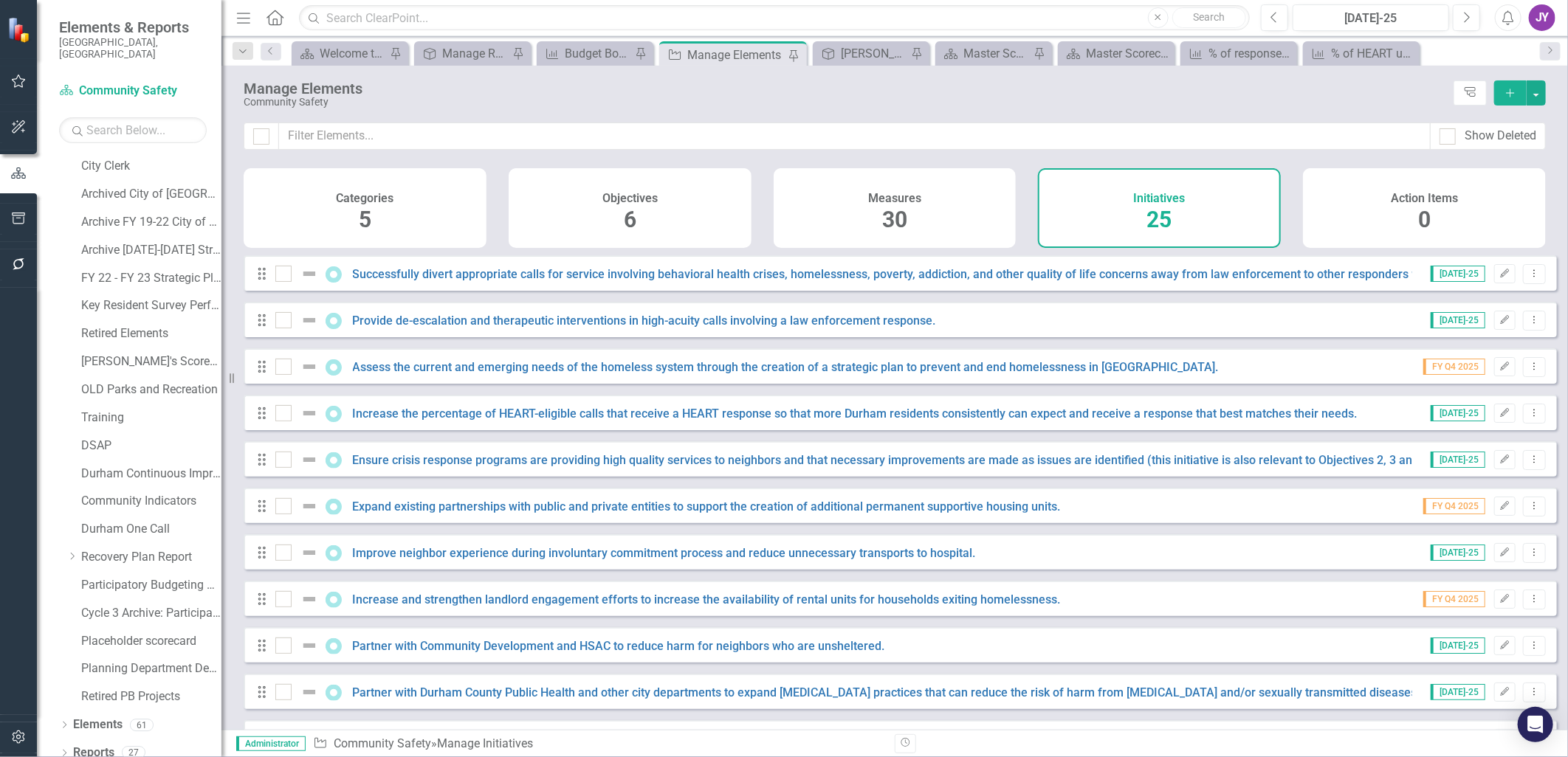
click at [887, 230] on span "30" at bounding box center [895, 220] width 25 height 26
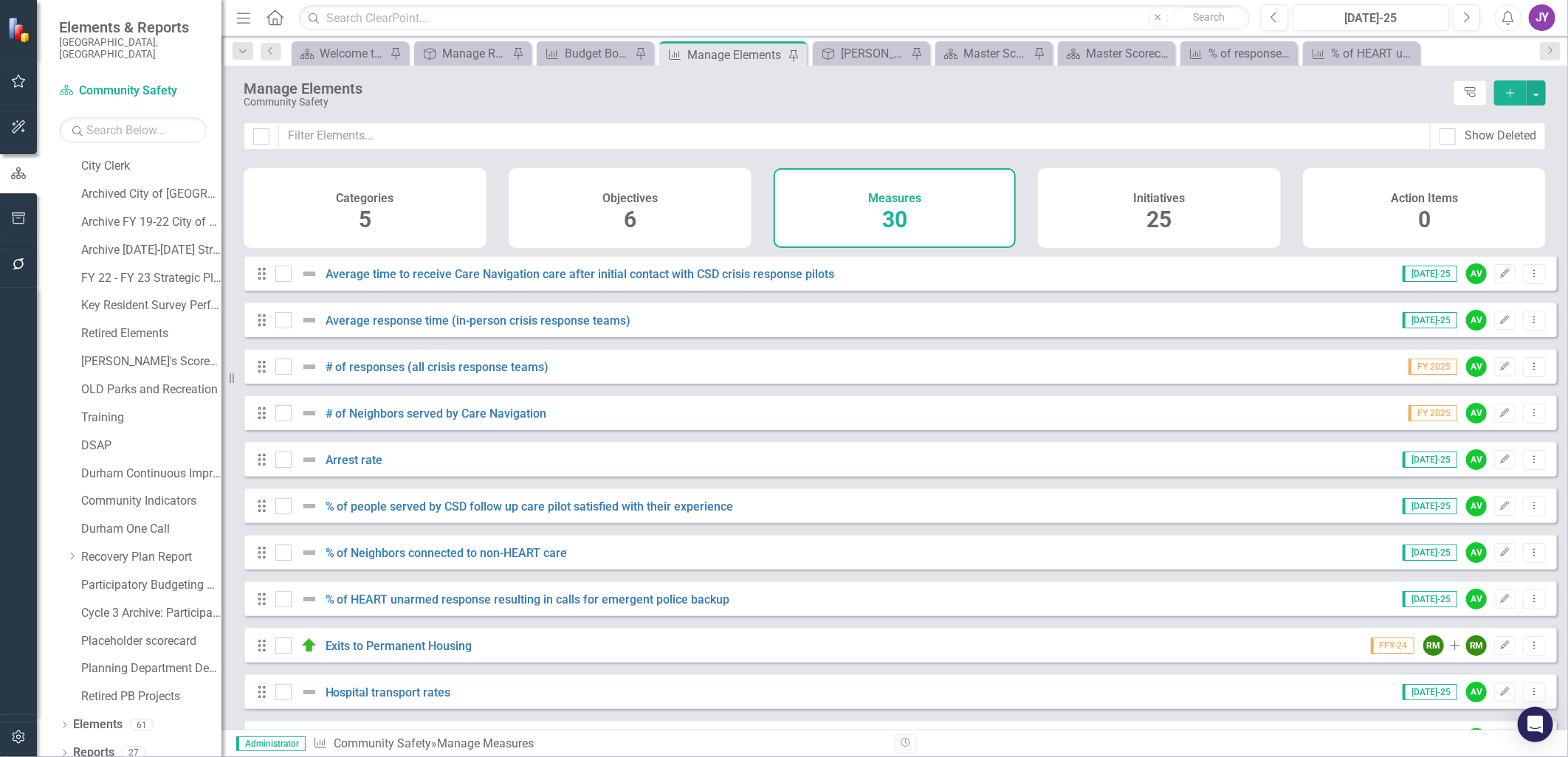
drag, startPoint x: 651, startPoint y: 232, endPoint x: 399, endPoint y: 358, distance: 281.7
click at [651, 232] on div "Objectives 6" at bounding box center [629, 208] width 243 height 80
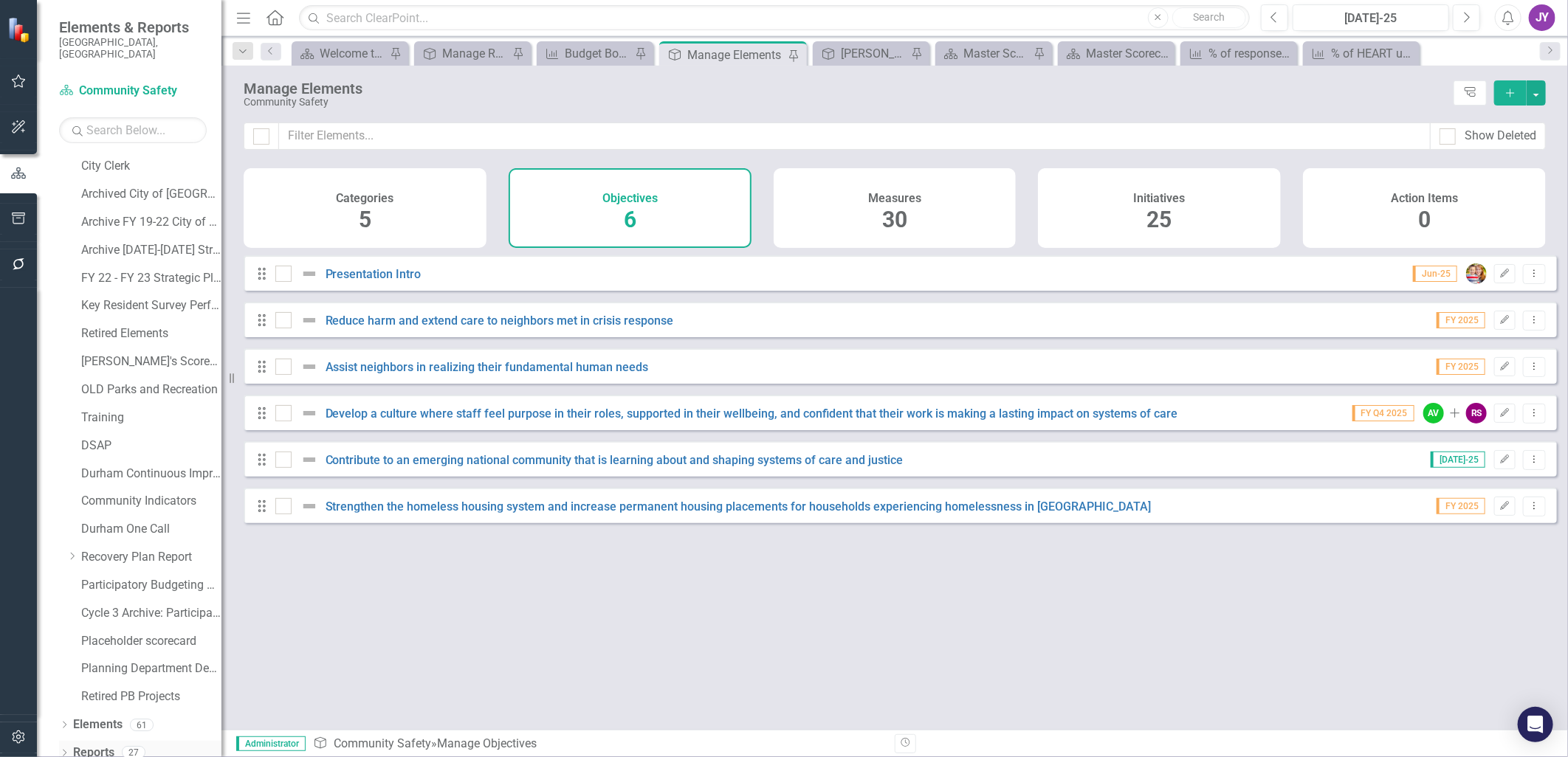
drag, startPoint x: 100, startPoint y: 738, endPoint x: 108, endPoint y: 742, distance: 8.9
click at [101, 745] on link "Reports" at bounding box center [94, 753] width 41 height 17
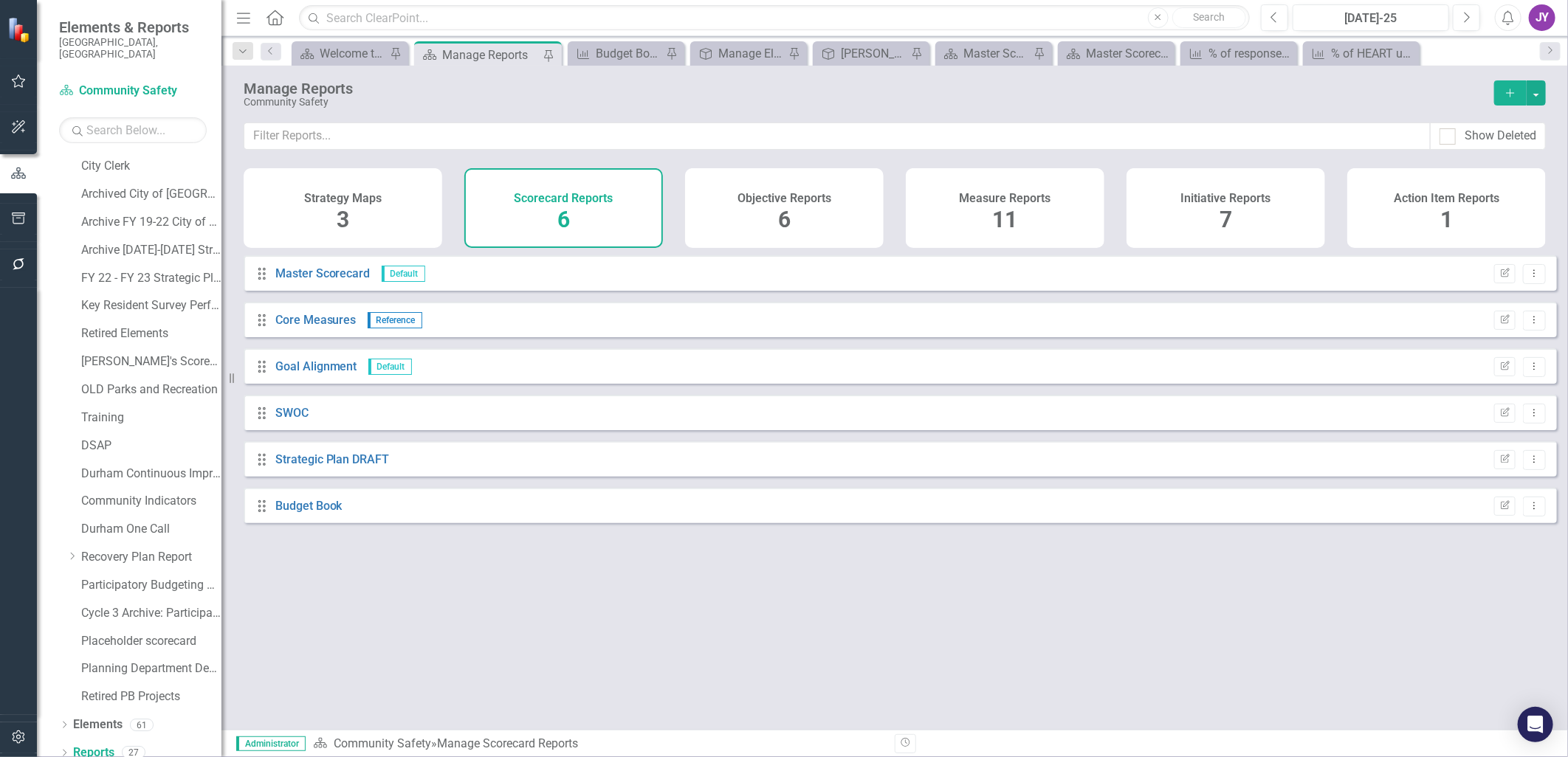
click at [1024, 238] on div "Measure Reports 11" at bounding box center [1005, 208] width 198 height 80
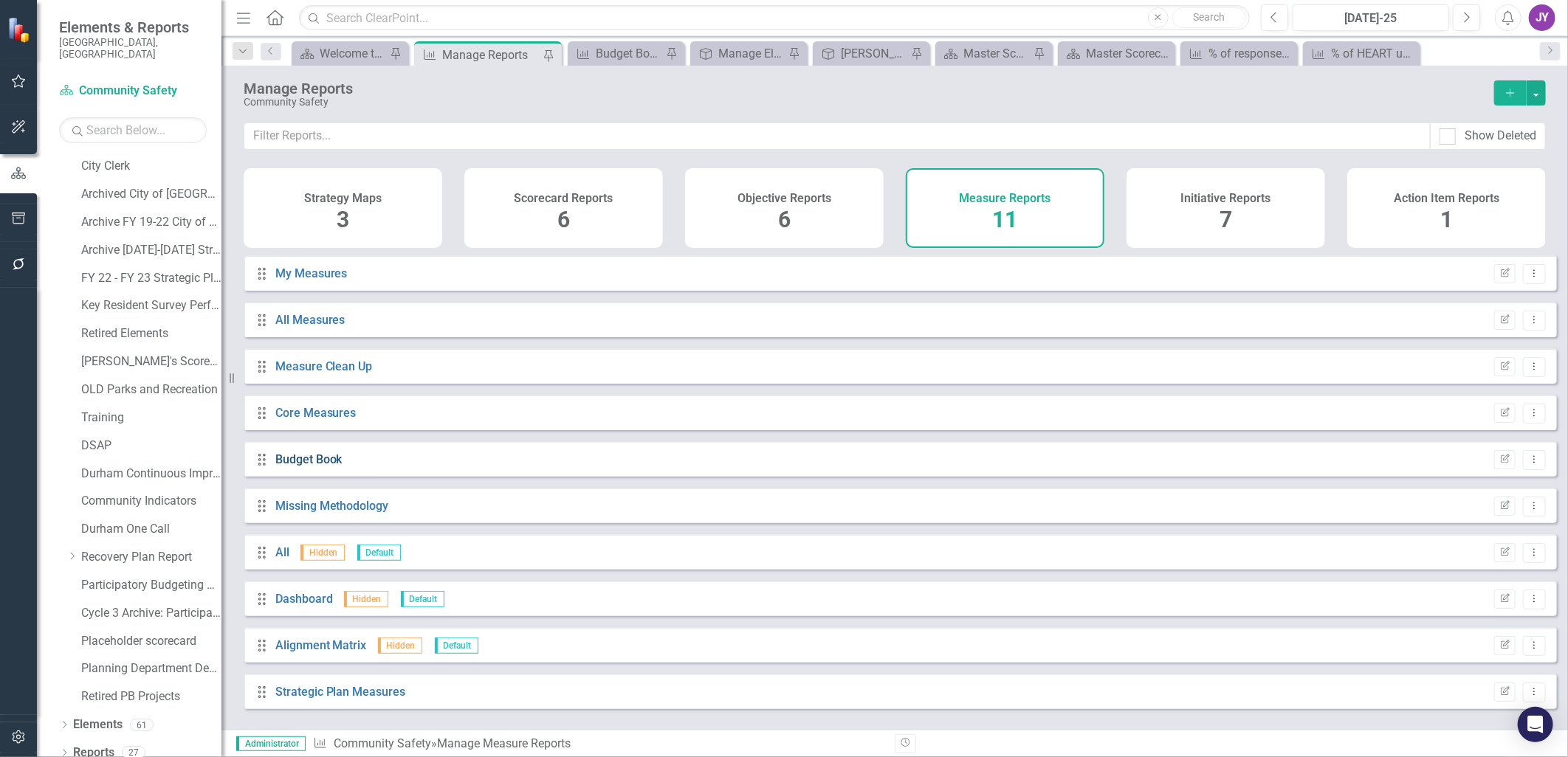
click at [320, 467] on link "Budget Book" at bounding box center [309, 459] width 68 height 14
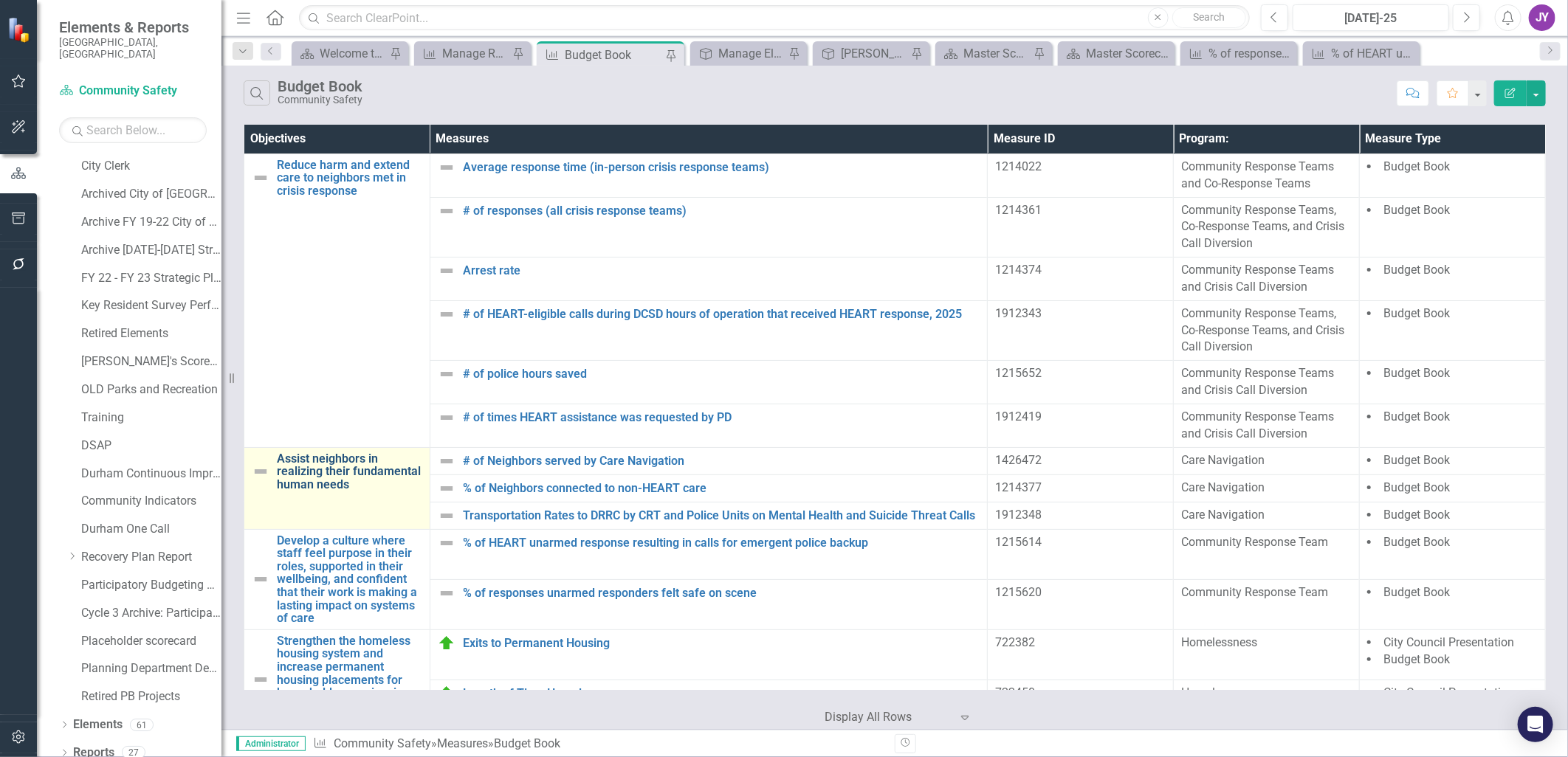
scroll to position [39, 0]
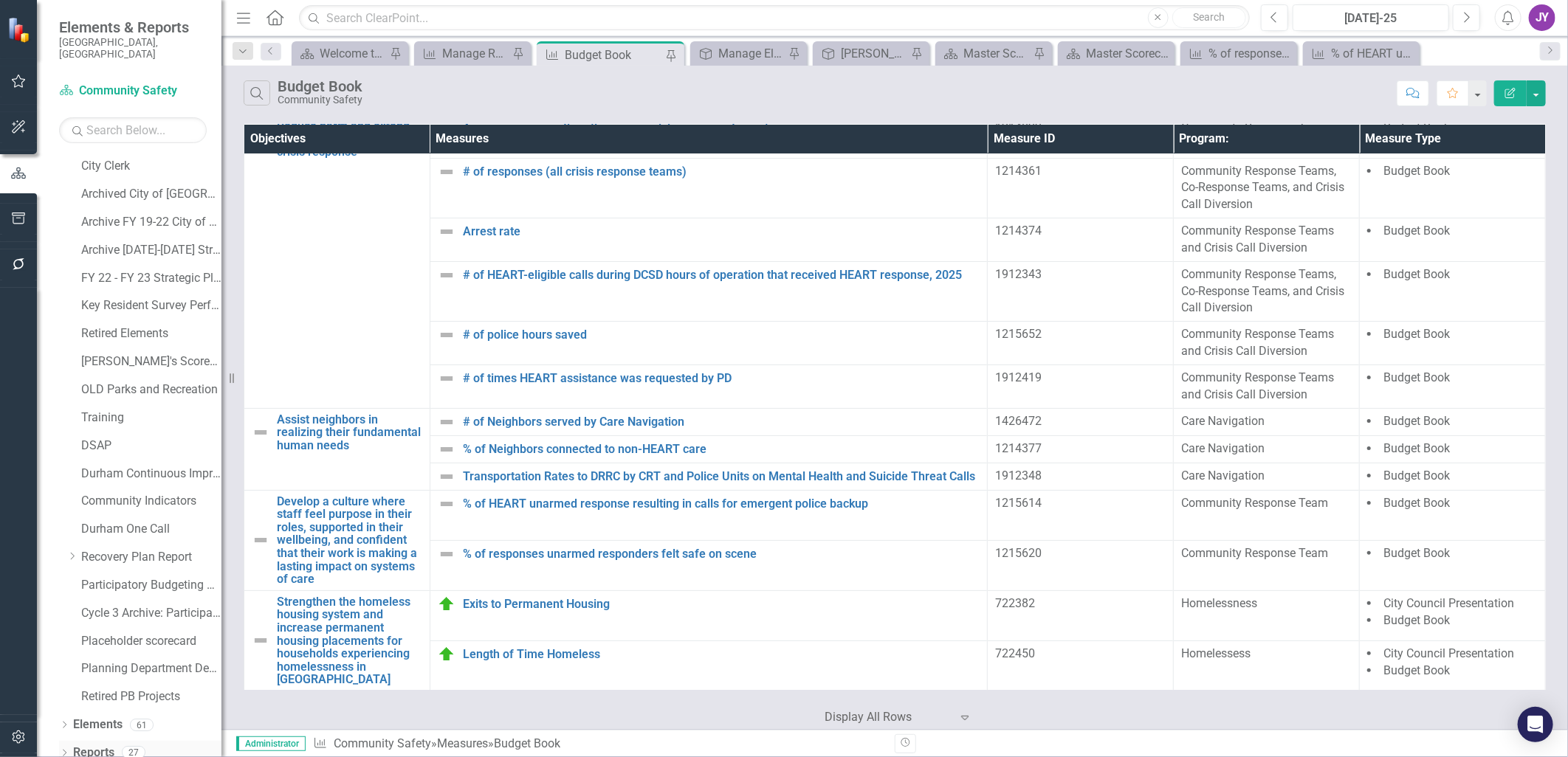
click at [123, 741] on div "Reports 27" at bounding box center [147, 755] width 148 height 28
click at [94, 745] on link "Reports" at bounding box center [94, 753] width 41 height 17
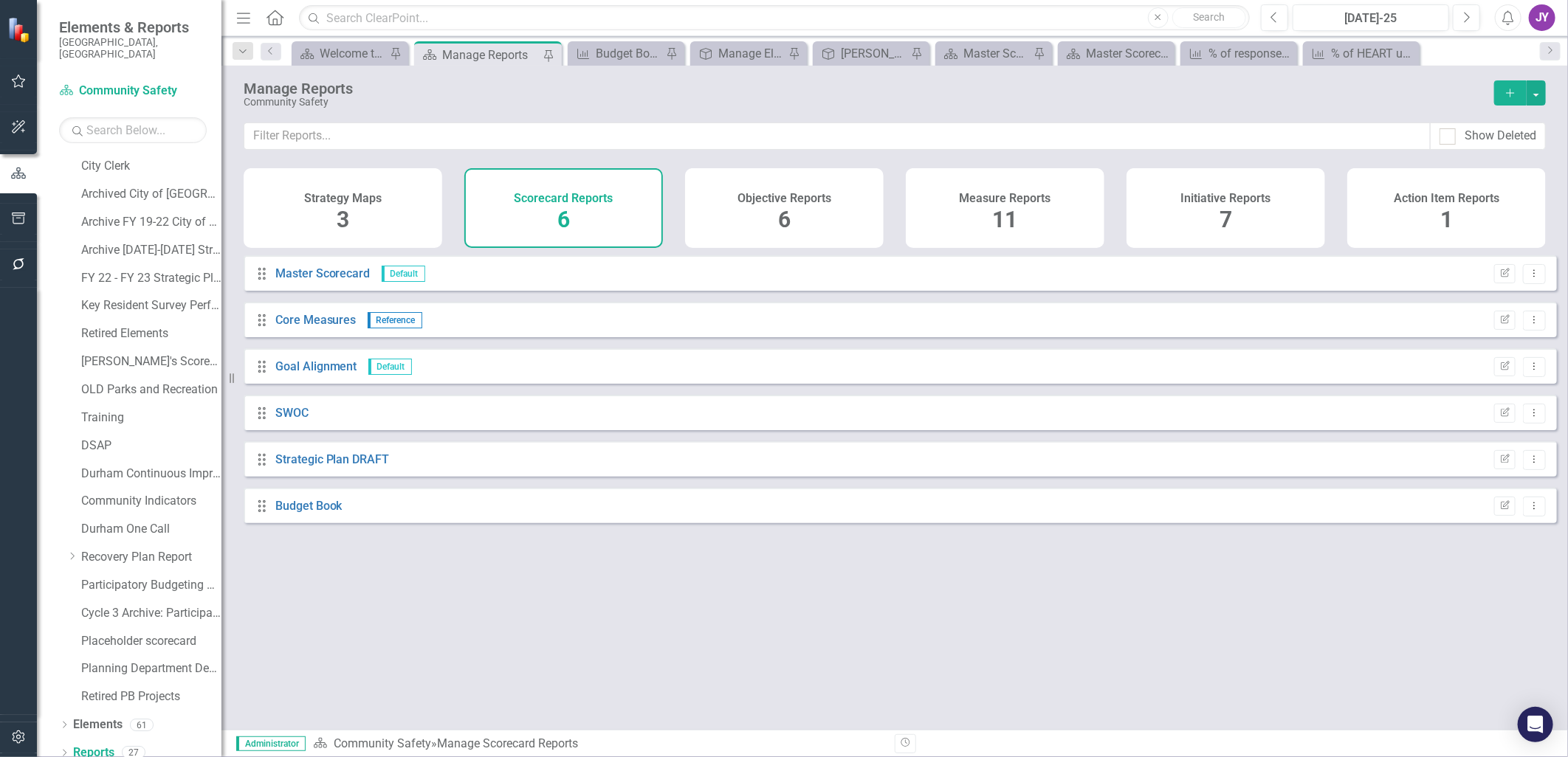
click at [761, 207] on div "Objective Reports 6" at bounding box center [784, 208] width 198 height 80
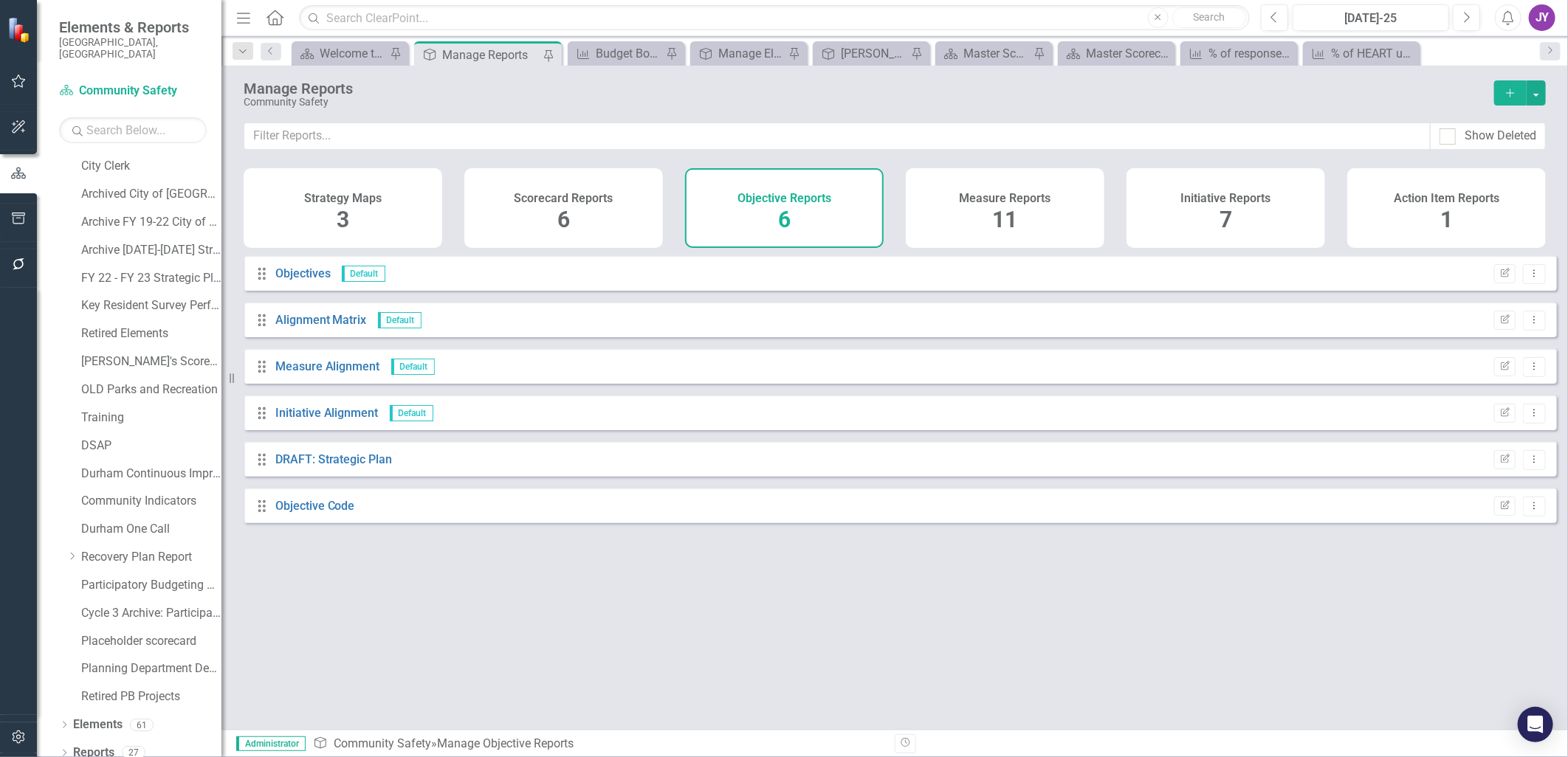
click at [1437, 217] on div "Action Item Reports 1" at bounding box center [1446, 208] width 198 height 80
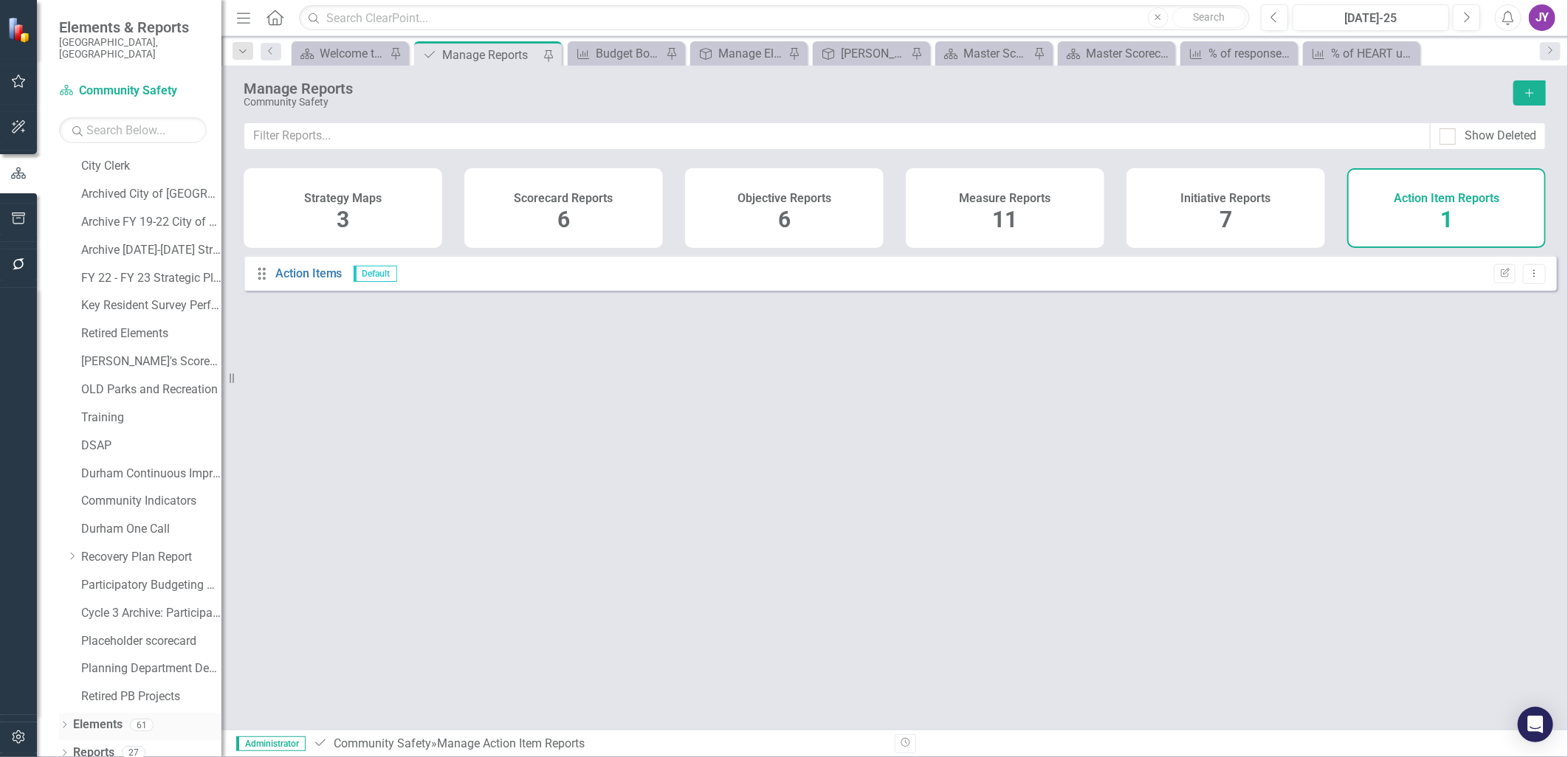
click at [92, 716] on link "Elements" at bounding box center [98, 724] width 50 height 17
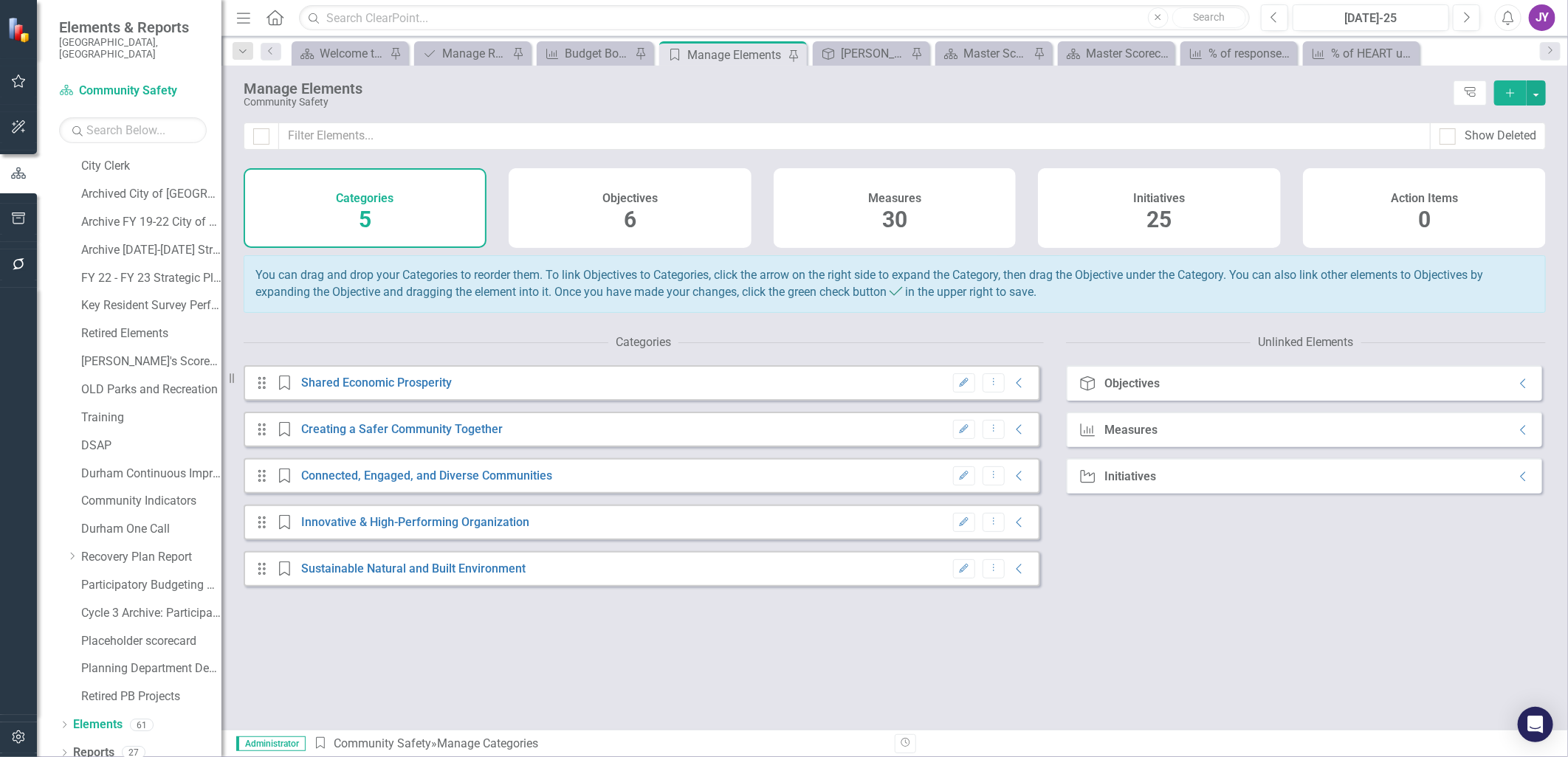
click at [591, 194] on div "Objectives 6" at bounding box center [629, 208] width 243 height 80
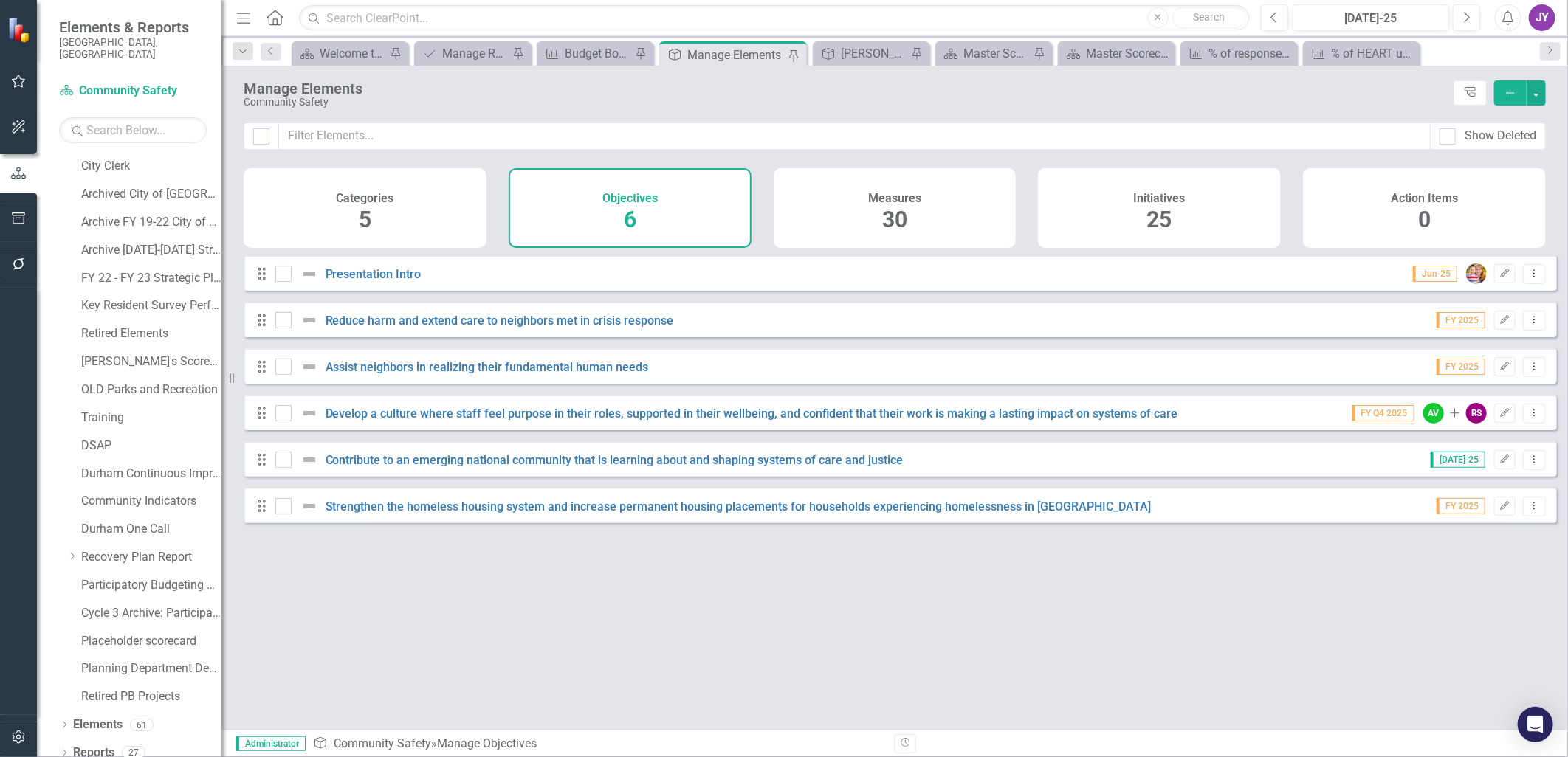
click at [847, 200] on div "Measures 30" at bounding box center [895, 208] width 243 height 80
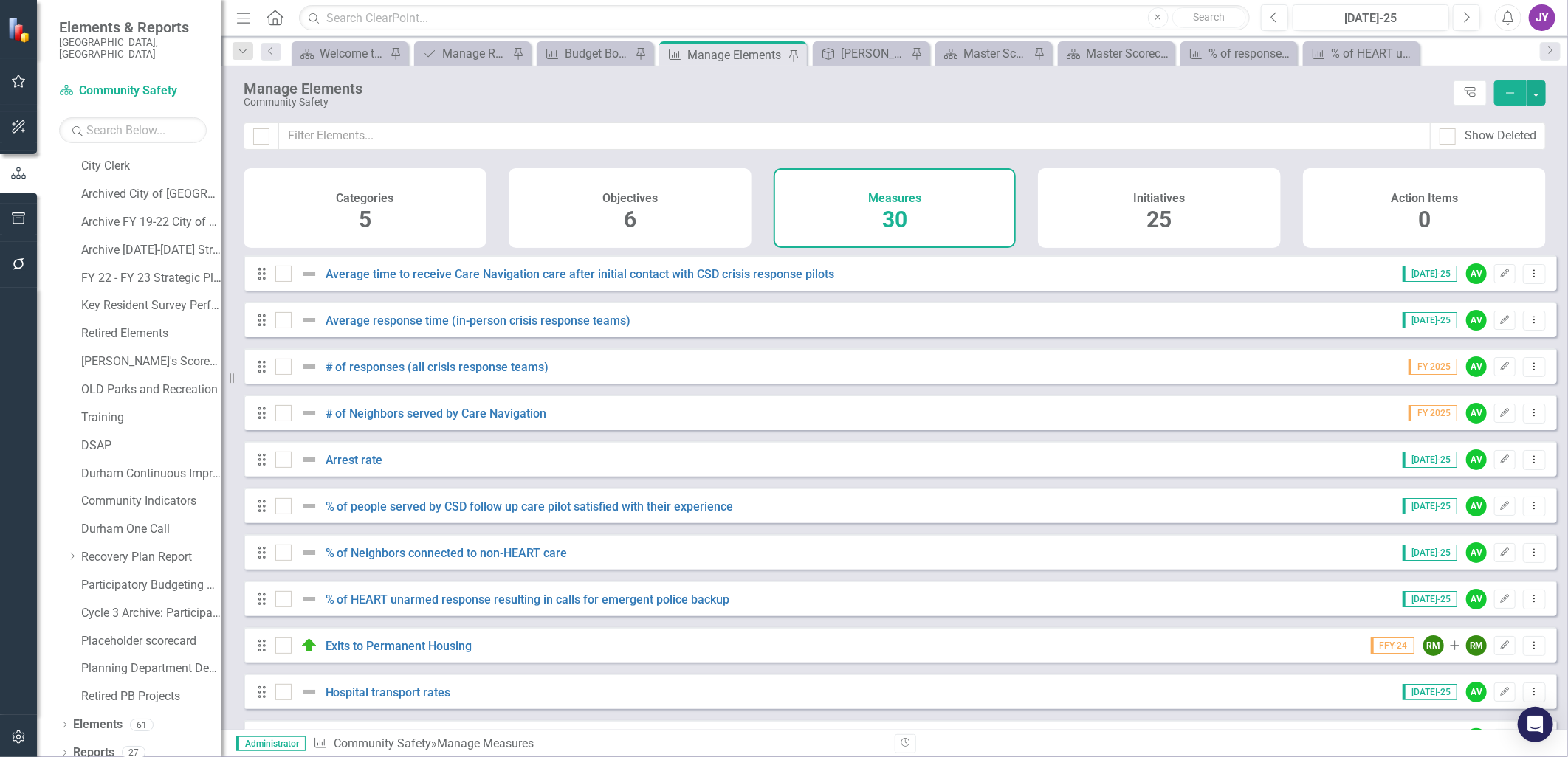
click at [653, 201] on h4 "Objectives" at bounding box center [630, 198] width 55 height 13
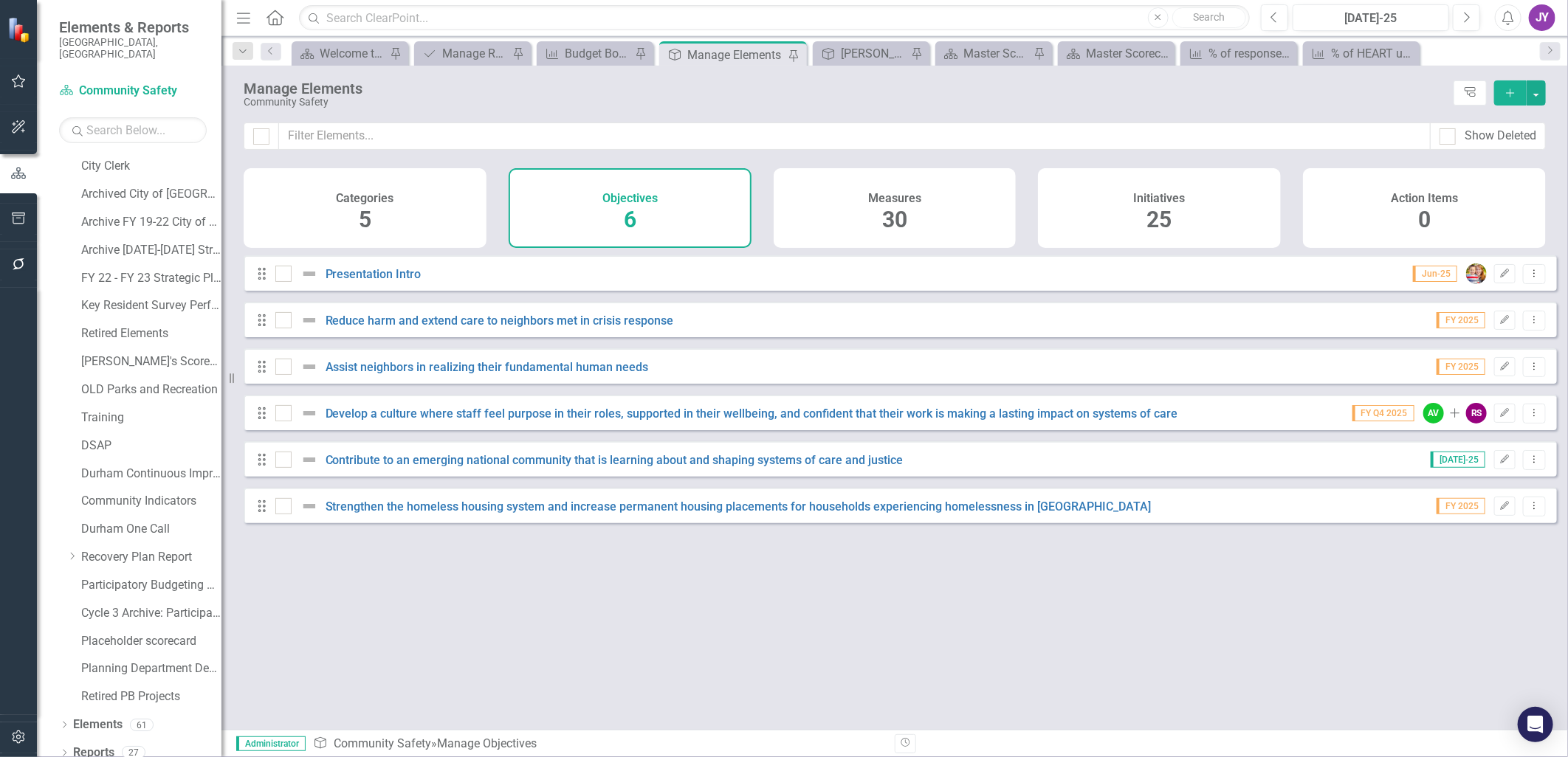
drag, startPoint x: 1160, startPoint y: 220, endPoint x: 1162, endPoint y: 228, distance: 8.2
click at [1162, 227] on span "25" at bounding box center [1159, 220] width 25 height 26
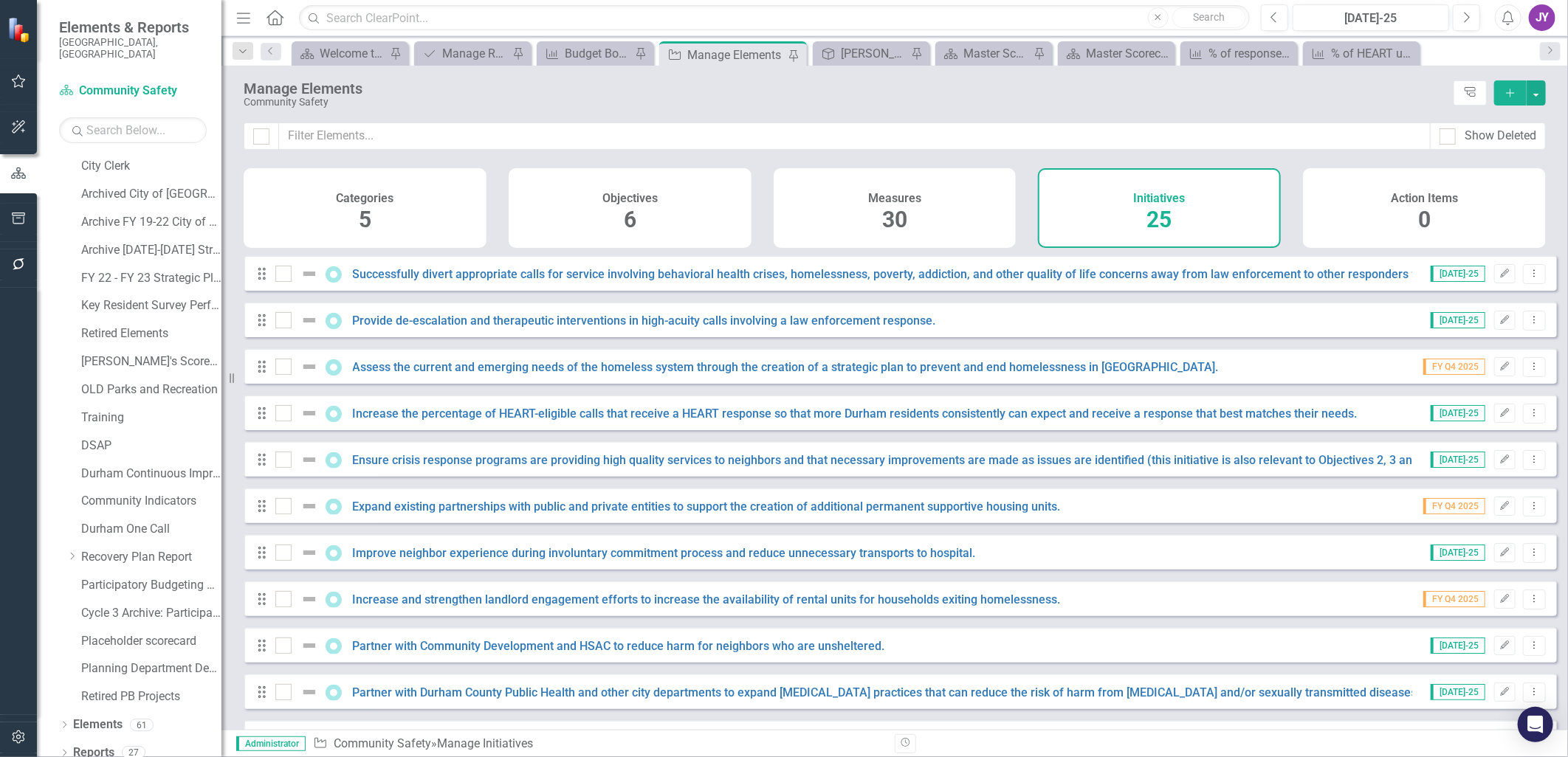
click at [1366, 207] on div "Action Items 0" at bounding box center [1424, 208] width 243 height 80
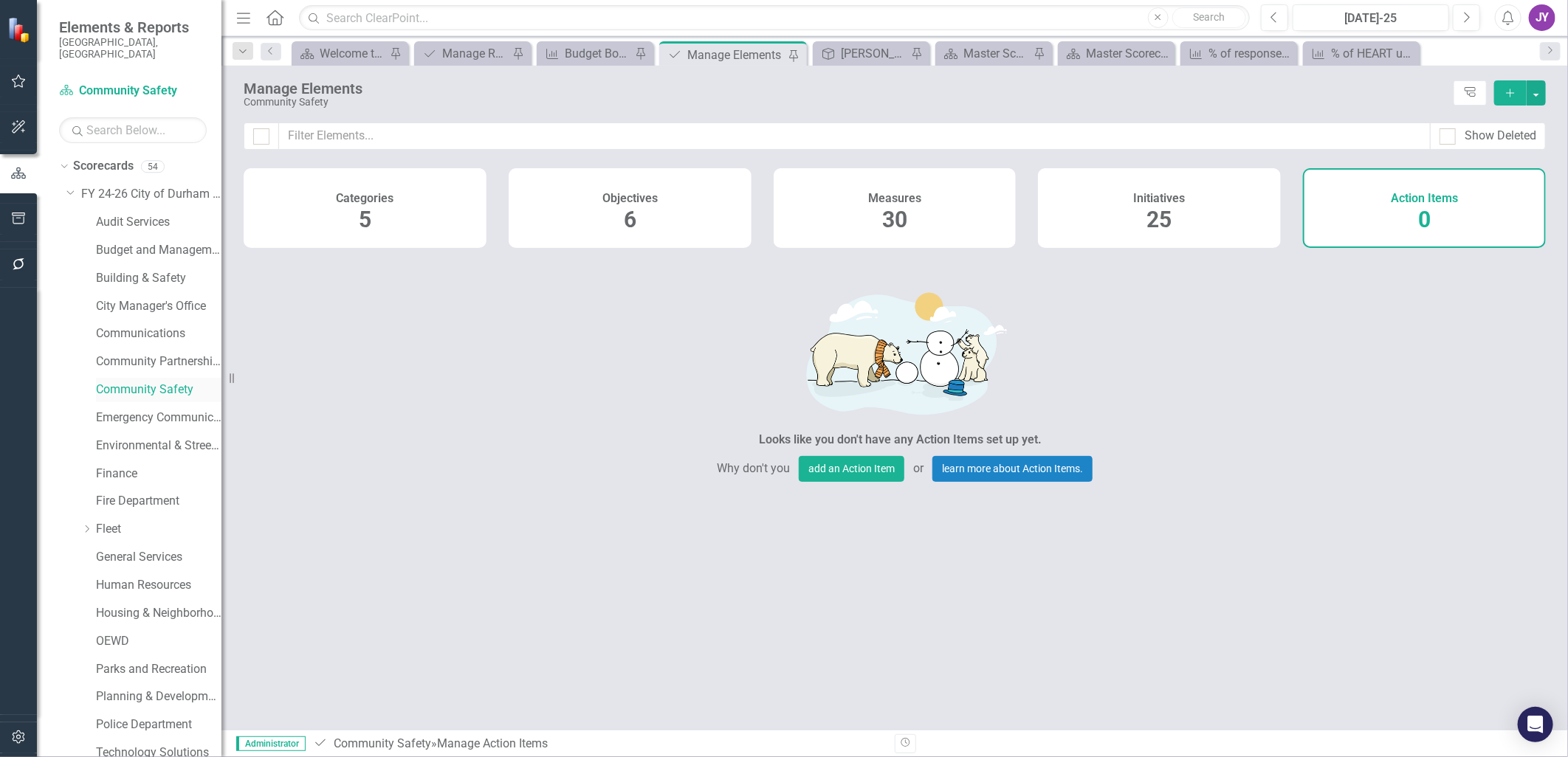
click at [125, 385] on link "Community Safety" at bounding box center [159, 389] width 125 height 17
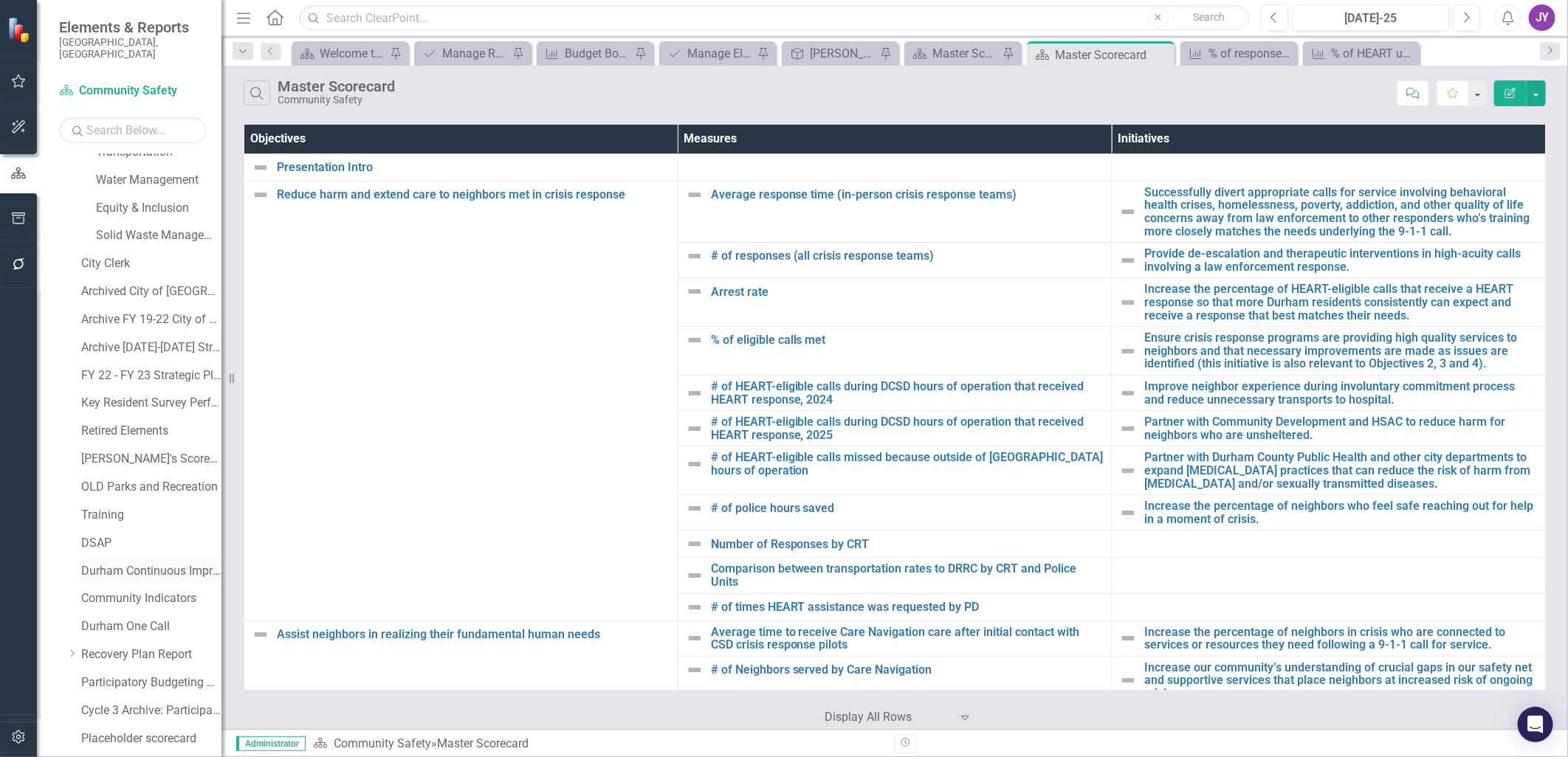
scroll to position [726, 0]
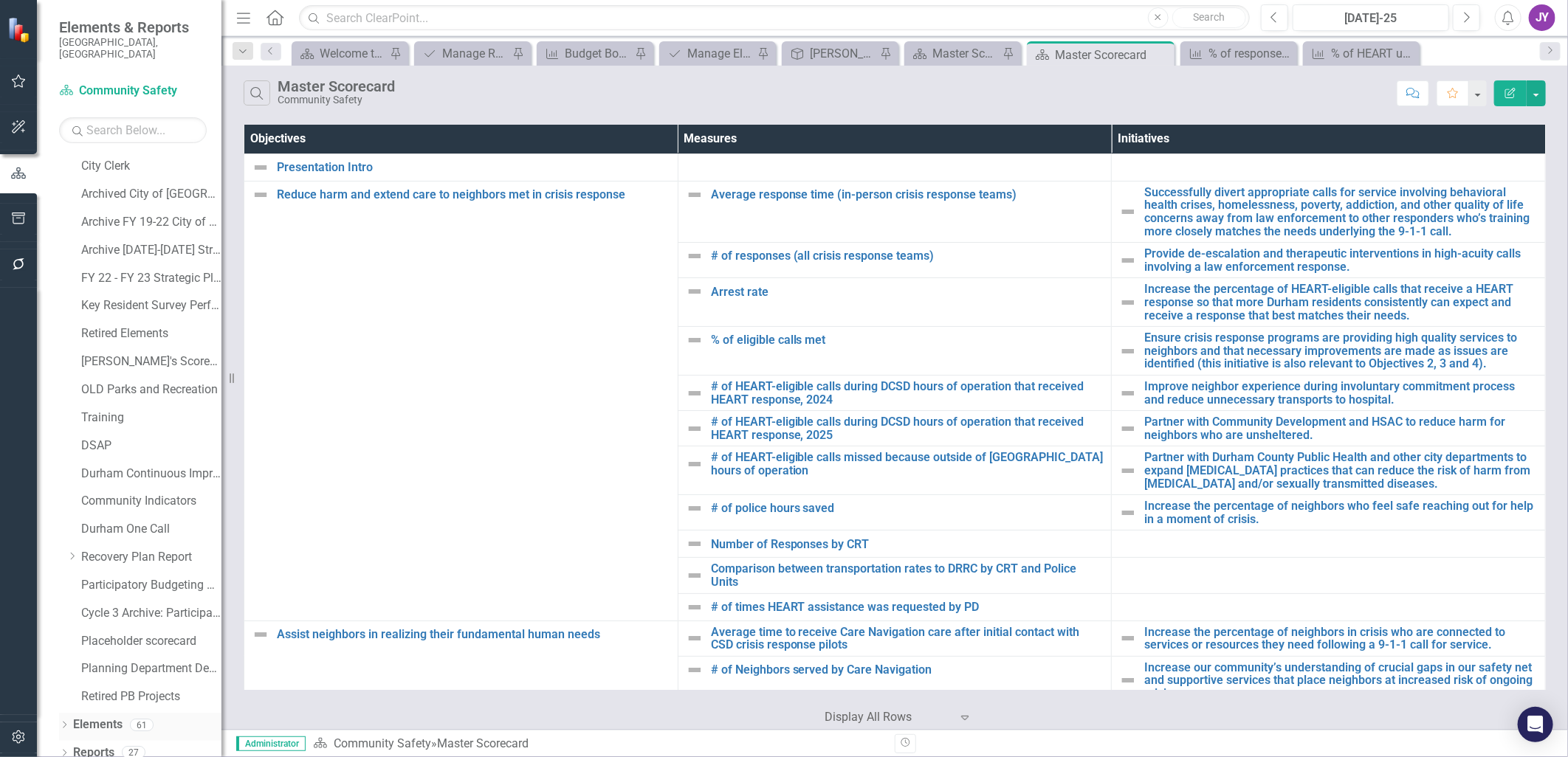
click at [68, 723] on icon "Dropdown" at bounding box center [64, 727] width 11 height 8
click at [60, 750] on icon "Dropdown" at bounding box center [64, 755] width 11 height 8
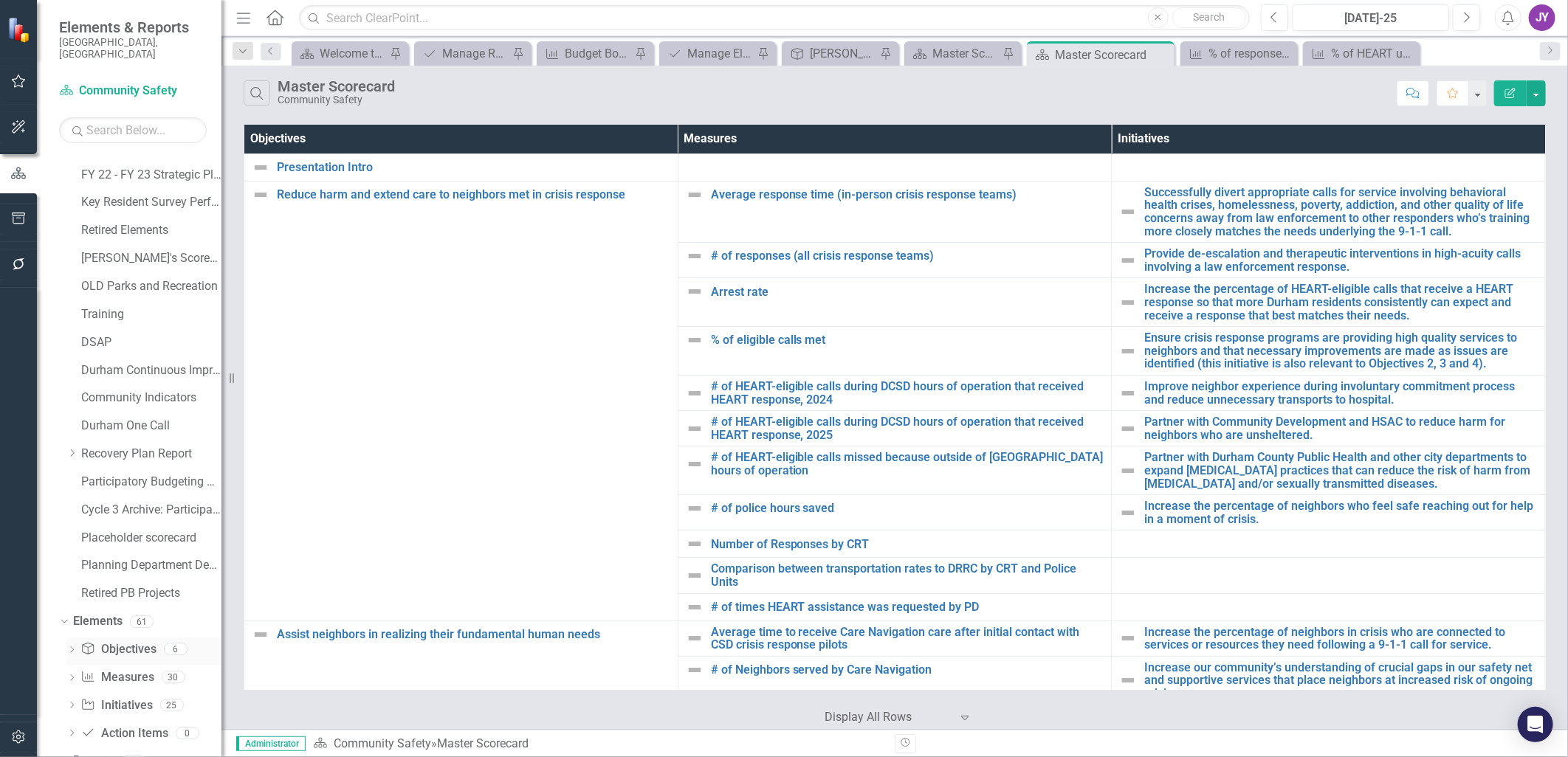
scroll to position [911, 0]
drag, startPoint x: 96, startPoint y: 521, endPoint x: 91, endPoint y: 527, distance: 7.8
click at [96, 531] on link "Elements" at bounding box center [98, 539] width 50 height 17
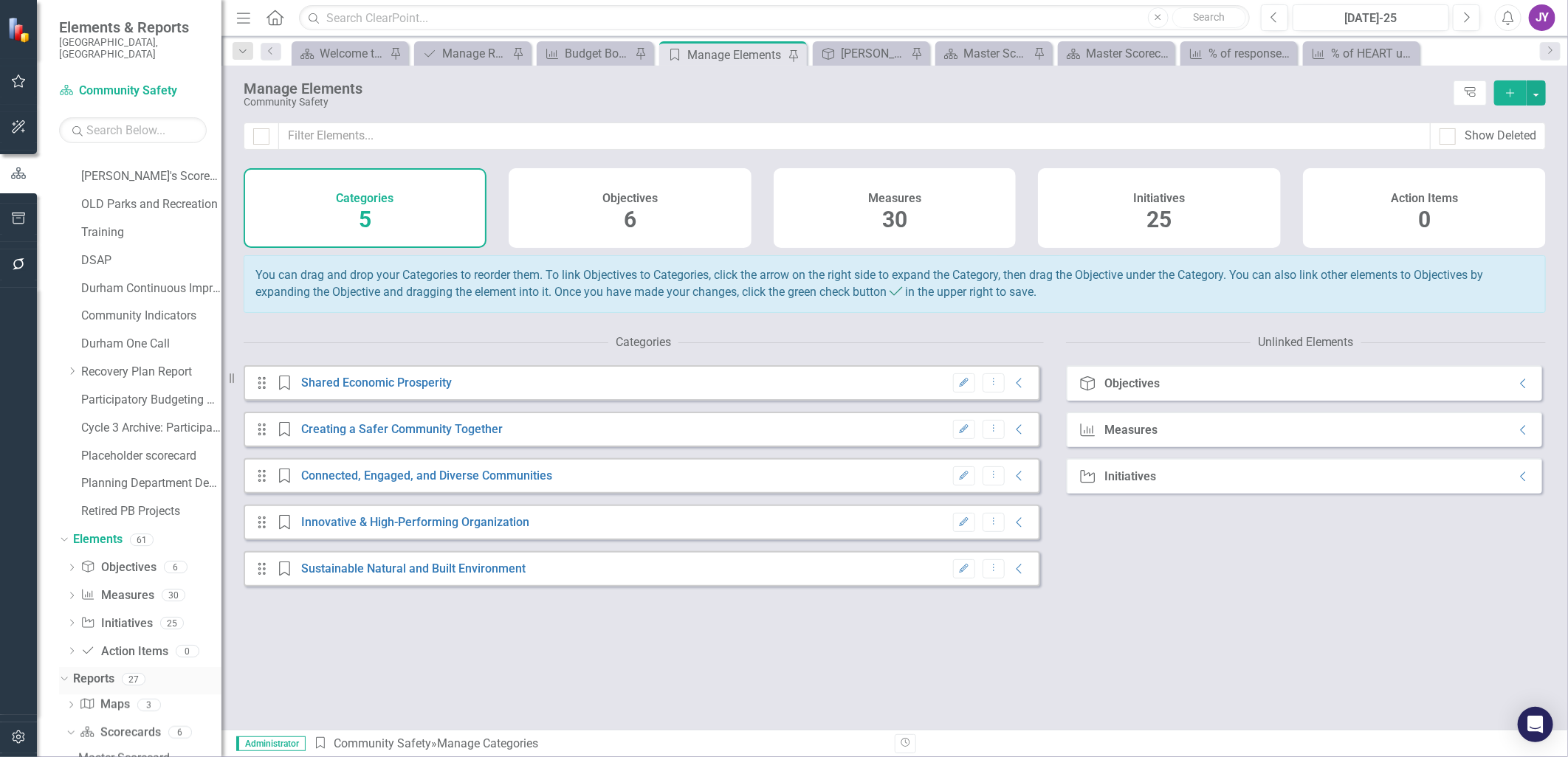
click at [84, 671] on link "Reports" at bounding box center [94, 679] width 41 height 17
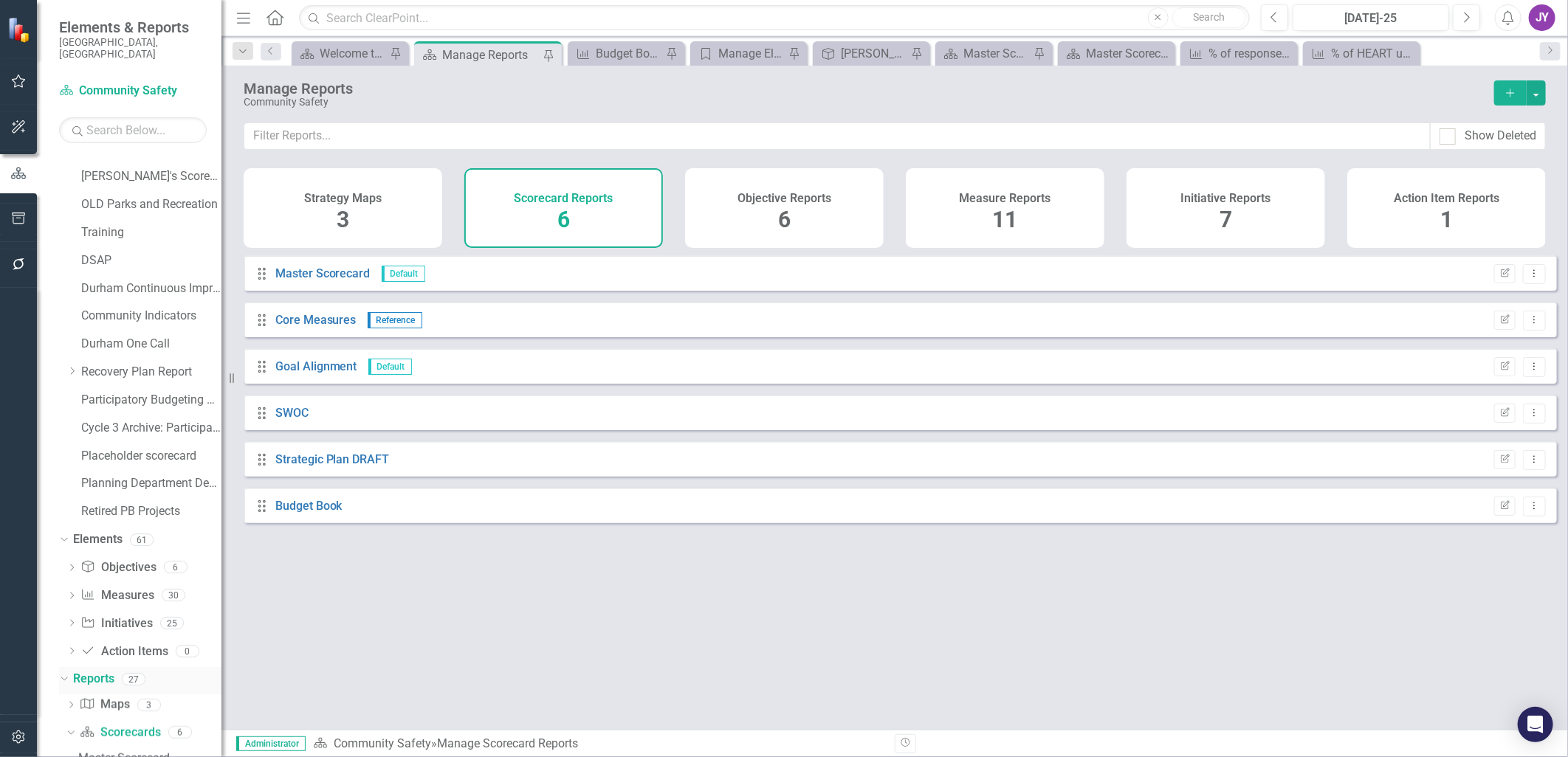
scroll to position [1075, 0]
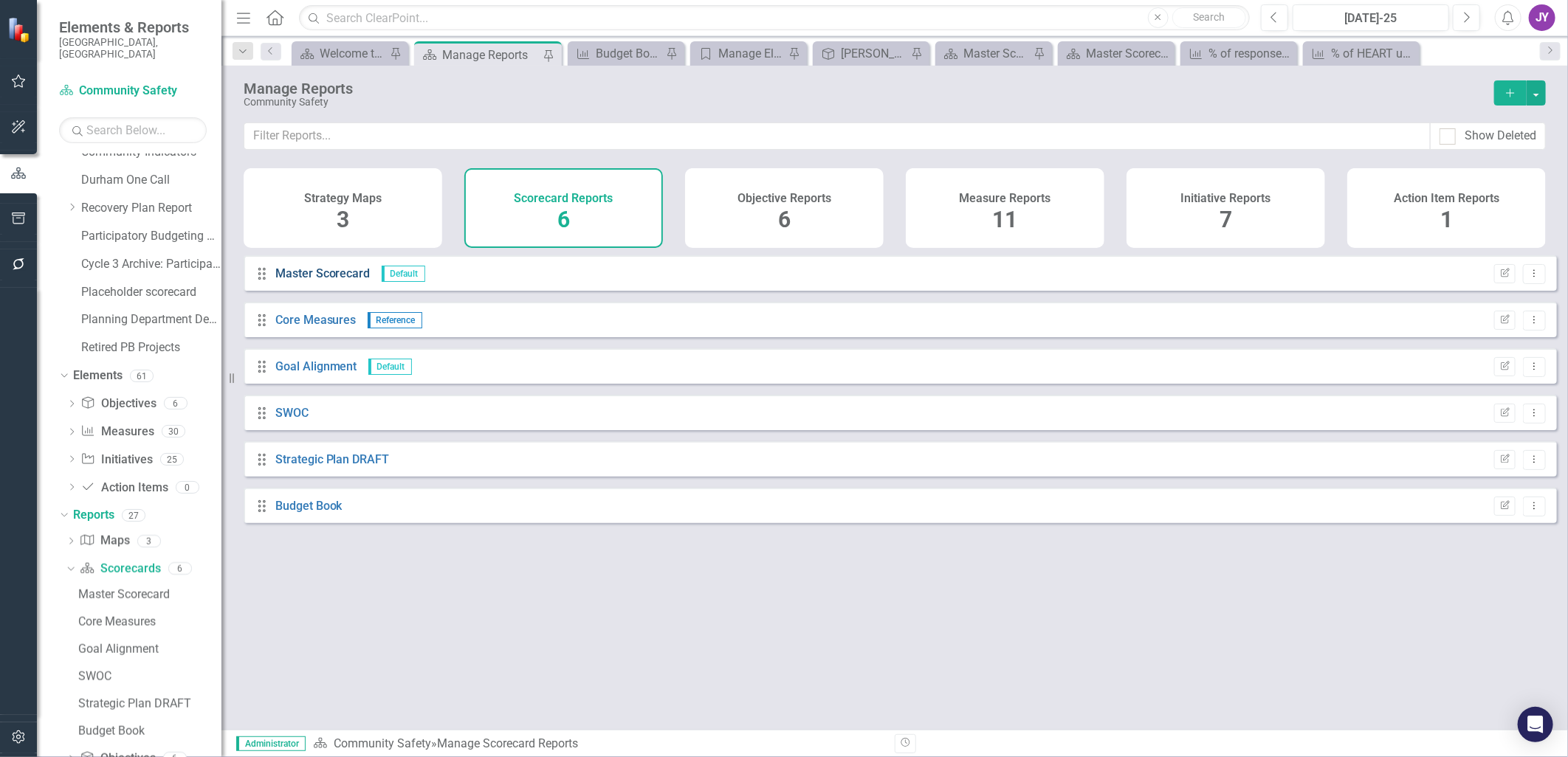
click at [328, 281] on link "Master Scorecard" at bounding box center [323, 273] width 95 height 14
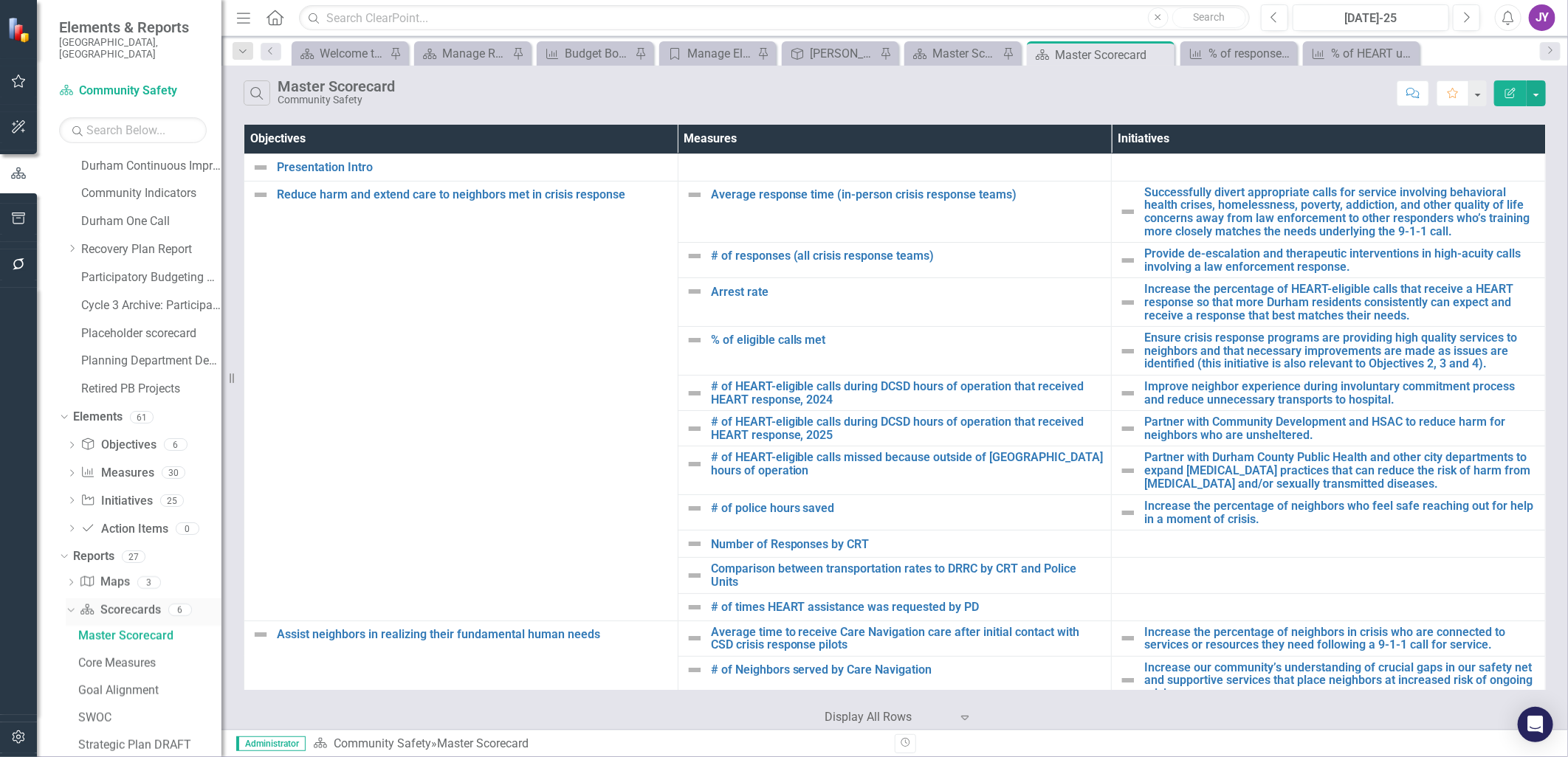
scroll to position [1242, 0]
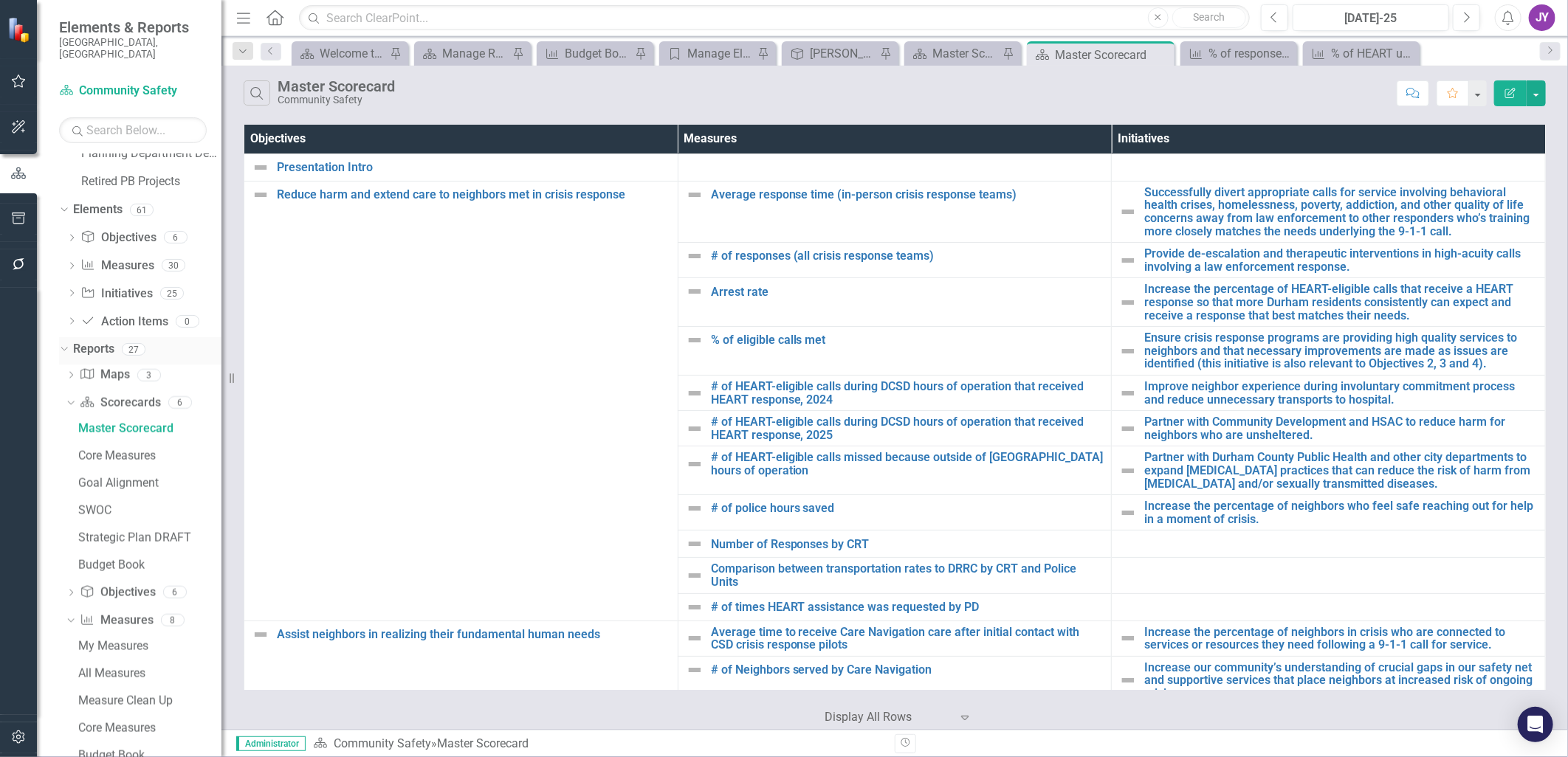
click at [101, 341] on link "Reports" at bounding box center [94, 349] width 41 height 17
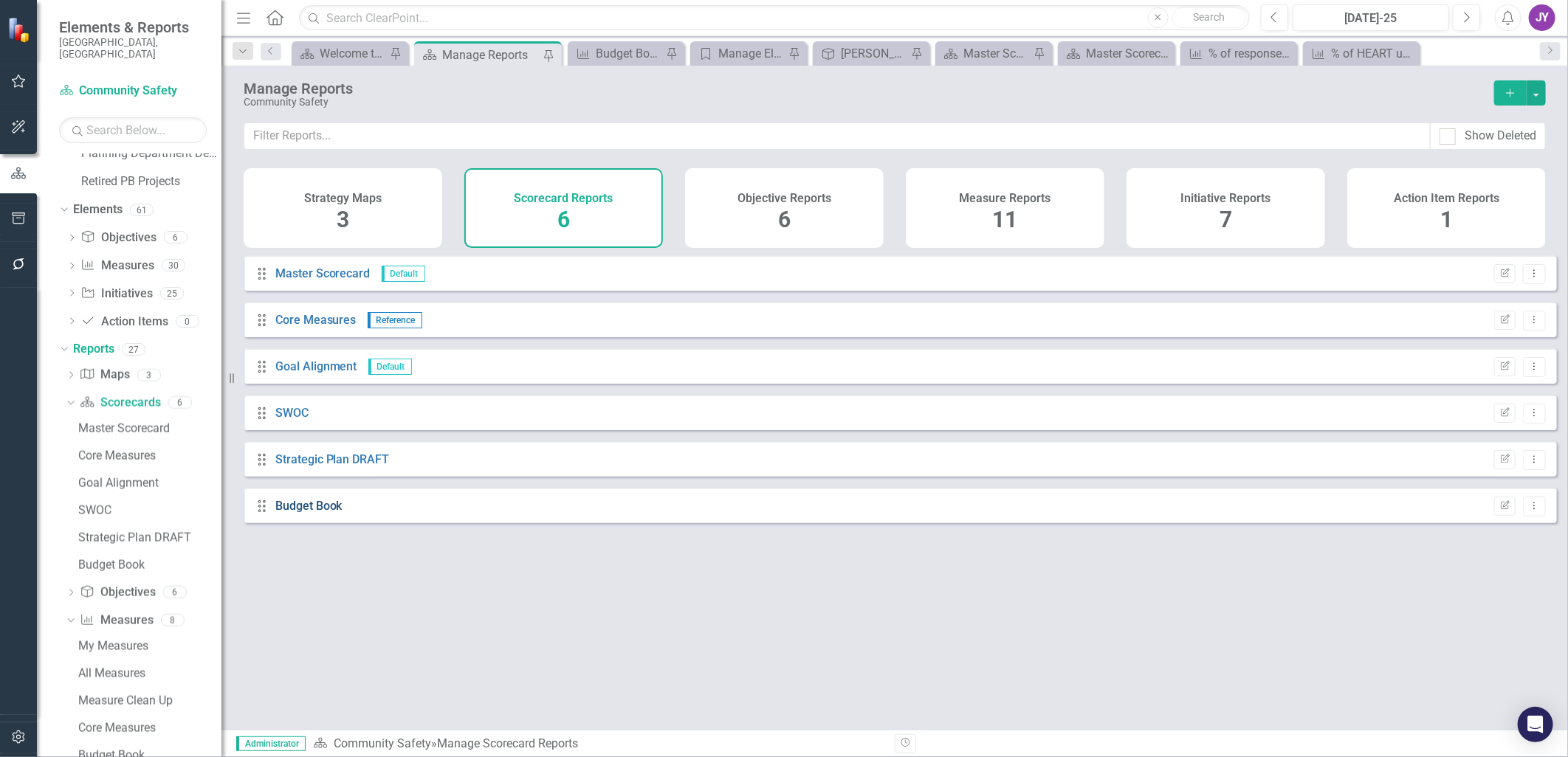
click at [298, 509] on link "Budget Book" at bounding box center [309, 506] width 68 height 14
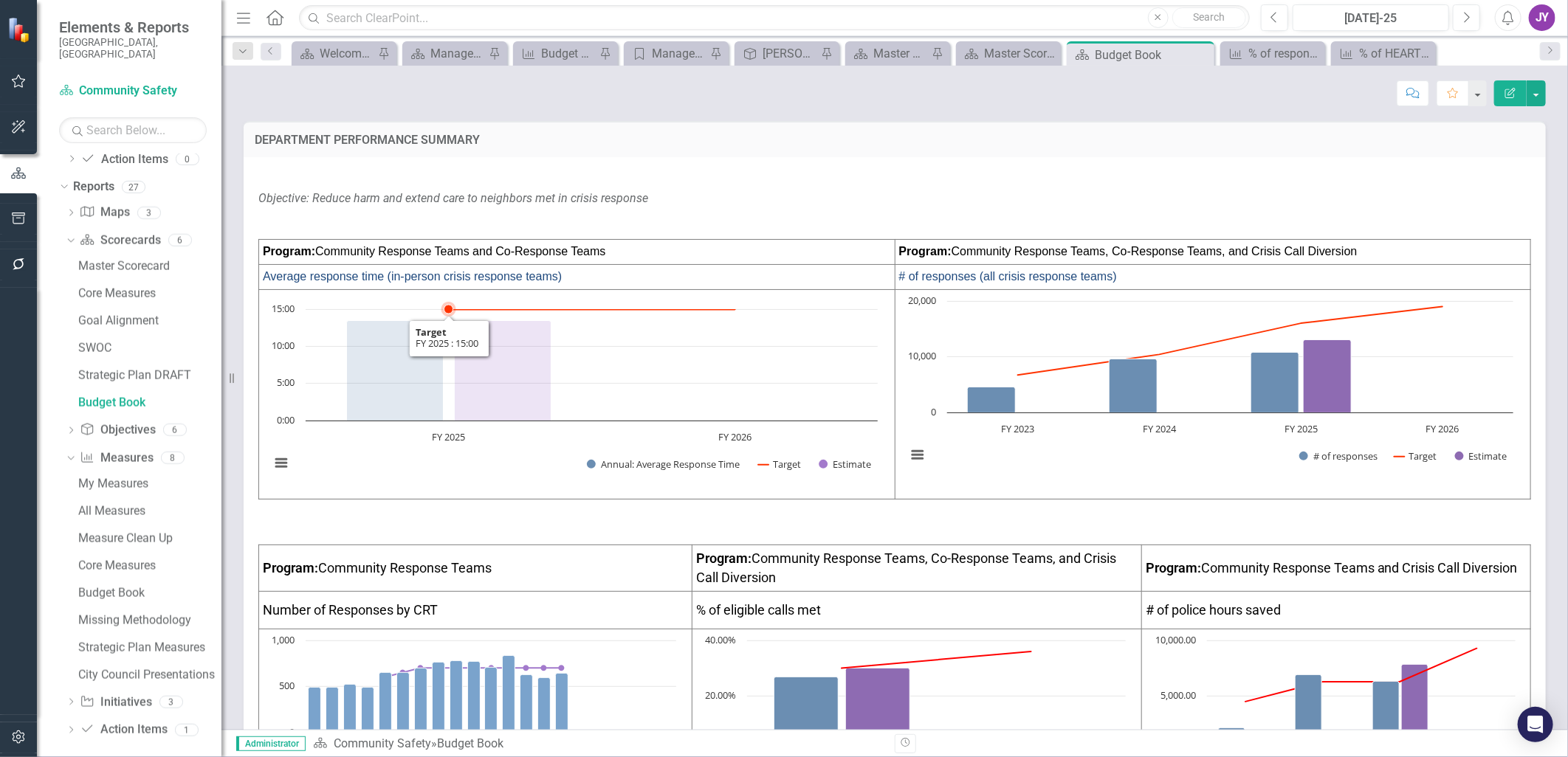
click at [557, 380] on rect "Interactive chart" at bounding box center [573, 394] width 622 height 185
click at [560, 381] on rect "Interactive chart" at bounding box center [573, 394] width 622 height 185
click at [482, 367] on icon "FY 2025 , 13.45. Estimate." at bounding box center [503, 371] width 97 height 100
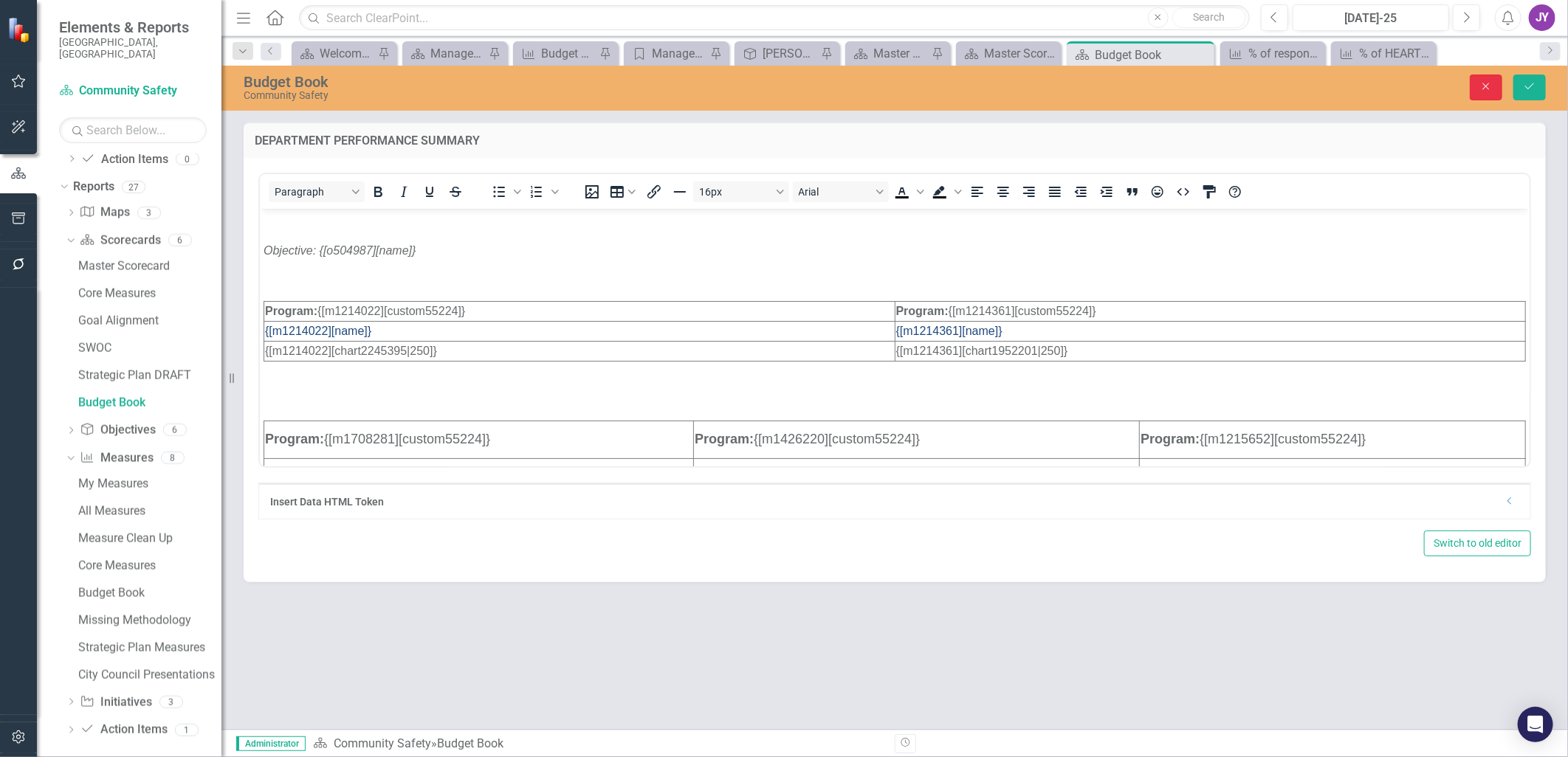
click at [1476, 87] on button "Close" at bounding box center [1486, 88] width 33 height 26
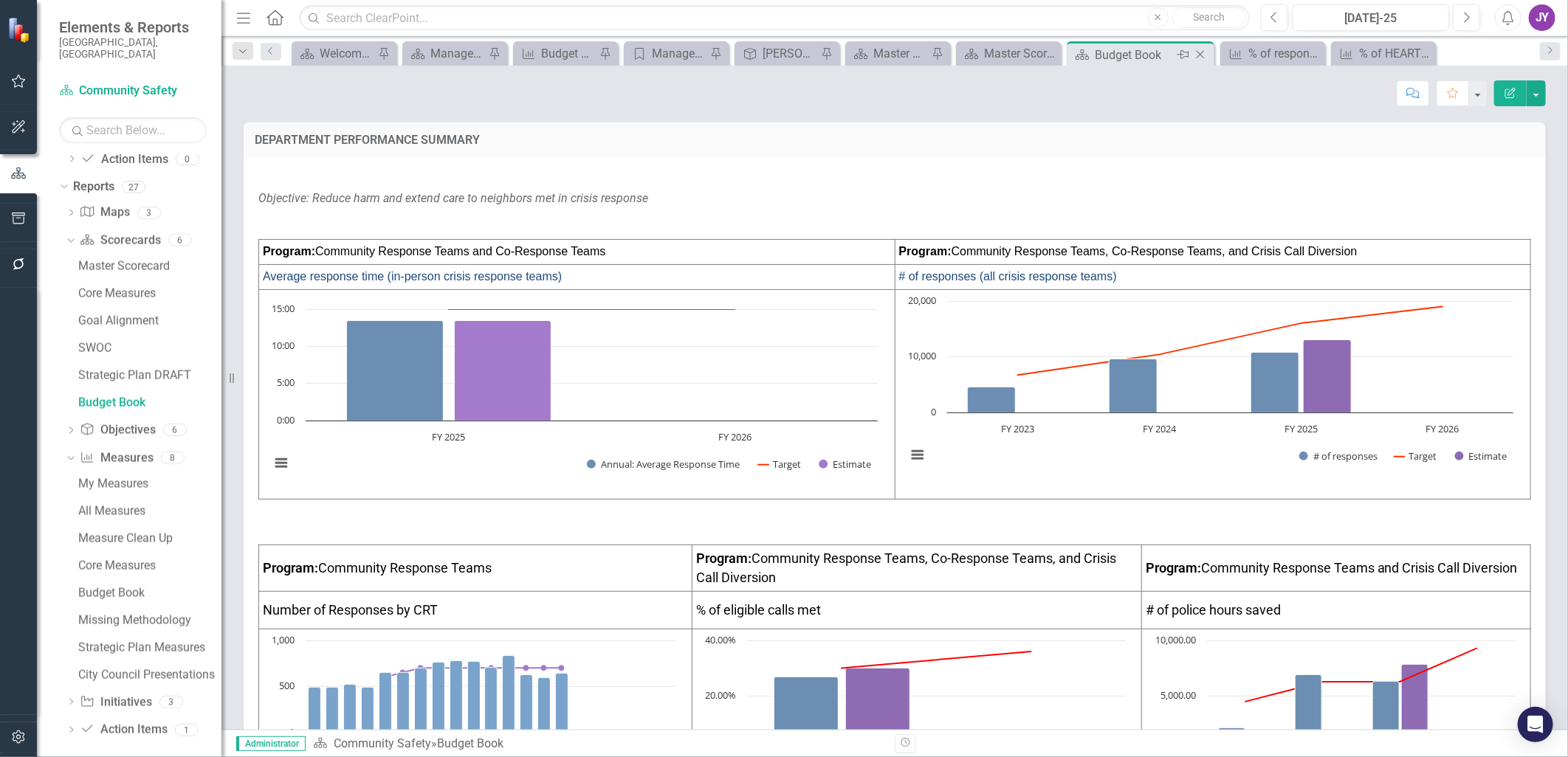
click at [1178, 54] on icon "Pin" at bounding box center [1183, 54] width 12 height 15
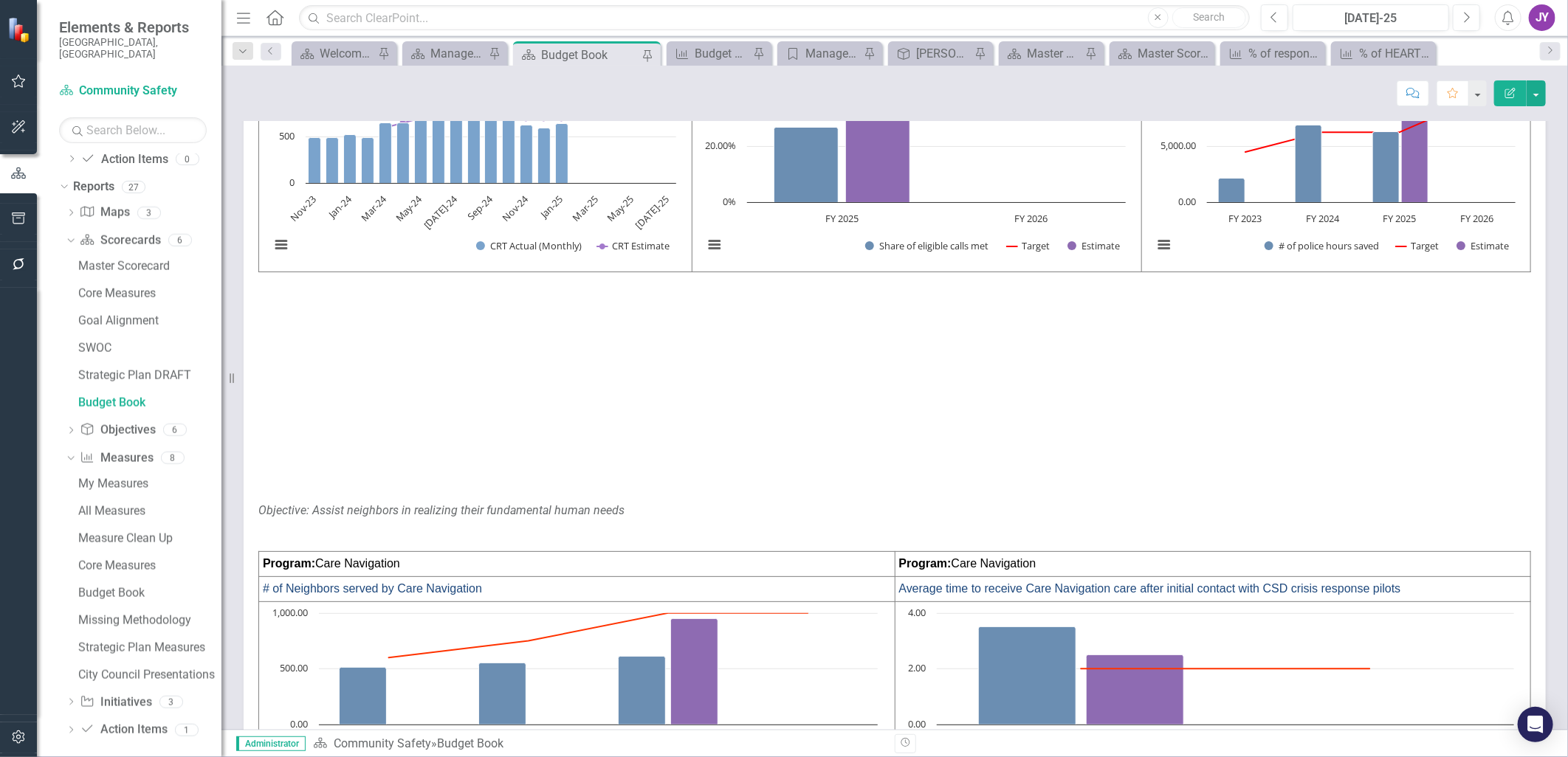
scroll to position [573, 0]
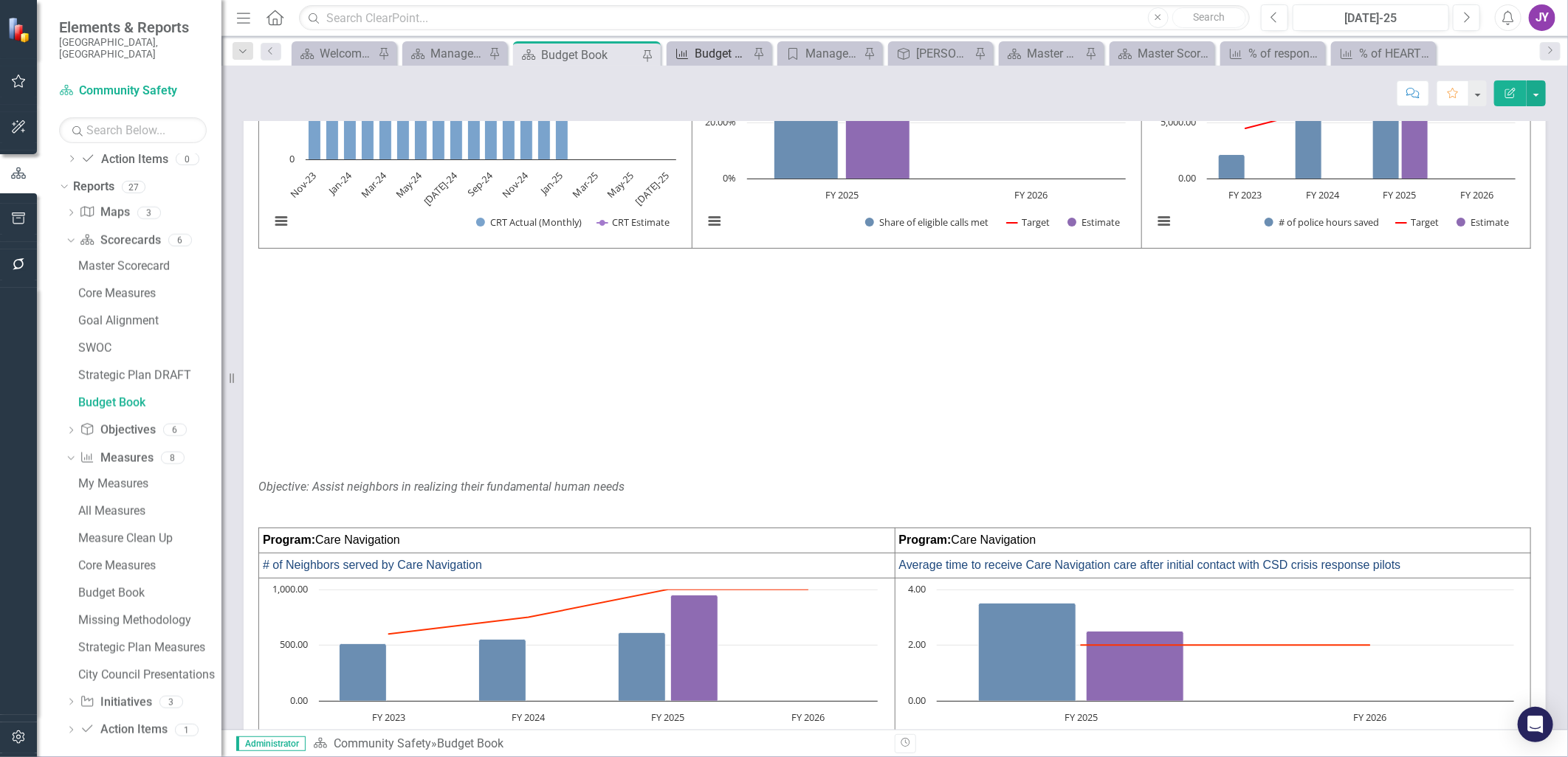
click at [702, 56] on div "Budget Book" at bounding box center [721, 53] width 54 height 19
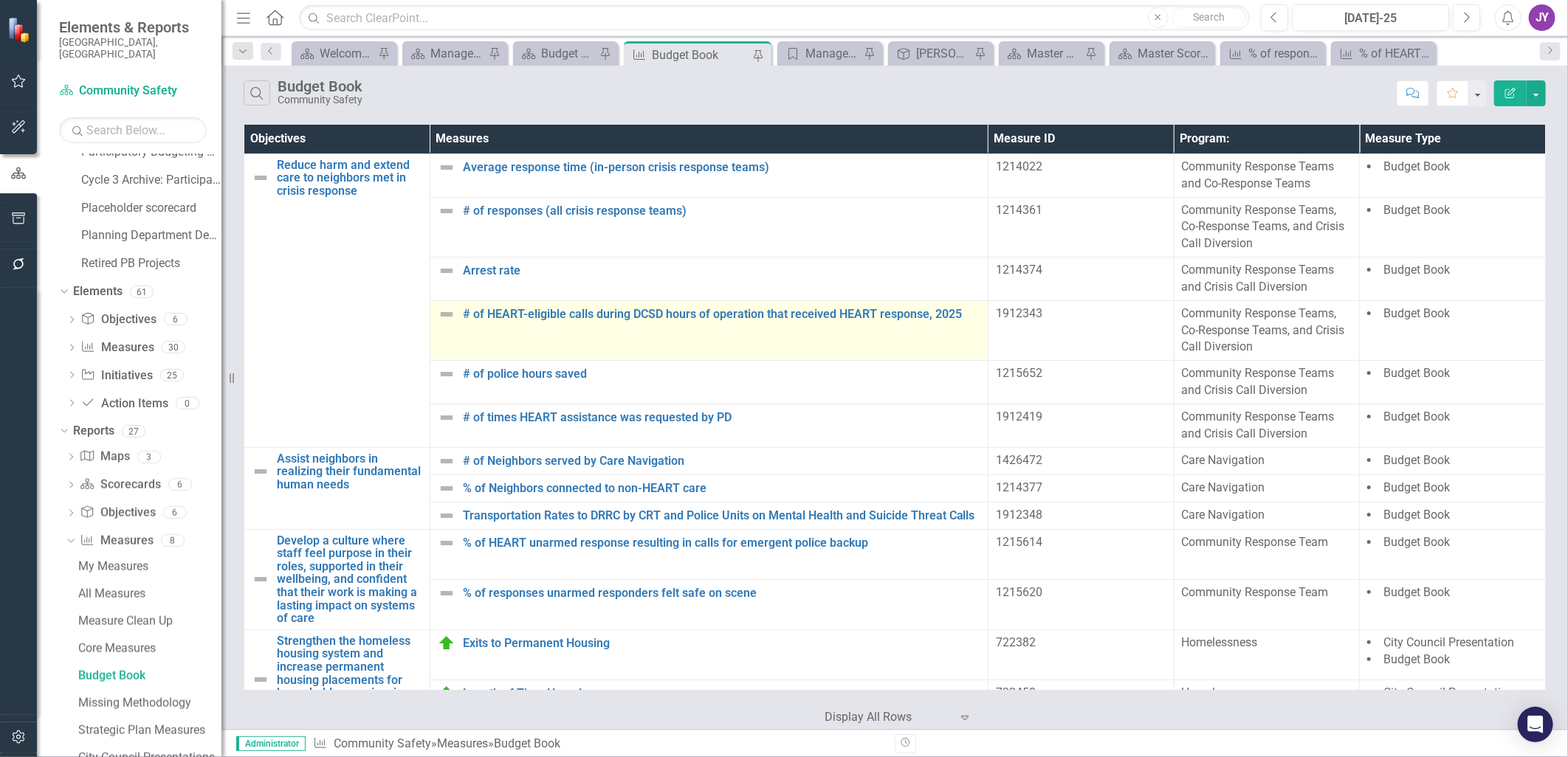
scroll to position [1078, 0]
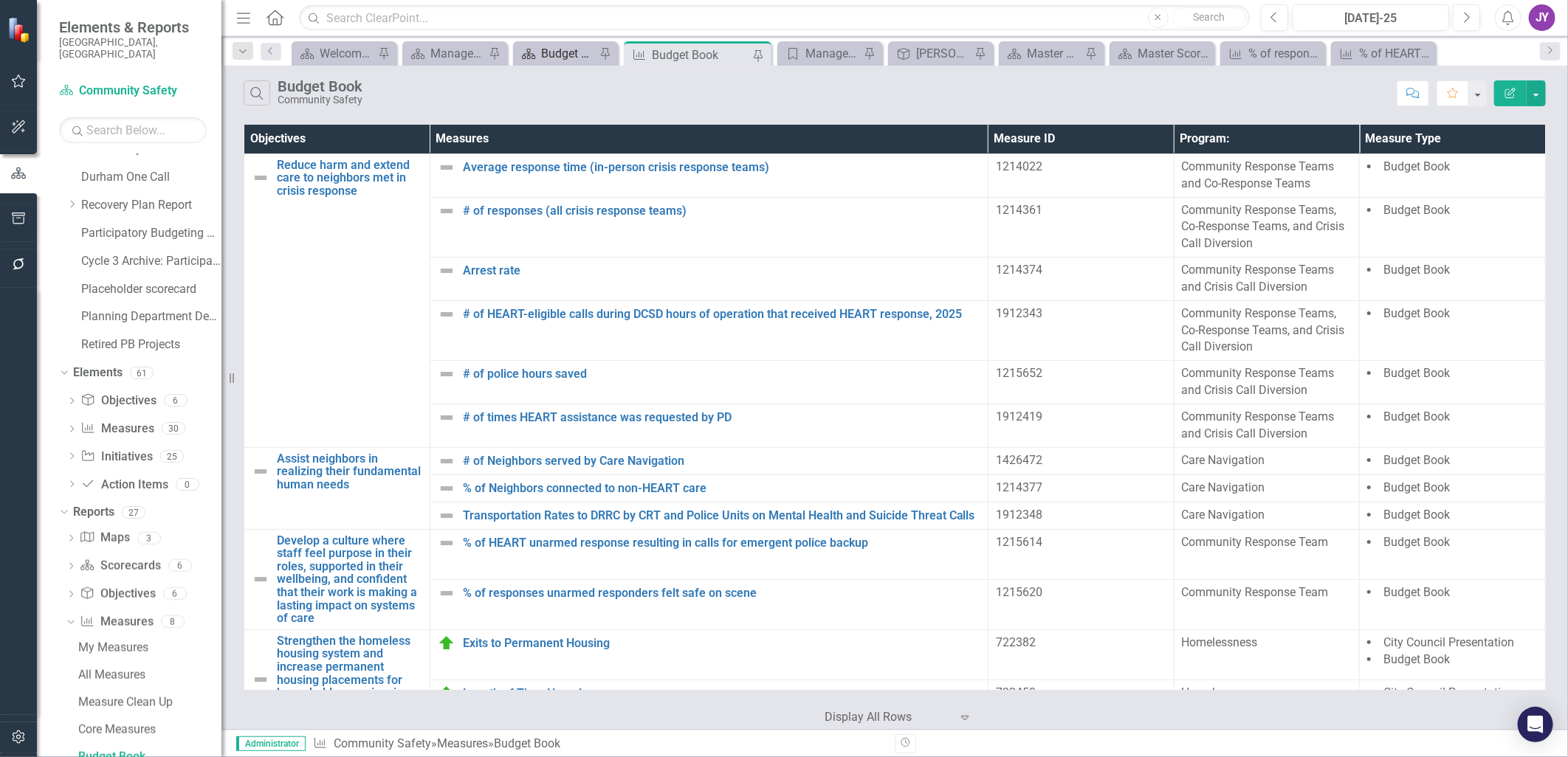
click at [583, 56] on div "Budget Book" at bounding box center [568, 53] width 54 height 19
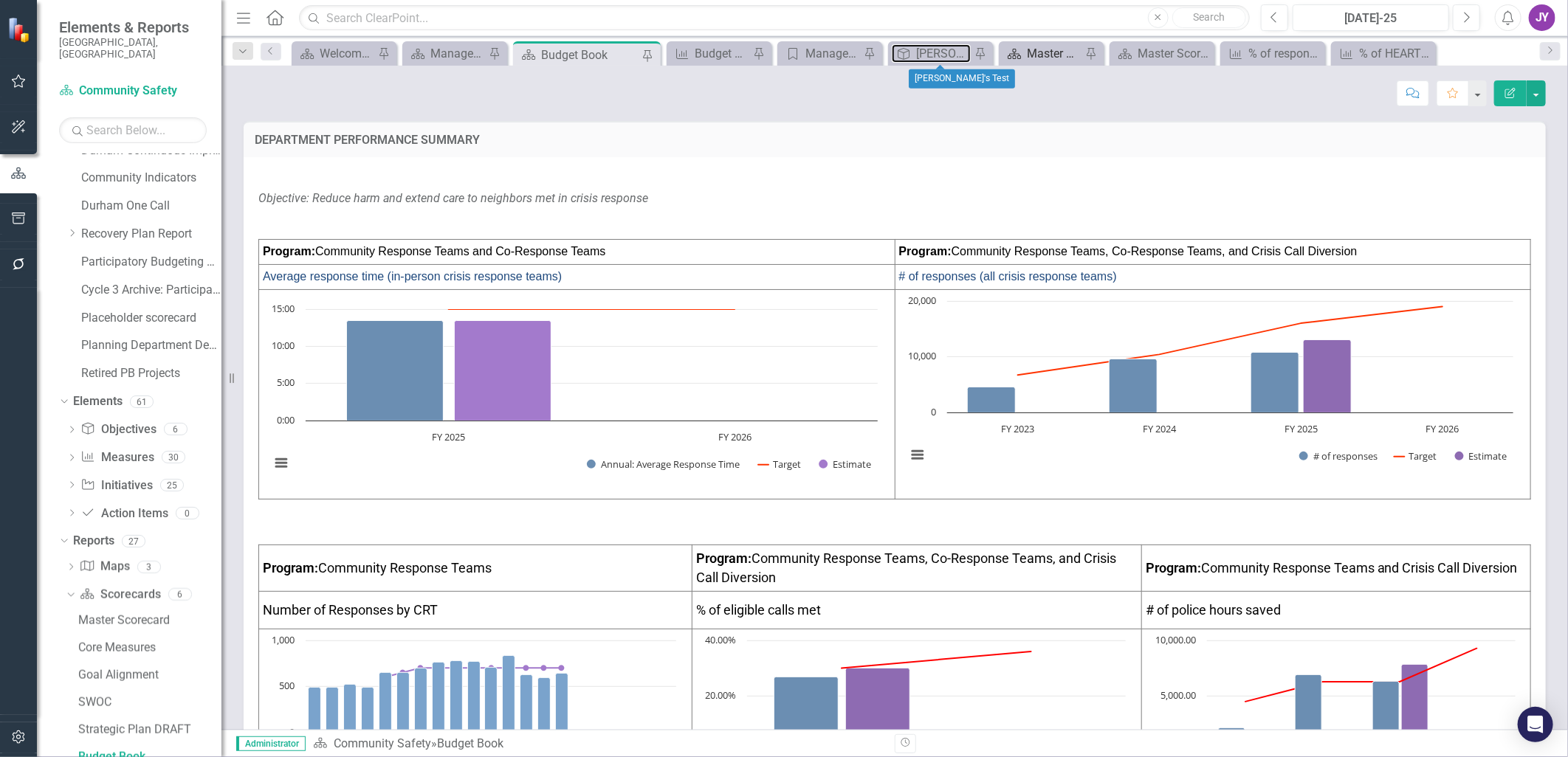
drag, startPoint x: 903, startPoint y: 59, endPoint x: 1050, endPoint y: 57, distance: 147.0
click at [903, 59] on icon at bounding box center [904, 54] width 12 height 12
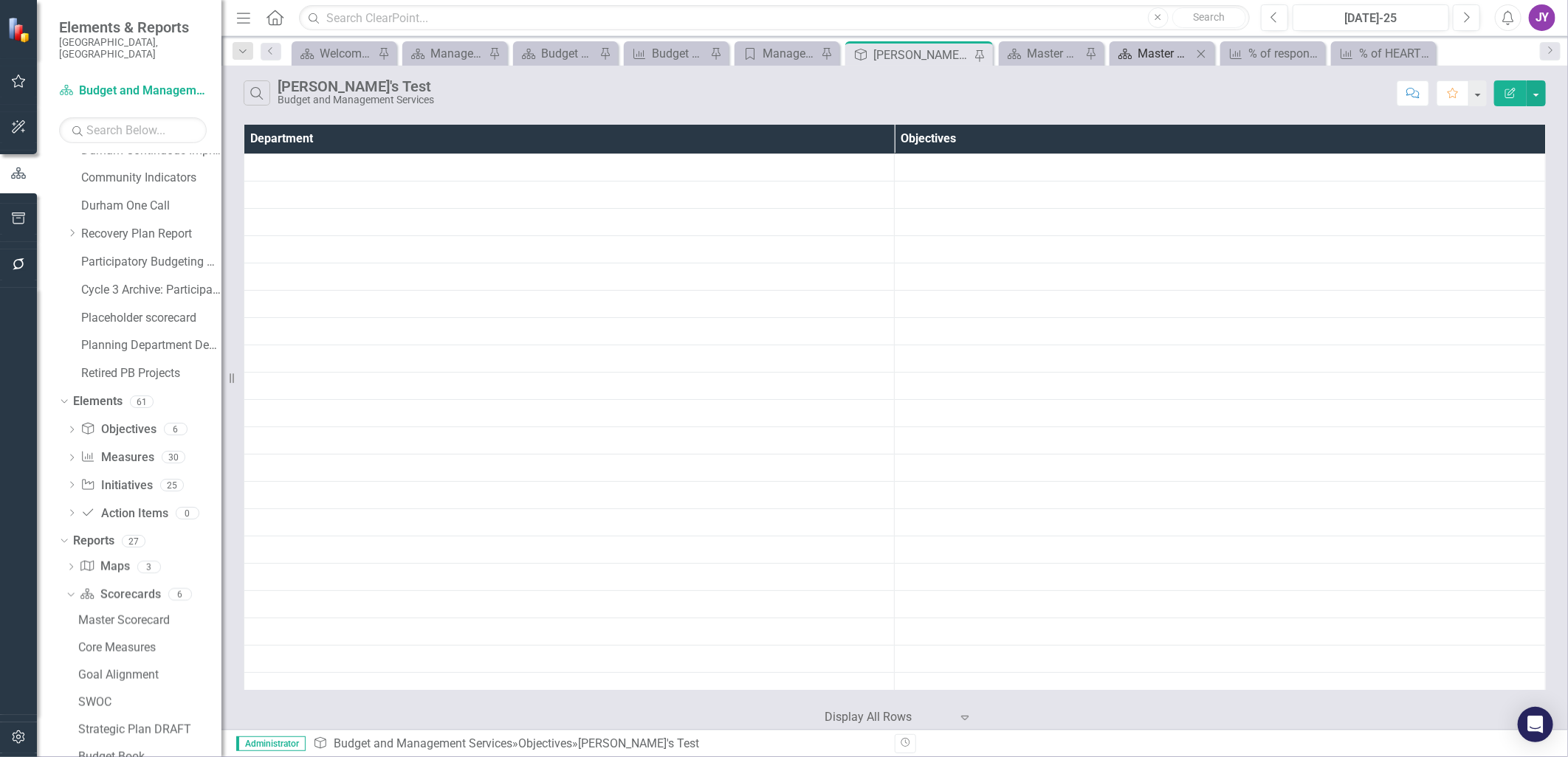
click at [1145, 57] on div "Master Scorecard" at bounding box center [1165, 53] width 54 height 19
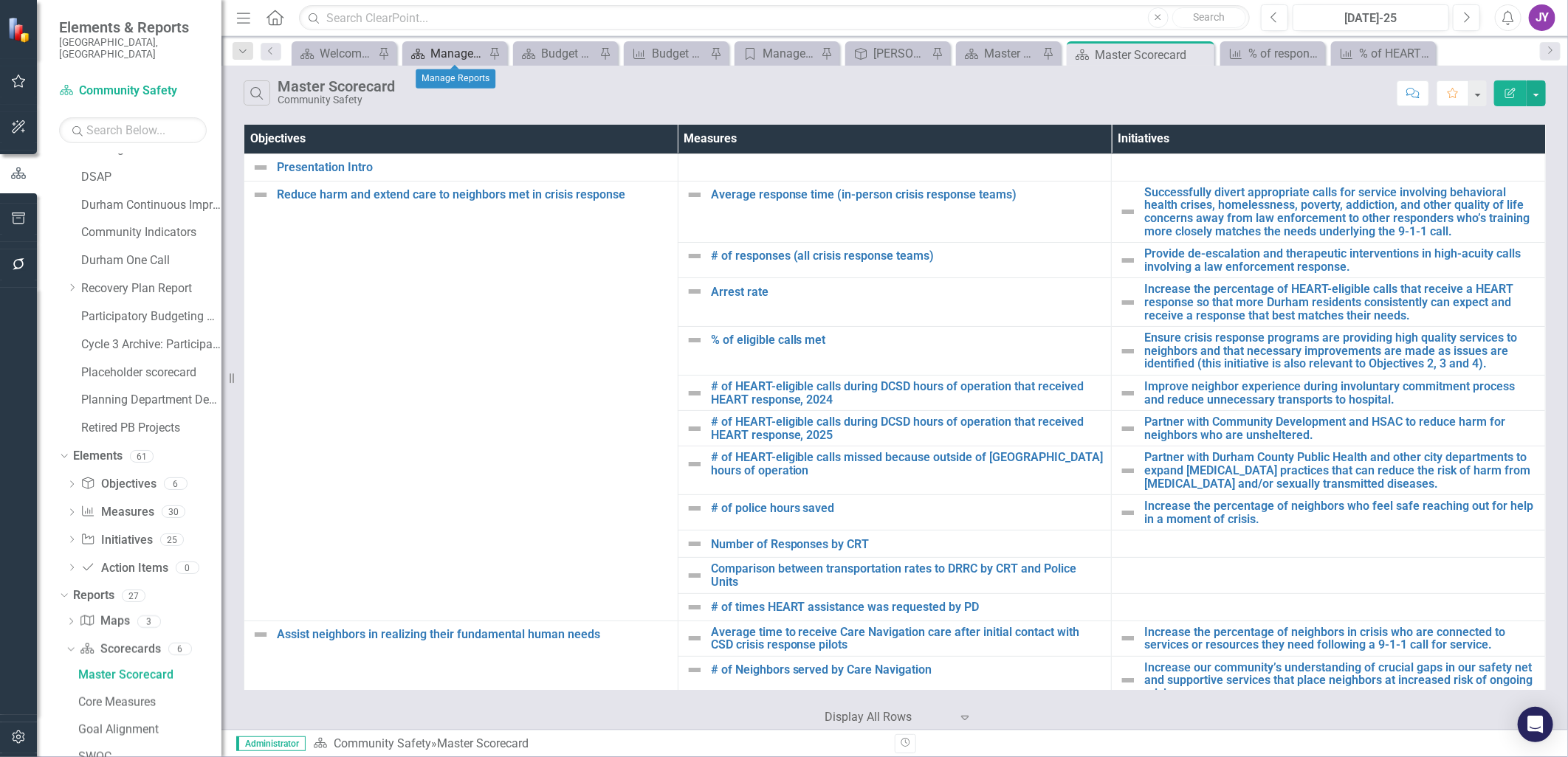
scroll to position [0, 1]
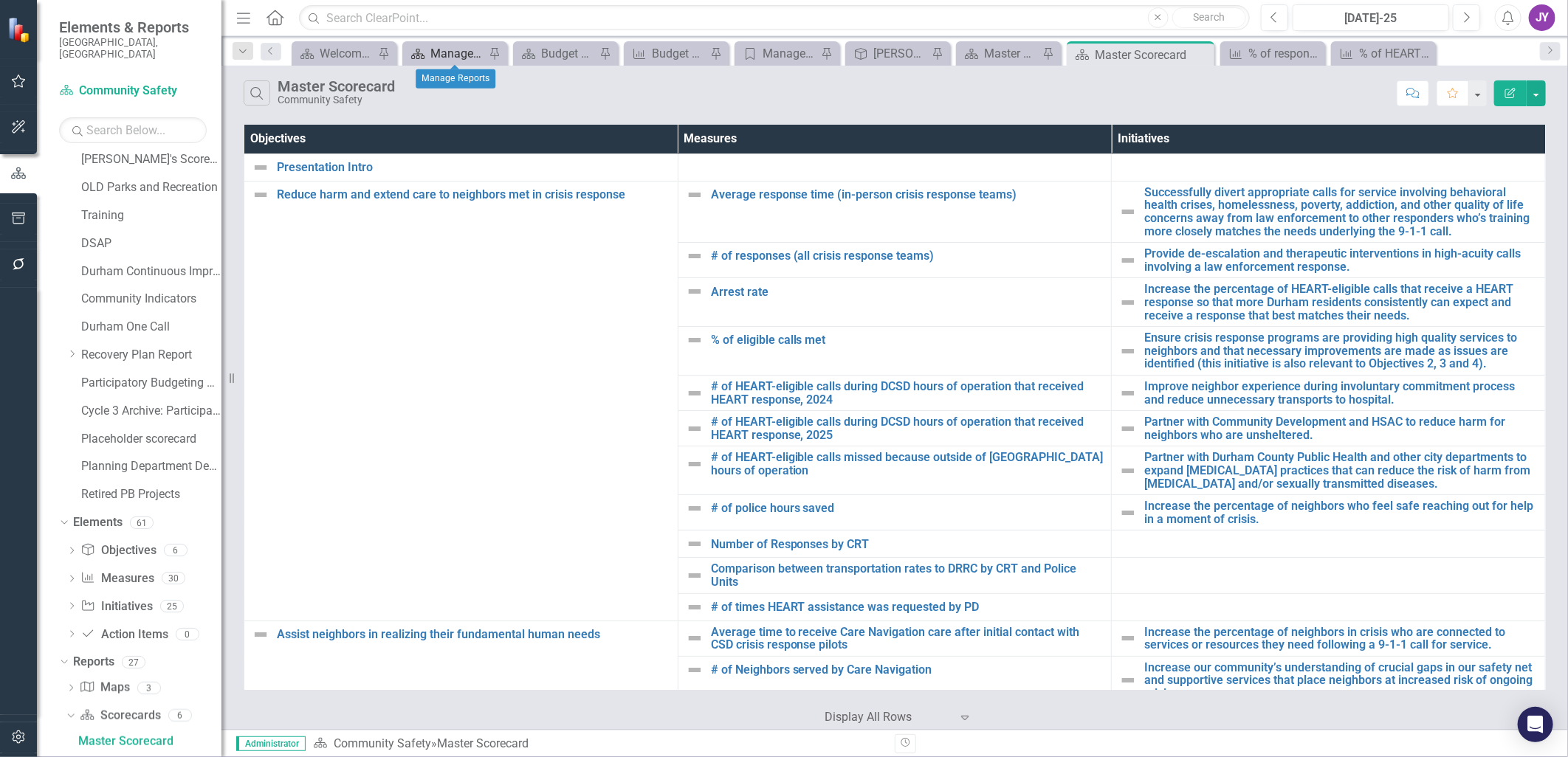
click at [438, 52] on div "Manage Reports" at bounding box center [457, 53] width 54 height 19
